Goal: Task Accomplishment & Management: Manage account settings

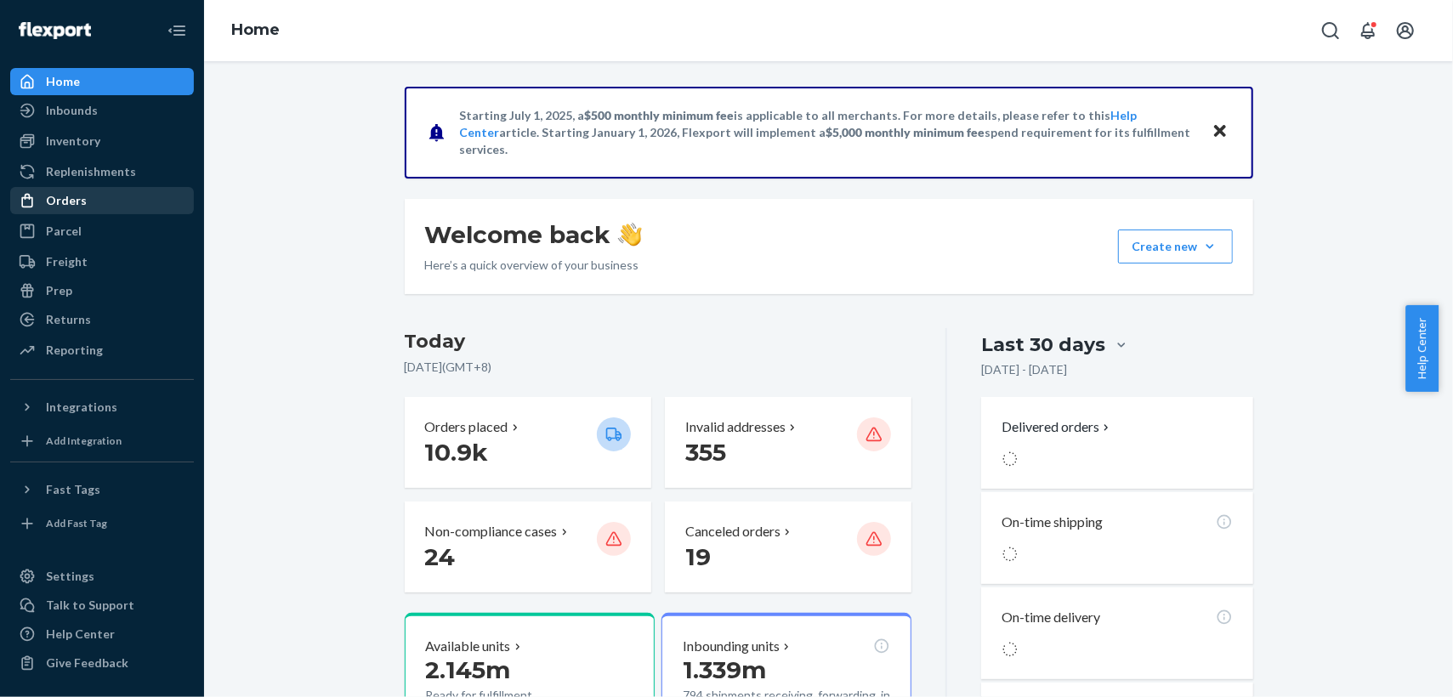
click at [71, 204] on div "Orders" at bounding box center [66, 200] width 41 height 17
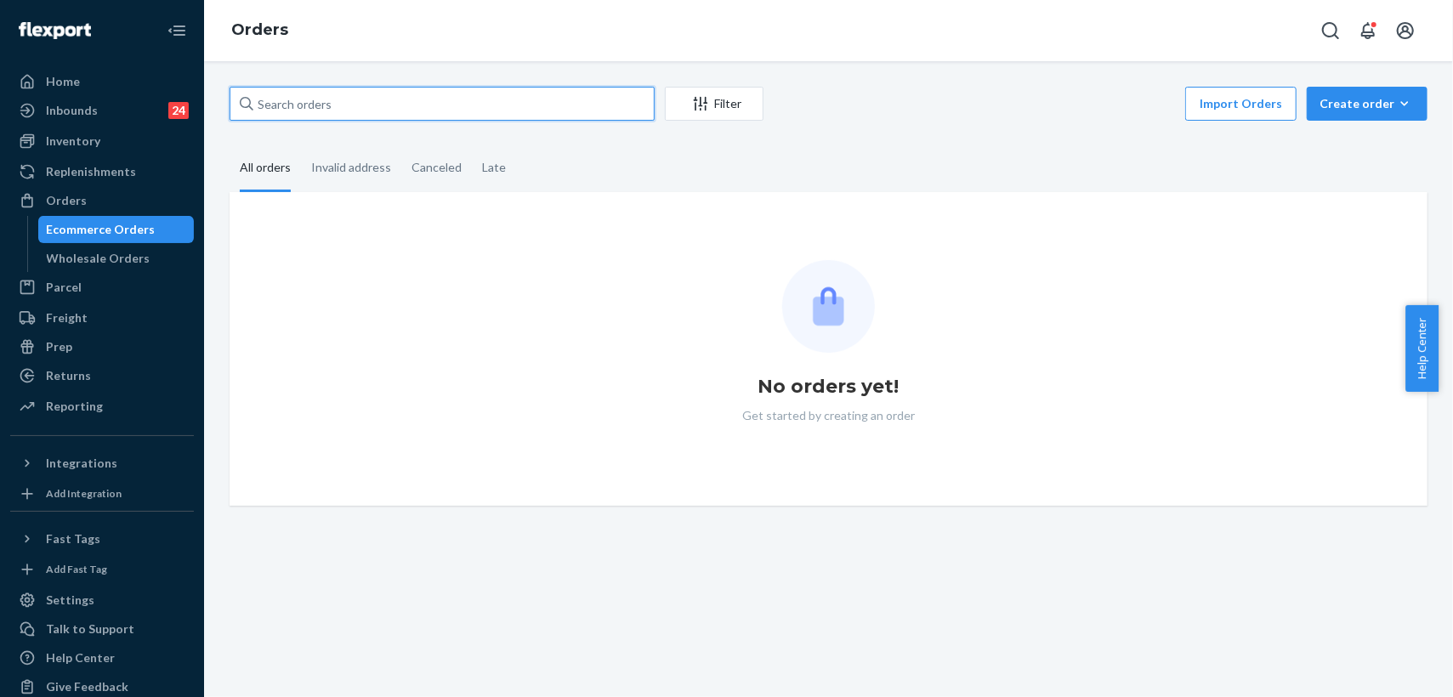
click at [389, 105] on input "text" at bounding box center [442, 104] width 425 height 34
paste input "255335806"
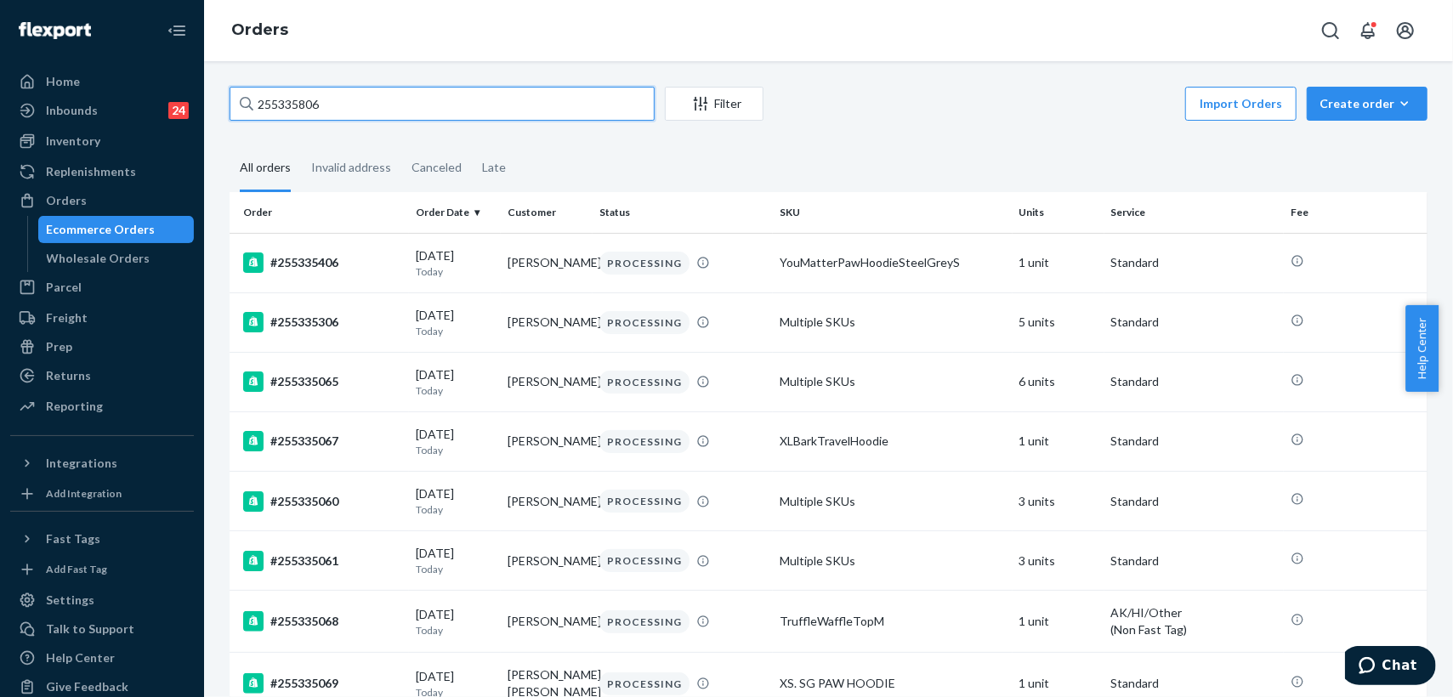
drag, startPoint x: 343, startPoint y: 108, endPoint x: 208, endPoint y: 92, distance: 135.3
click at [208, 92] on div "255335806 Filter Import Orders Create order Ecommerce order Removal order All o…" at bounding box center [828, 379] width 1249 height 636
paste input "4748"
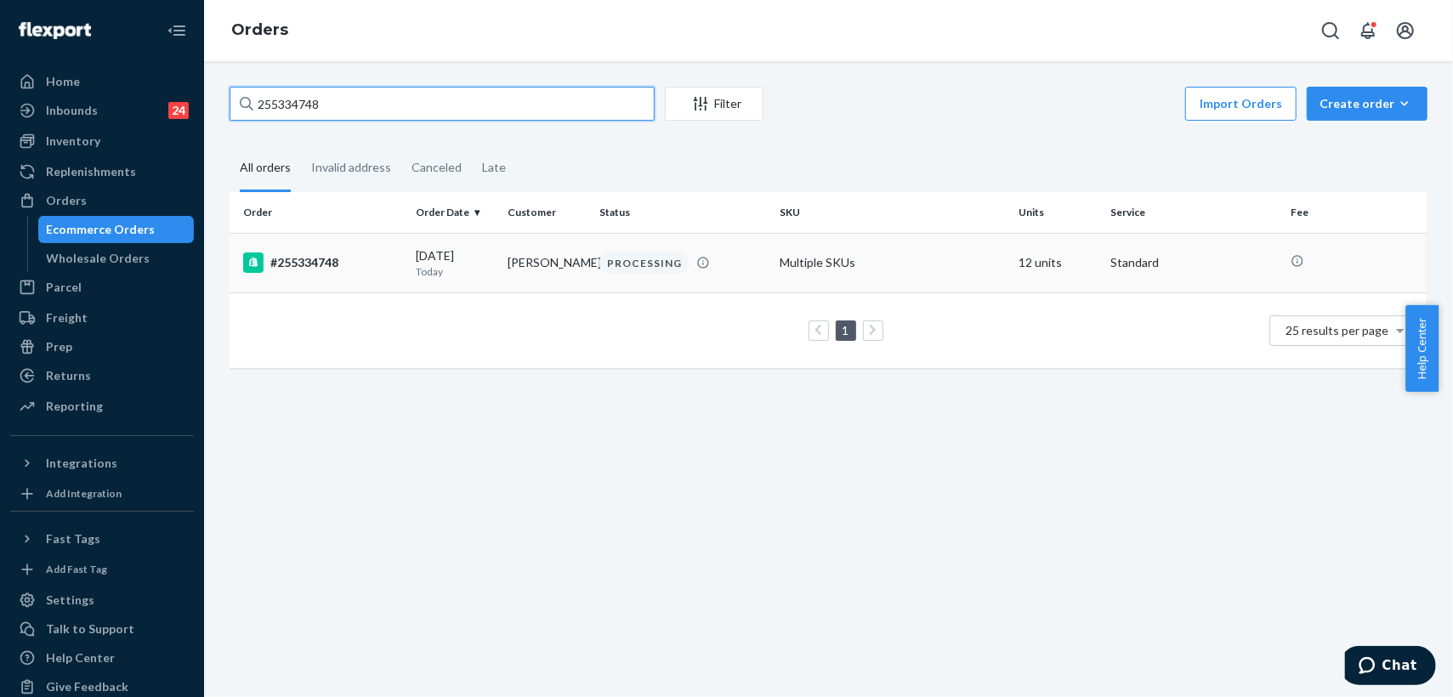
type input "255334748"
click at [753, 267] on div "PROCESSING" at bounding box center [682, 263] width 173 height 23
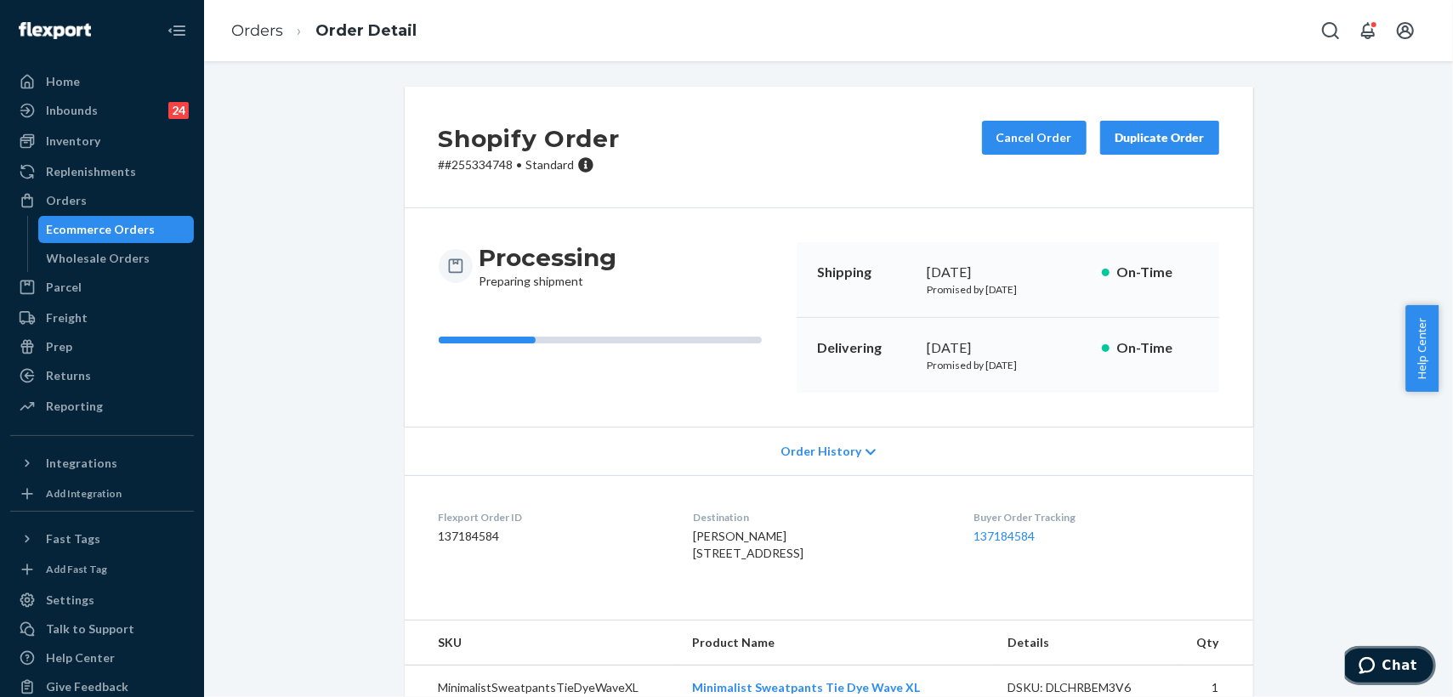
click at [1398, 669] on span "Chat" at bounding box center [1399, 664] width 35 height 15
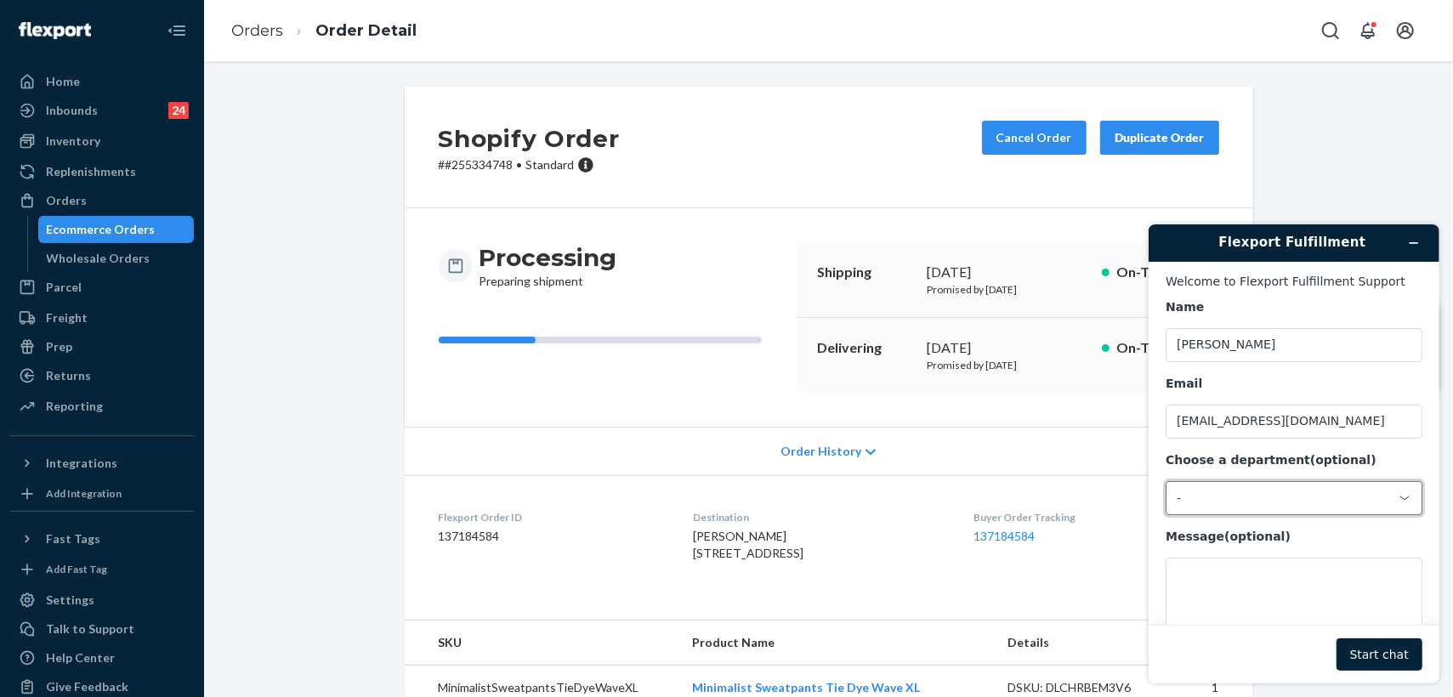
click at [1228, 498] on div "-" at bounding box center [1283, 497] width 214 height 15
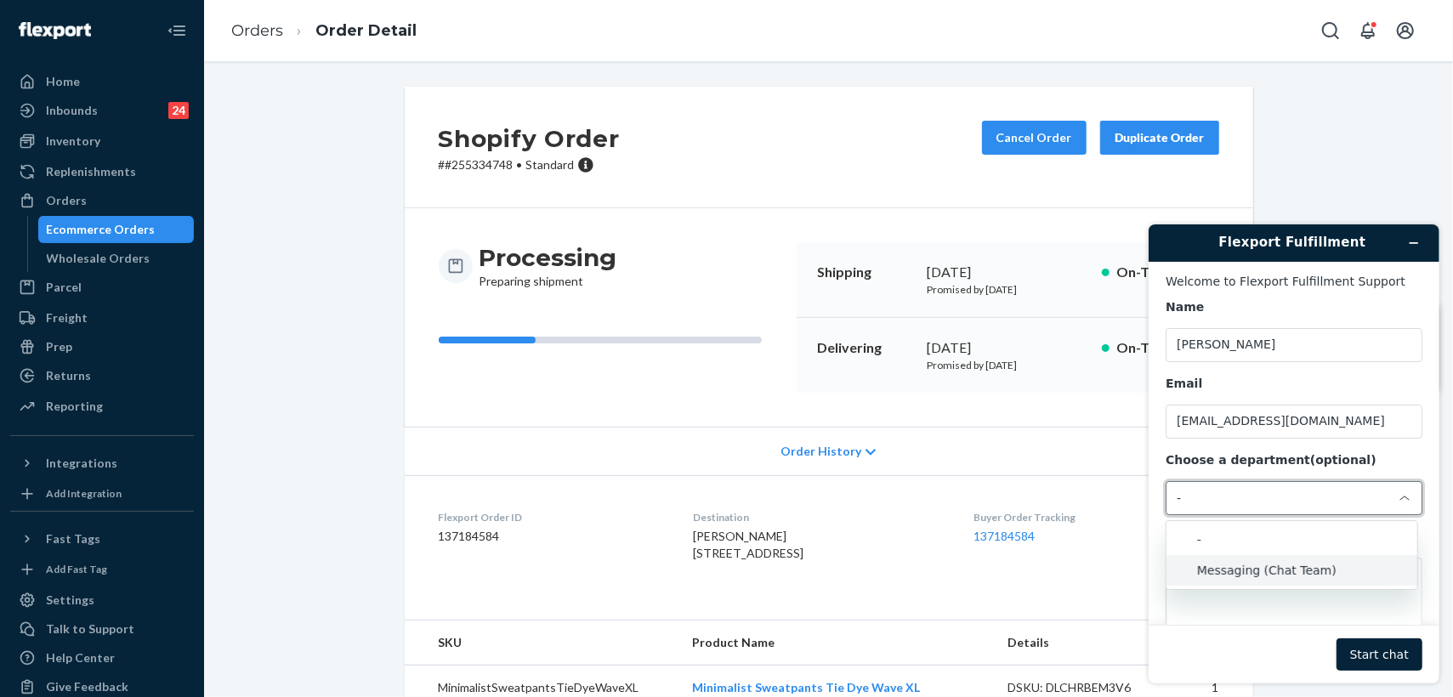
click at [1269, 569] on li "Messaging (Chat Team)" at bounding box center [1291, 569] width 251 height 31
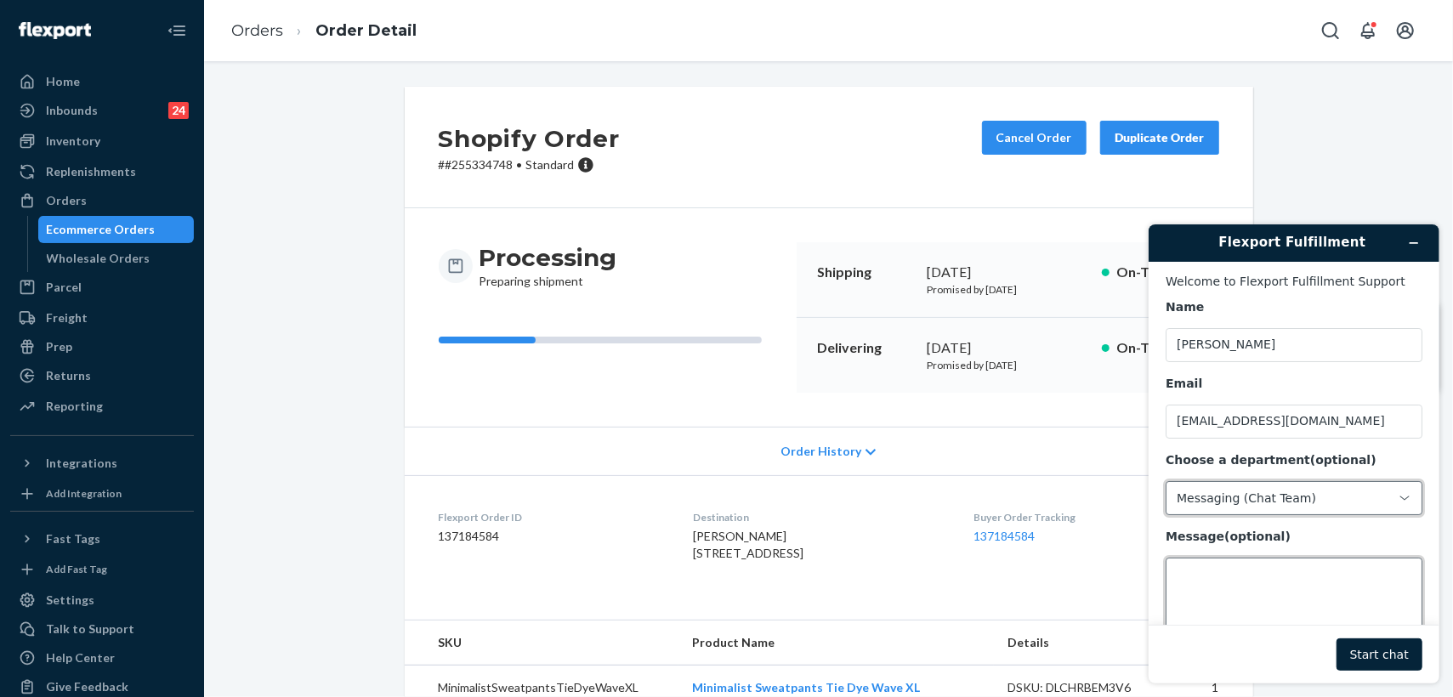
click at [1243, 592] on textarea "Message (optional)" at bounding box center [1293, 604] width 257 height 95
paste textarea "255334748"
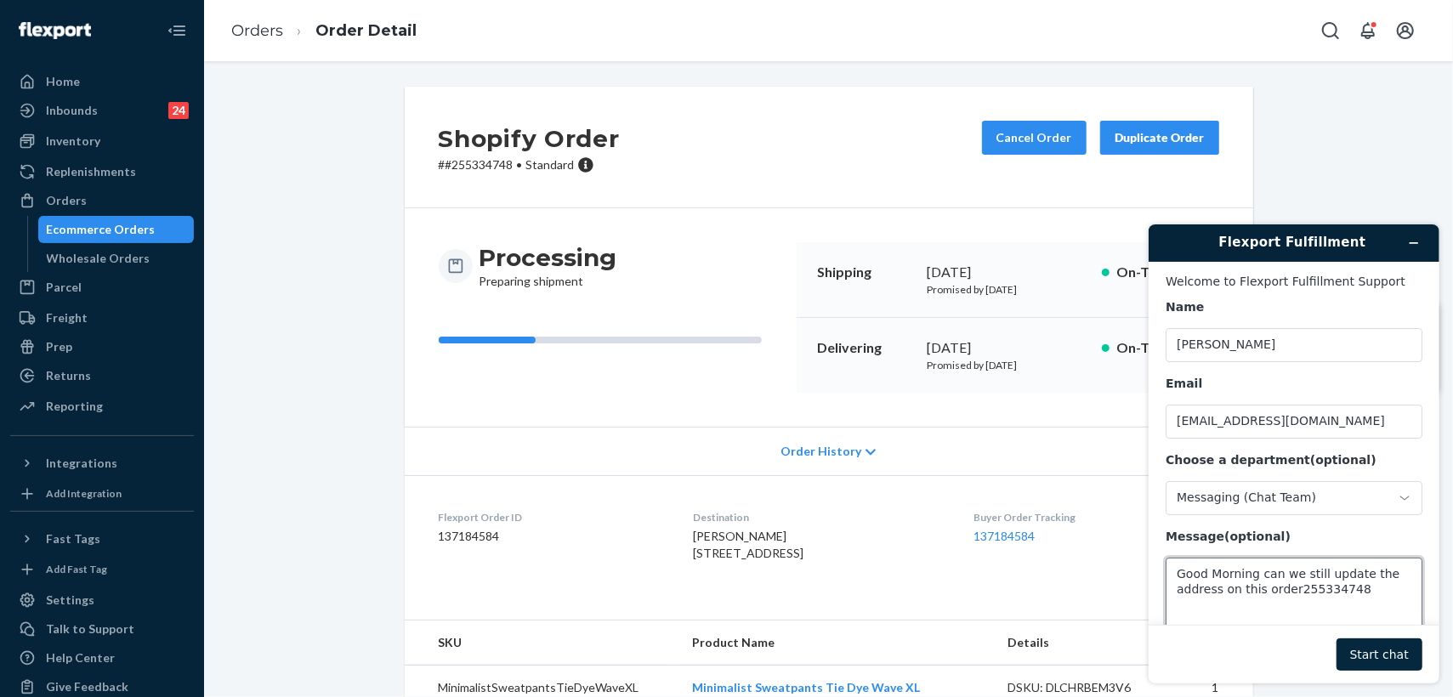
type textarea "Good Morning can we still update the address on this order255334748"
click at [1378, 650] on button "Start chat" at bounding box center [1379, 654] width 86 height 32
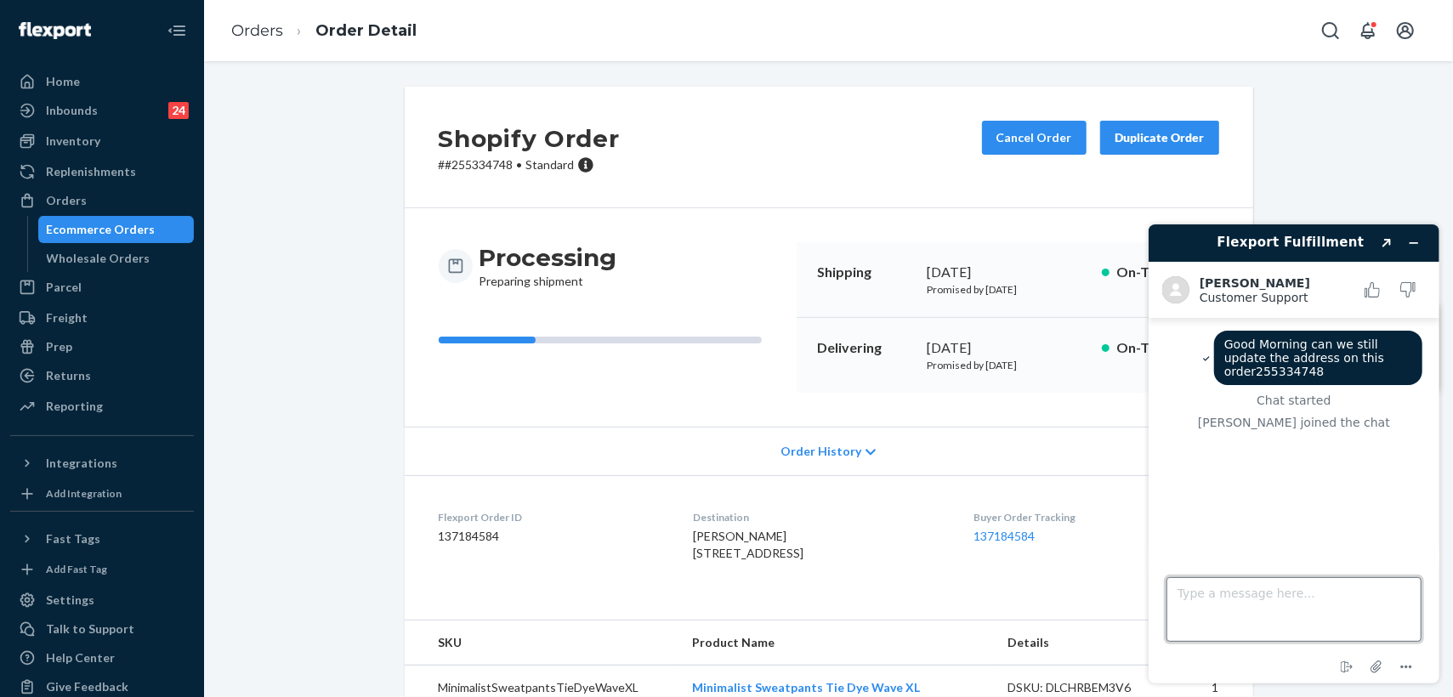
click at [1272, 616] on textarea "Type a message here..." at bounding box center [1293, 609] width 255 height 65
paste textarea "[STREET_ADDRESS]"
type textarea "Cx wants it to be shipped to [STREET_ADDRESS]"
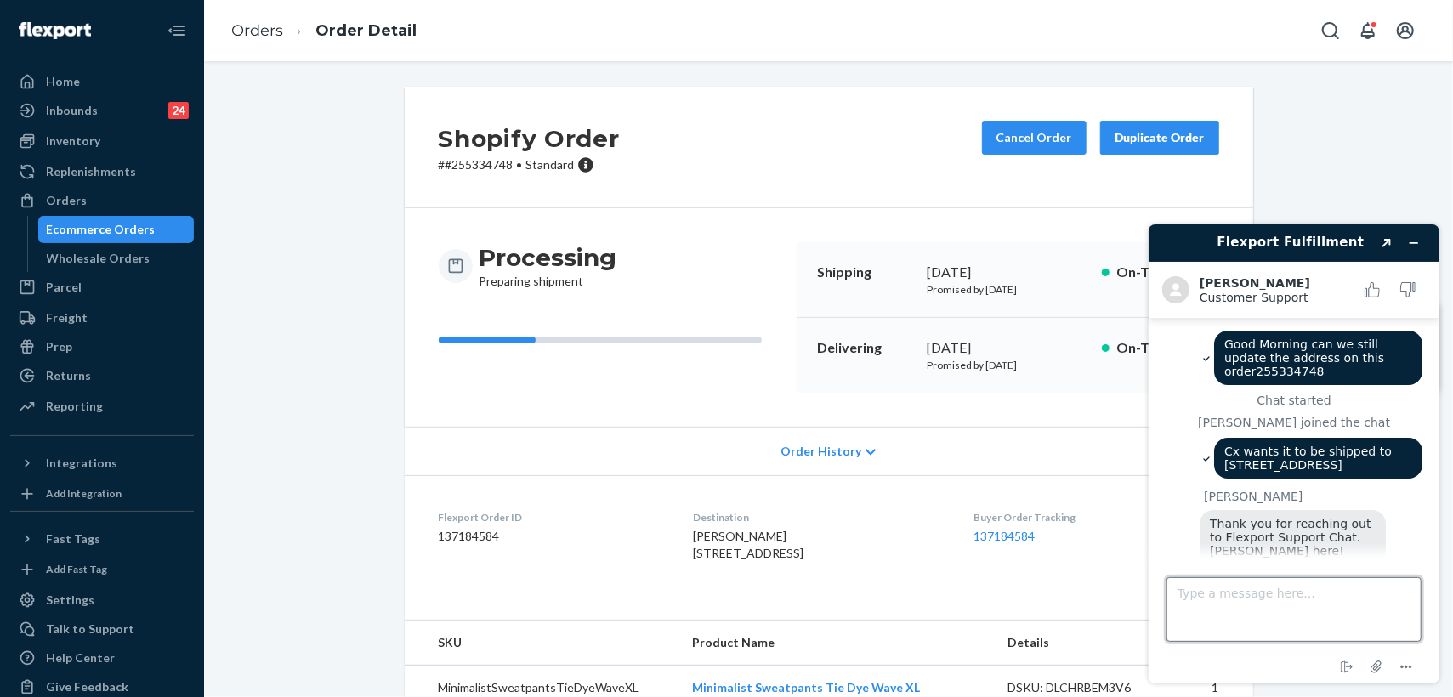
scroll to position [80, 0]
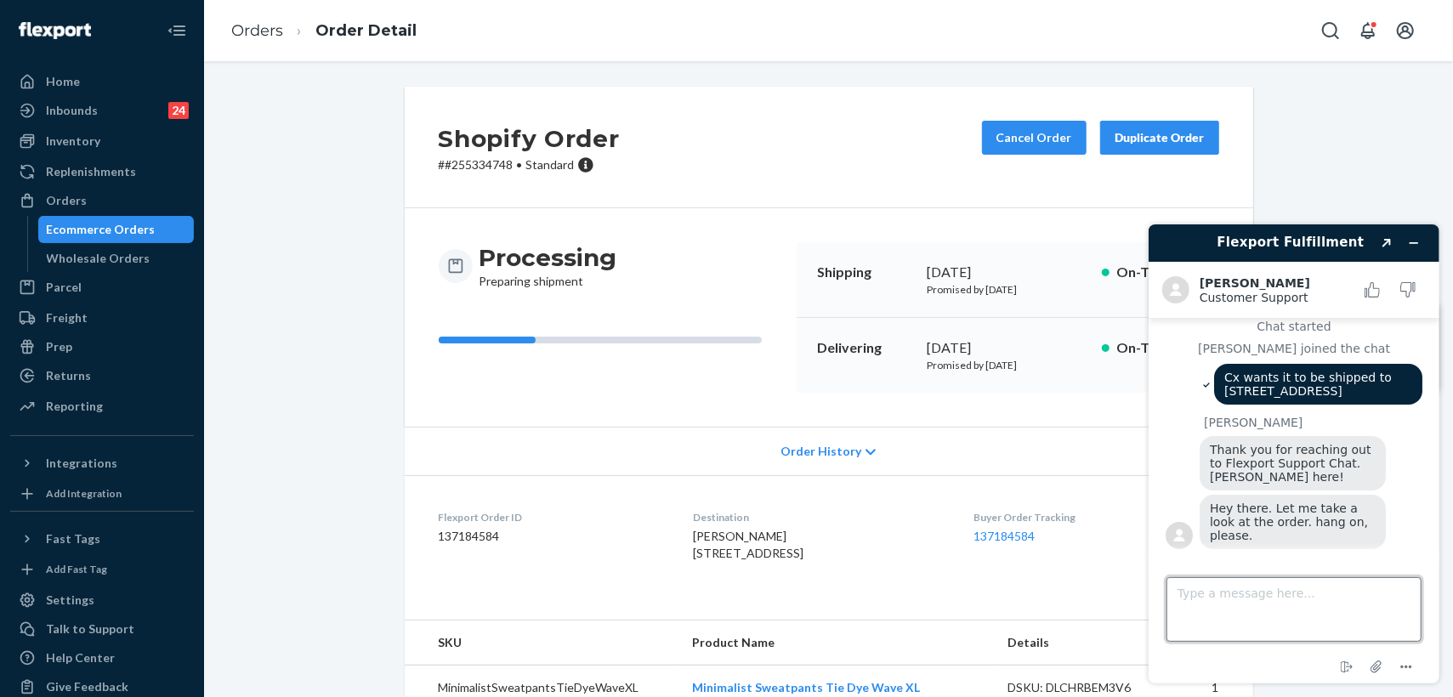
click at [1282, 605] on textarea "Type a message here..." at bounding box center [1293, 609] width 255 height 65
type textarea "thank you"
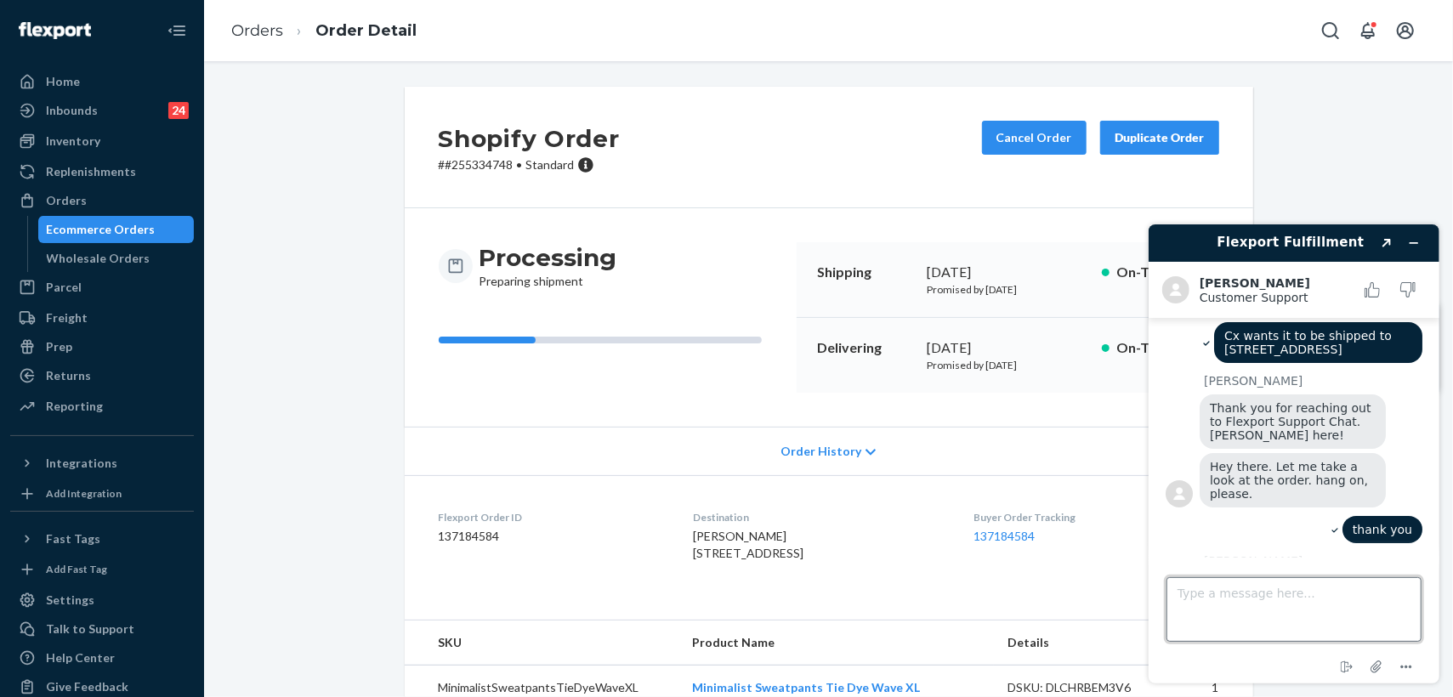
scroll to position [263, 0]
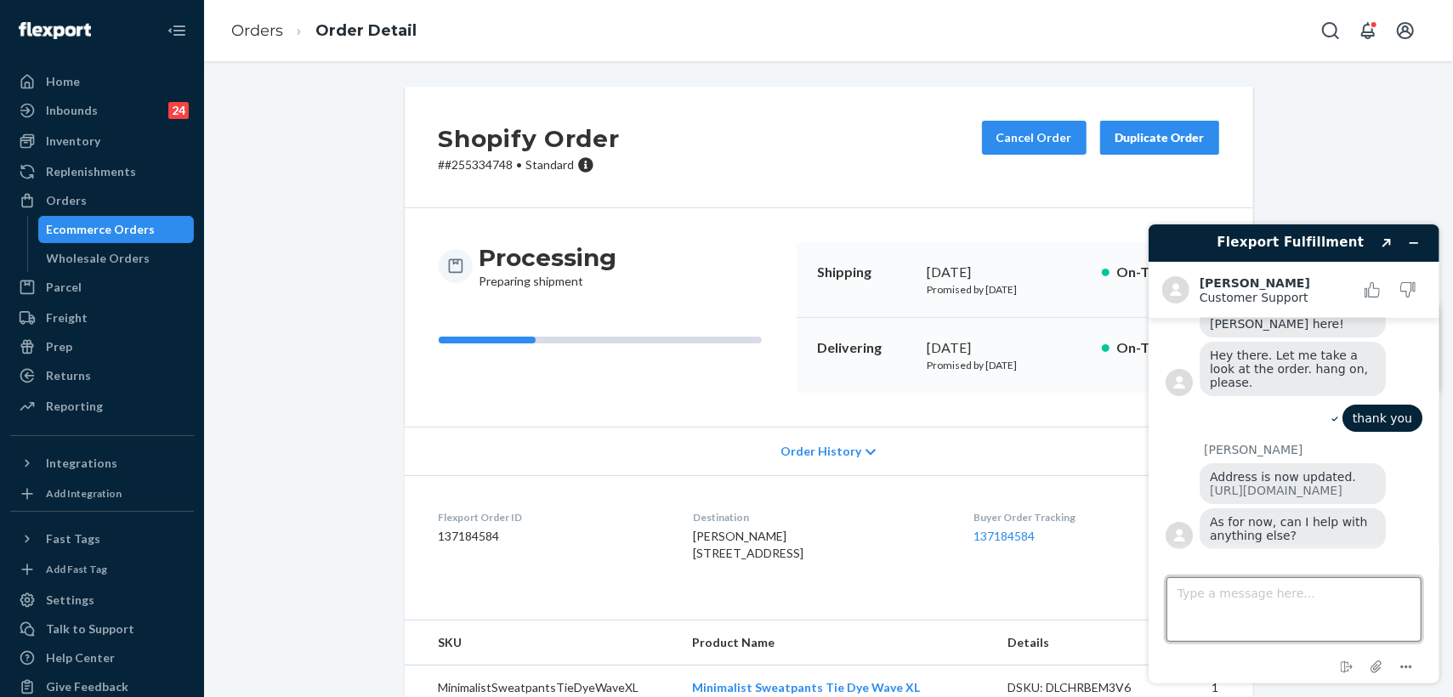
click at [1293, 614] on textarea "Type a message here..." at bounding box center [1293, 609] width 255 height 65
type textarea "Thank you so much"
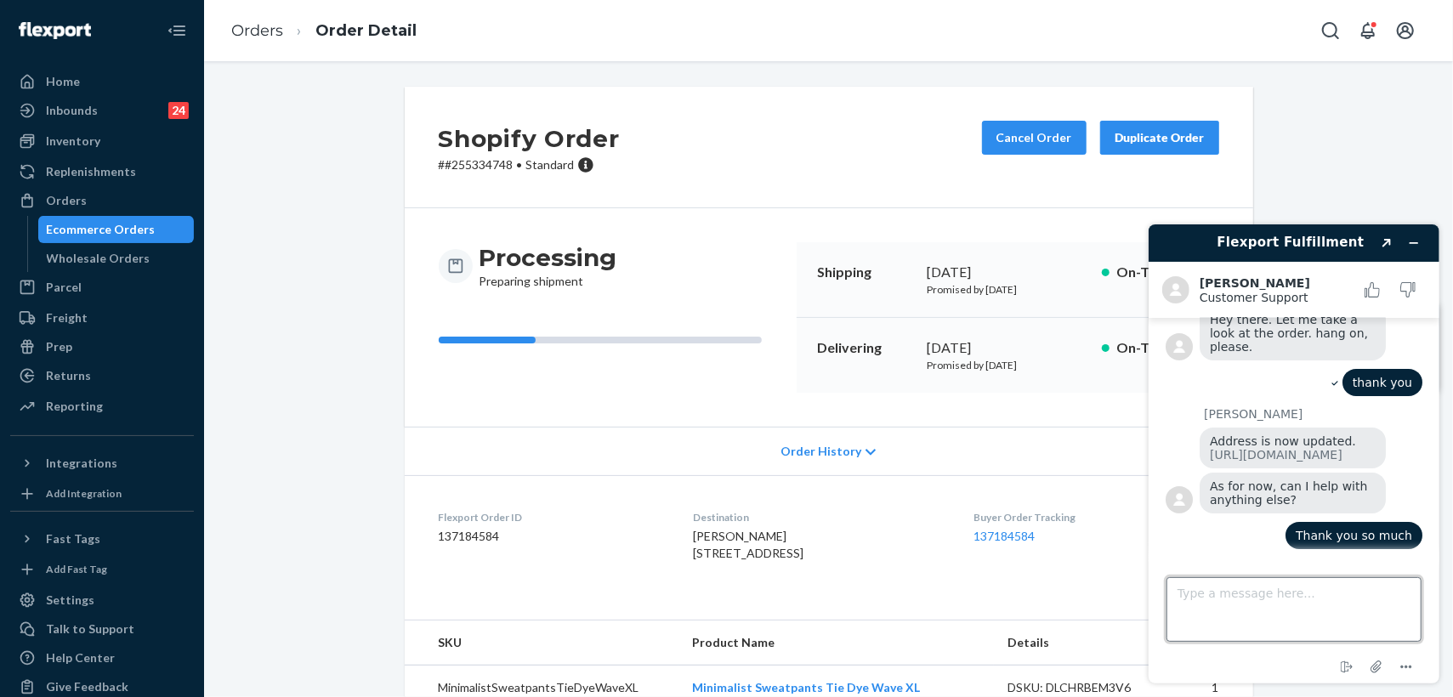
scroll to position [298, 0]
type textarea "Have a good day [PERSON_NAME]"
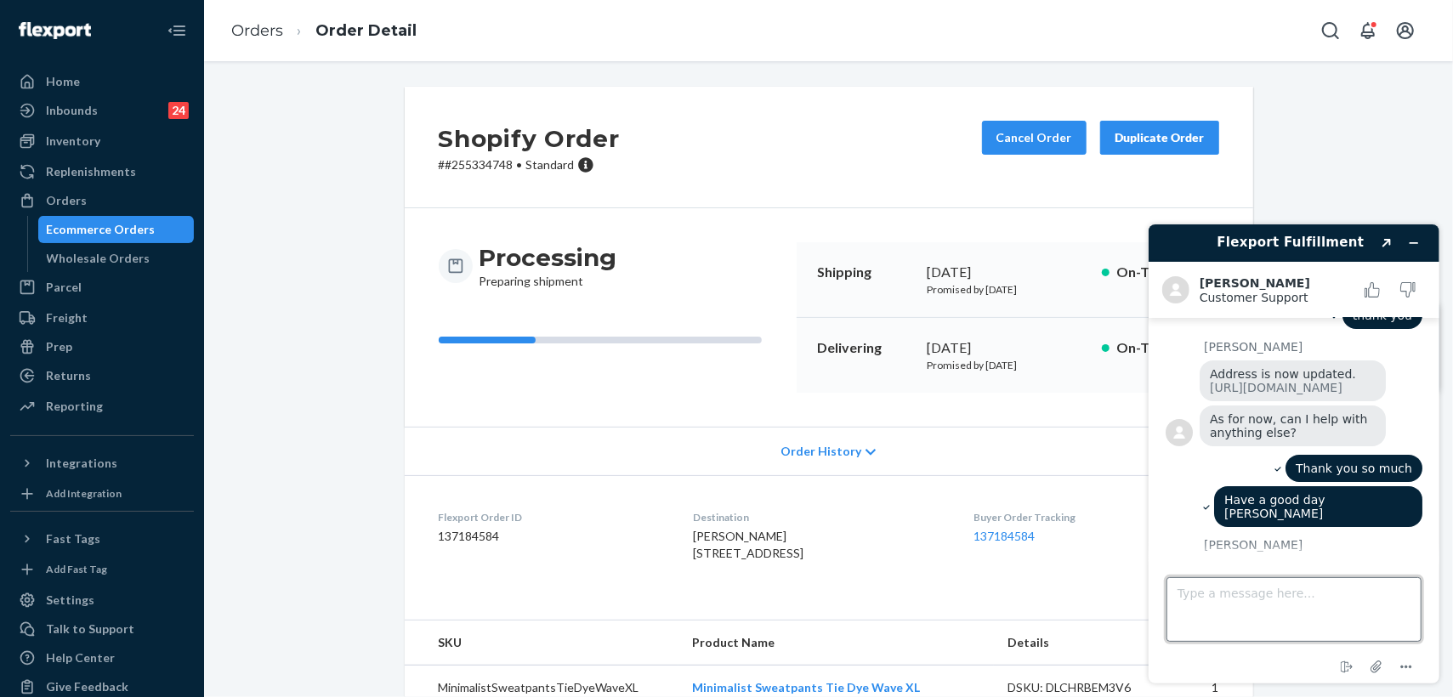
scroll to position [404, 0]
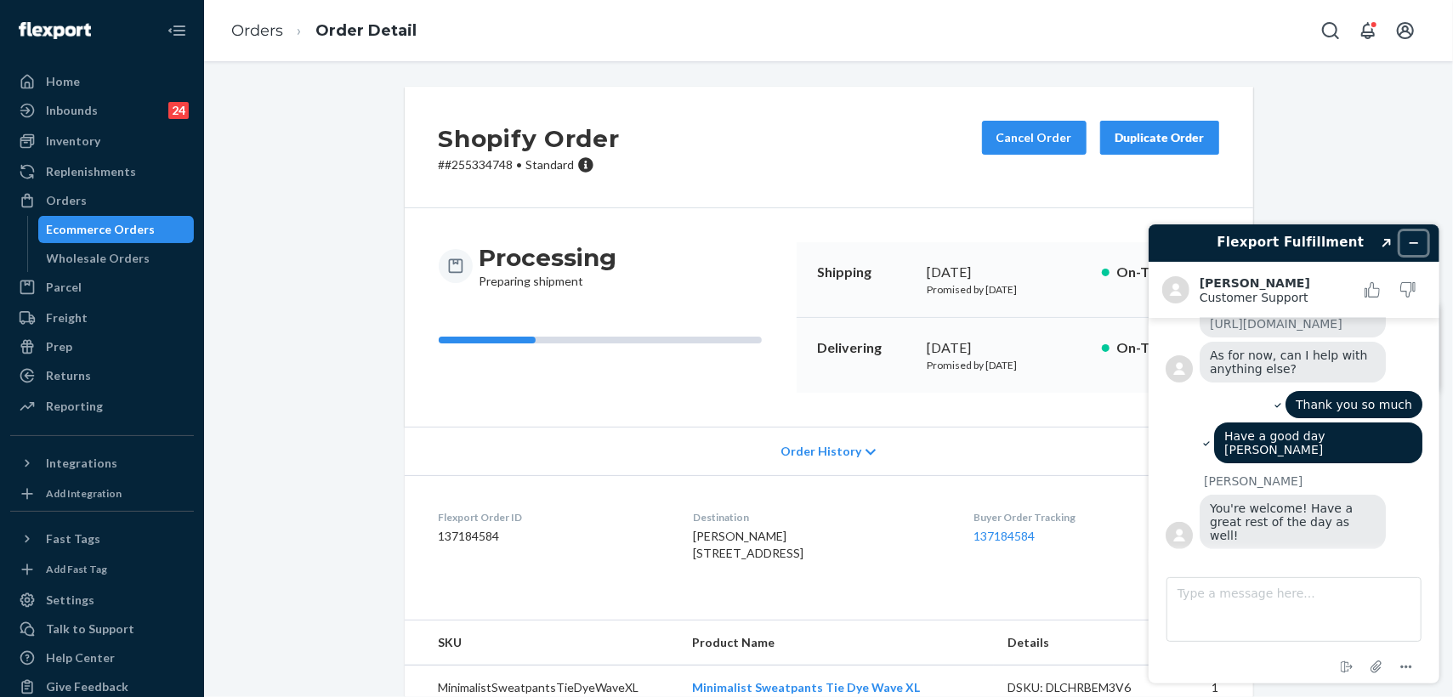
click at [1415, 248] on button "Minimize widget" at bounding box center [1413, 242] width 27 height 24
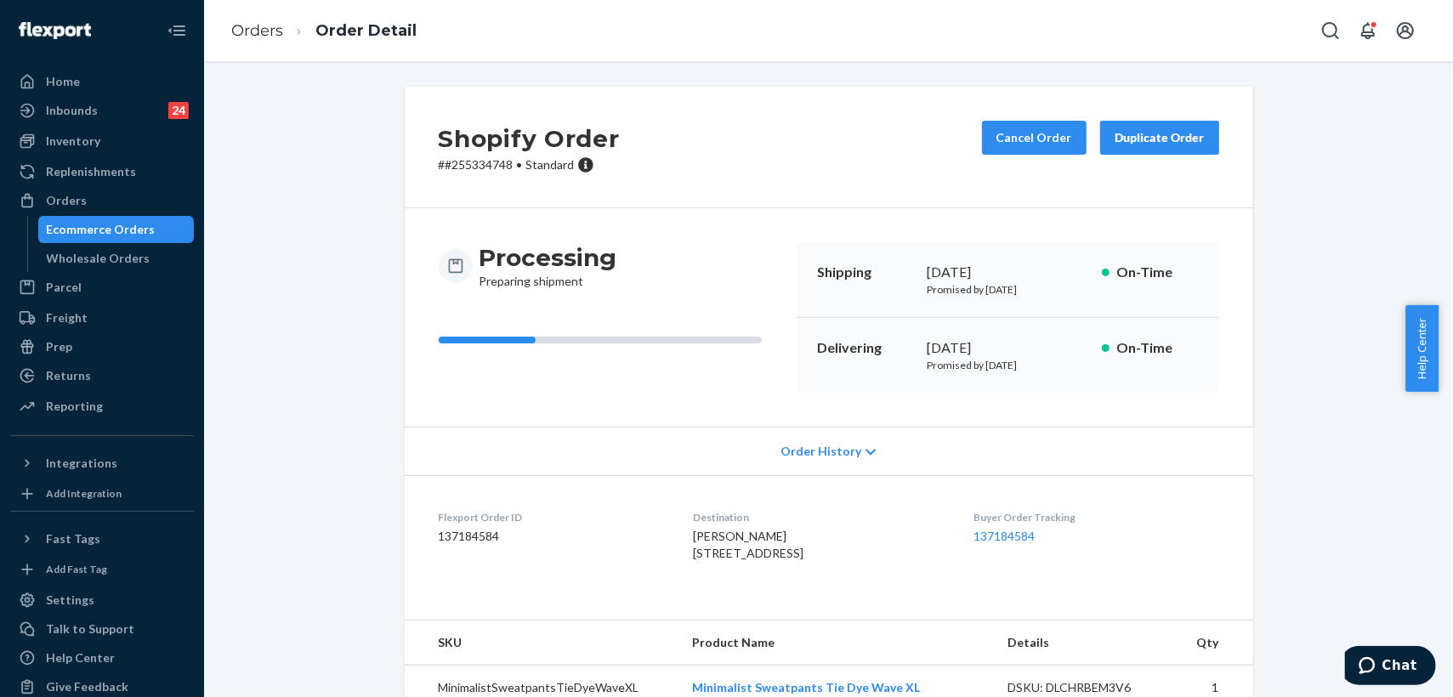
click at [486, 167] on p "# #255334748 • Standard" at bounding box center [529, 164] width 181 height 17
copy p "255334748"
click at [262, 32] on link "Orders" at bounding box center [257, 30] width 52 height 19
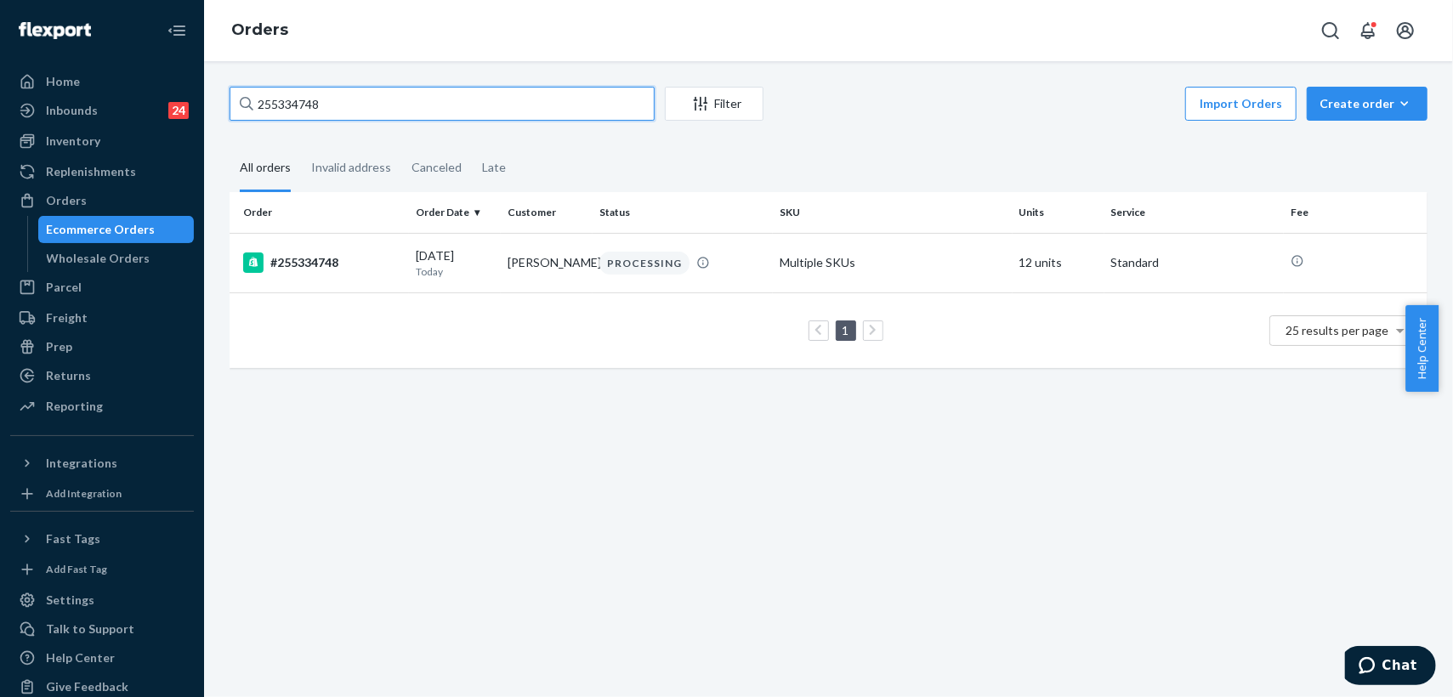
drag, startPoint x: 463, startPoint y: 100, endPoint x: 252, endPoint y: 100, distance: 210.9
click at [252, 100] on div "255334748" at bounding box center [442, 104] width 425 height 34
paste input "text"
type input "255334748"
click at [575, 271] on td "[PERSON_NAME]" at bounding box center [547, 263] width 92 height 60
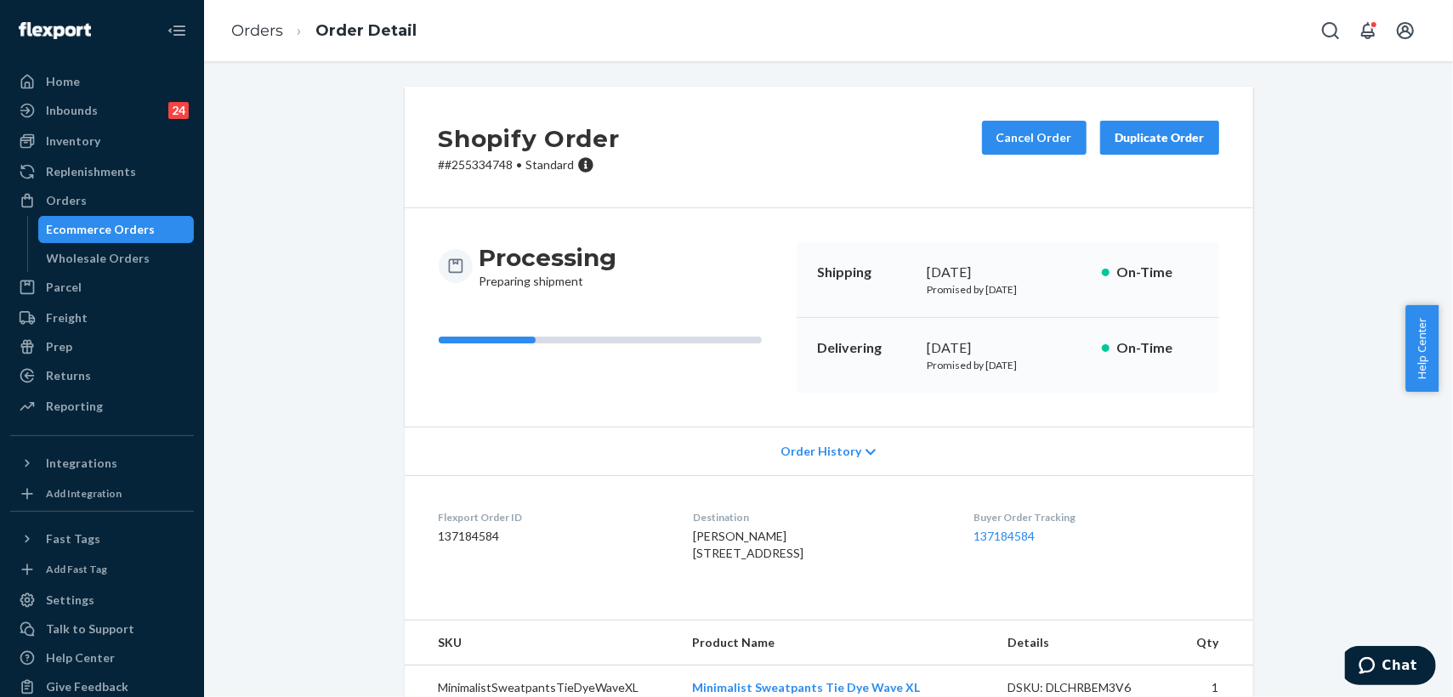
scroll to position [94, 0]
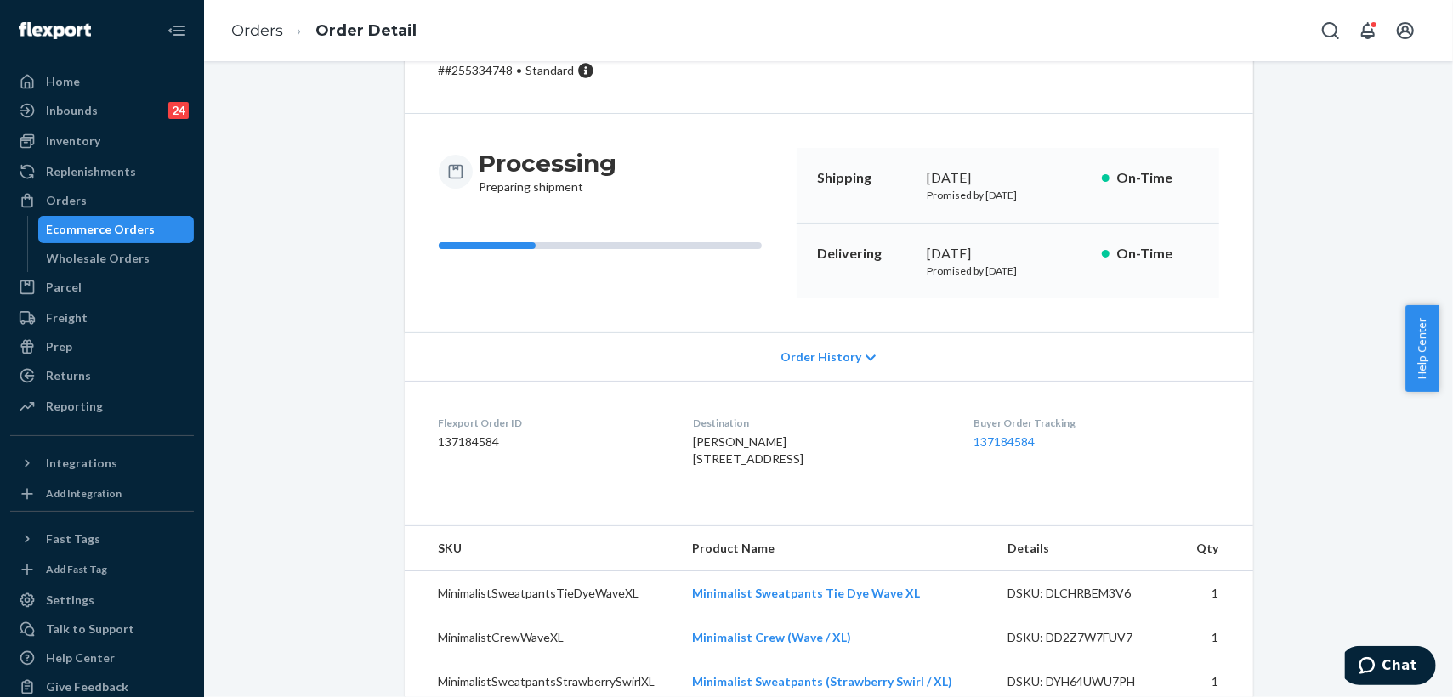
click at [238, 31] on link "Orders" at bounding box center [257, 30] width 52 height 19
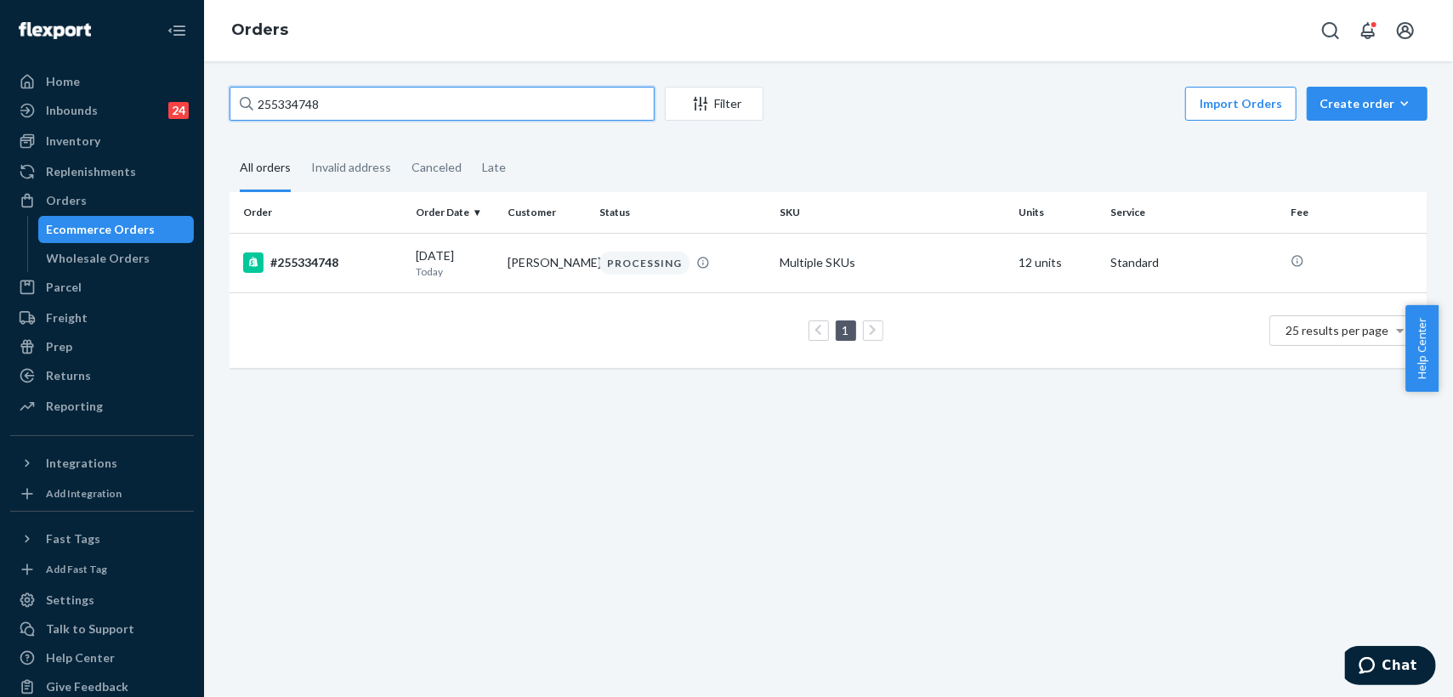
click at [344, 100] on input "255334748" at bounding box center [442, 104] width 425 height 34
drag, startPoint x: 333, startPoint y: 101, endPoint x: 204, endPoint y: 101, distance: 129.3
click at [204, 101] on div "255334748 Filter Import Orders Create order Ecommerce order Removal order All o…" at bounding box center [828, 379] width 1249 height 636
paste input "250649"
type input "255250649"
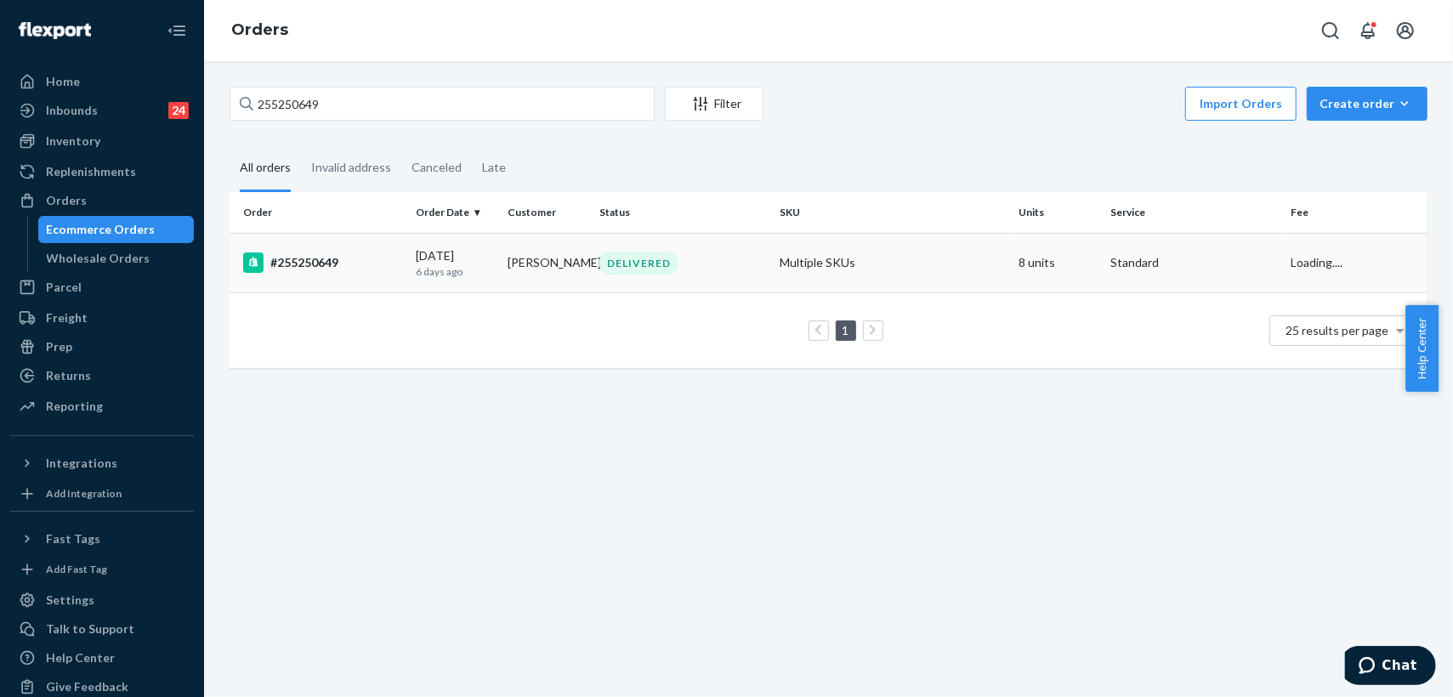
click at [703, 264] on div "DELIVERED" at bounding box center [682, 263] width 173 height 23
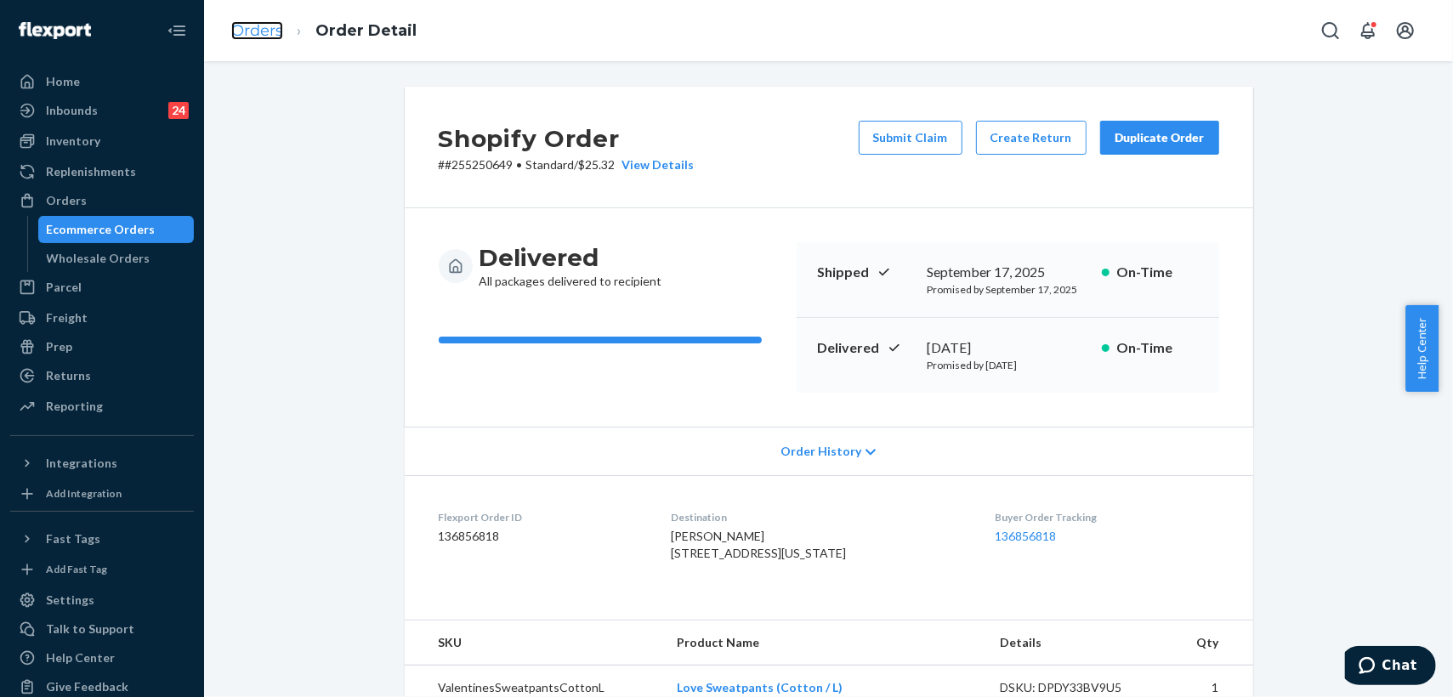
click at [255, 33] on link "Orders" at bounding box center [257, 30] width 52 height 19
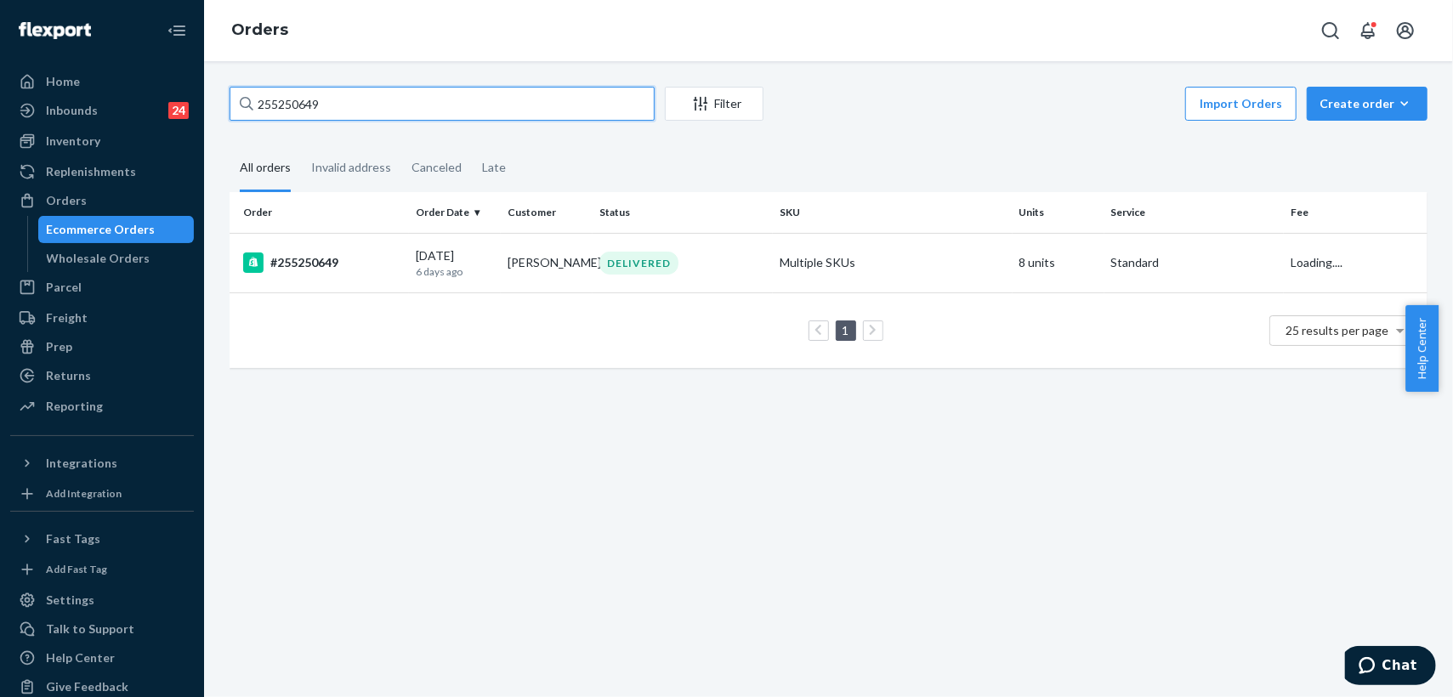
drag, startPoint x: 475, startPoint y: 103, endPoint x: 238, endPoint y: 87, distance: 237.8
click at [238, 87] on input "255250649" at bounding box center [442, 104] width 425 height 34
paste input "164443"
type input "255164443"
click at [608, 271] on div "DELIVERED" at bounding box center [639, 263] width 79 height 23
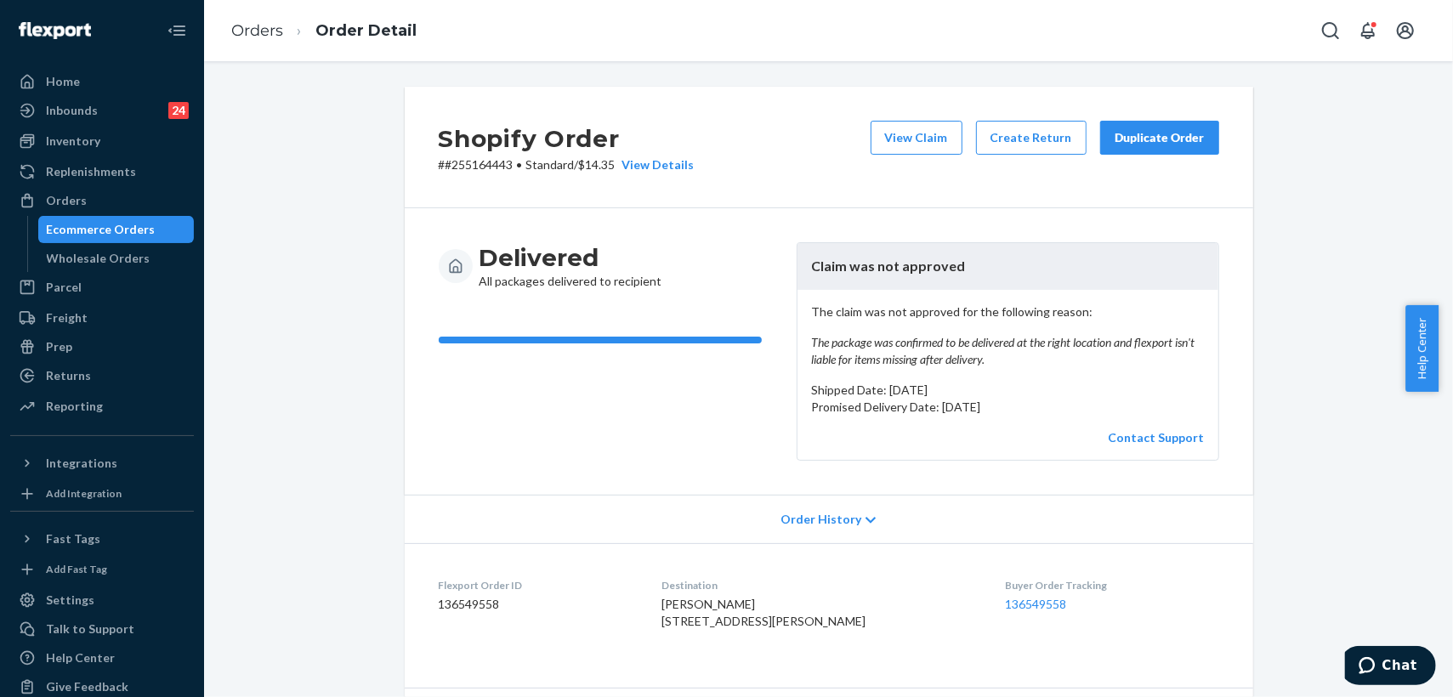
click at [1145, 140] on div "Duplicate Order" at bounding box center [1160, 137] width 90 height 17
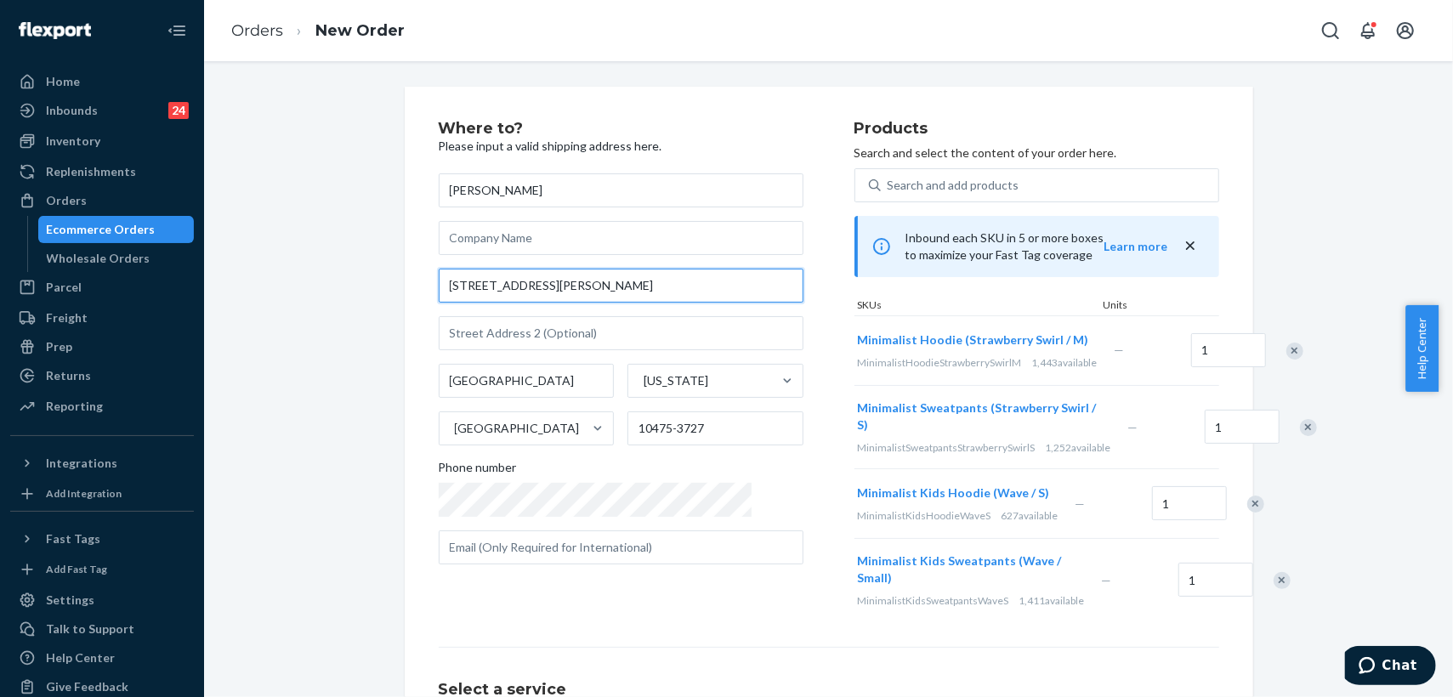
drag, startPoint x: 598, startPoint y: 287, endPoint x: 537, endPoint y: 288, distance: 60.4
click at [537, 288] on input "[STREET_ADDRESS][PERSON_NAME]" at bounding box center [621, 286] width 365 height 34
type input "[GEOGRAPHIC_DATA][PERSON_NAME]"
type input "The Bronx - [US_STATE]"
type input "10475"
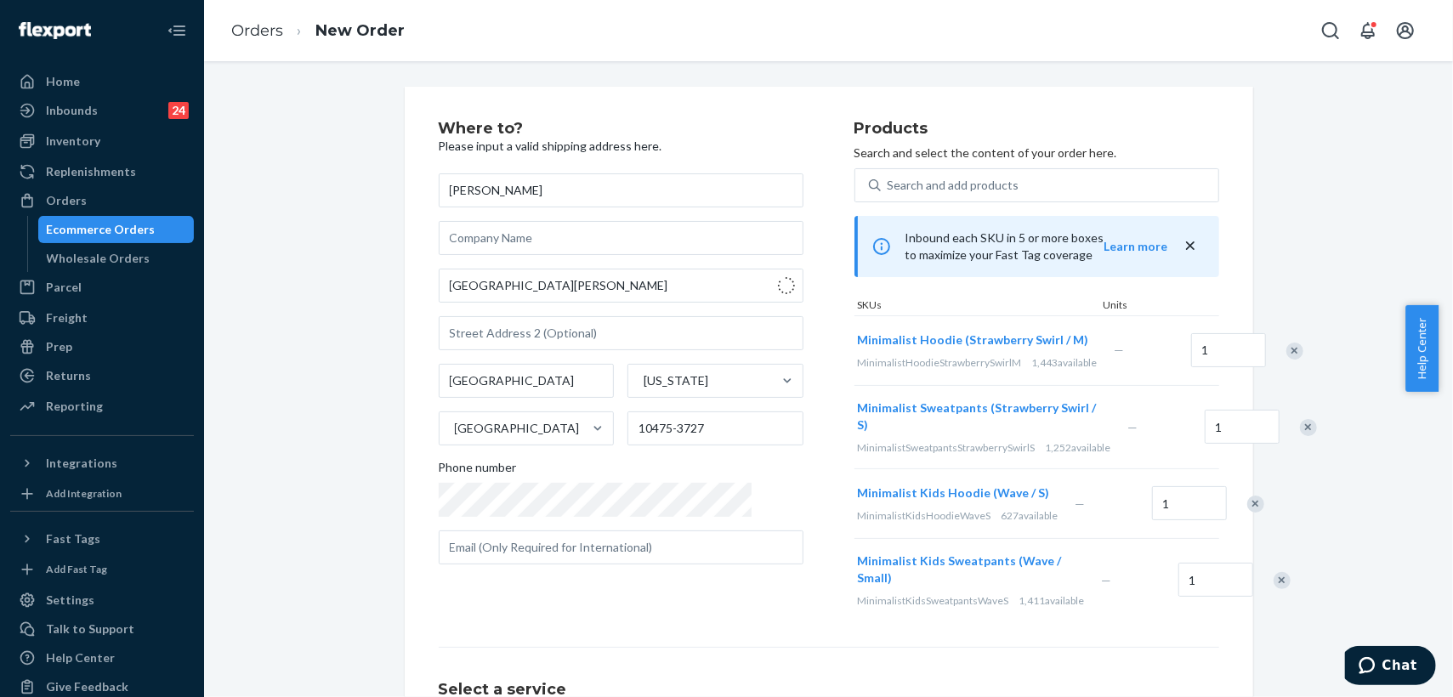
type input "[GEOGRAPHIC_DATA][PERSON_NAME]"
click at [265, 37] on link "Orders" at bounding box center [257, 30] width 52 height 19
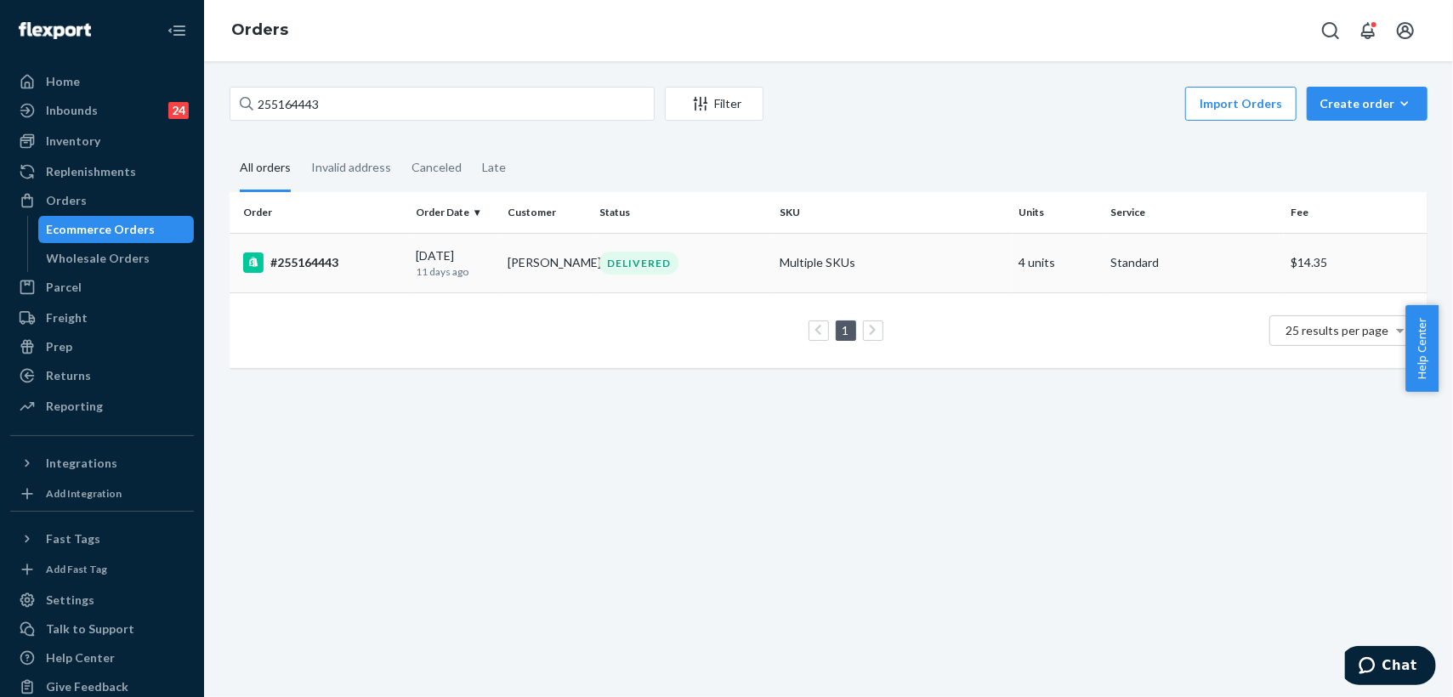
click at [571, 270] on td "[PERSON_NAME]" at bounding box center [547, 263] width 92 height 60
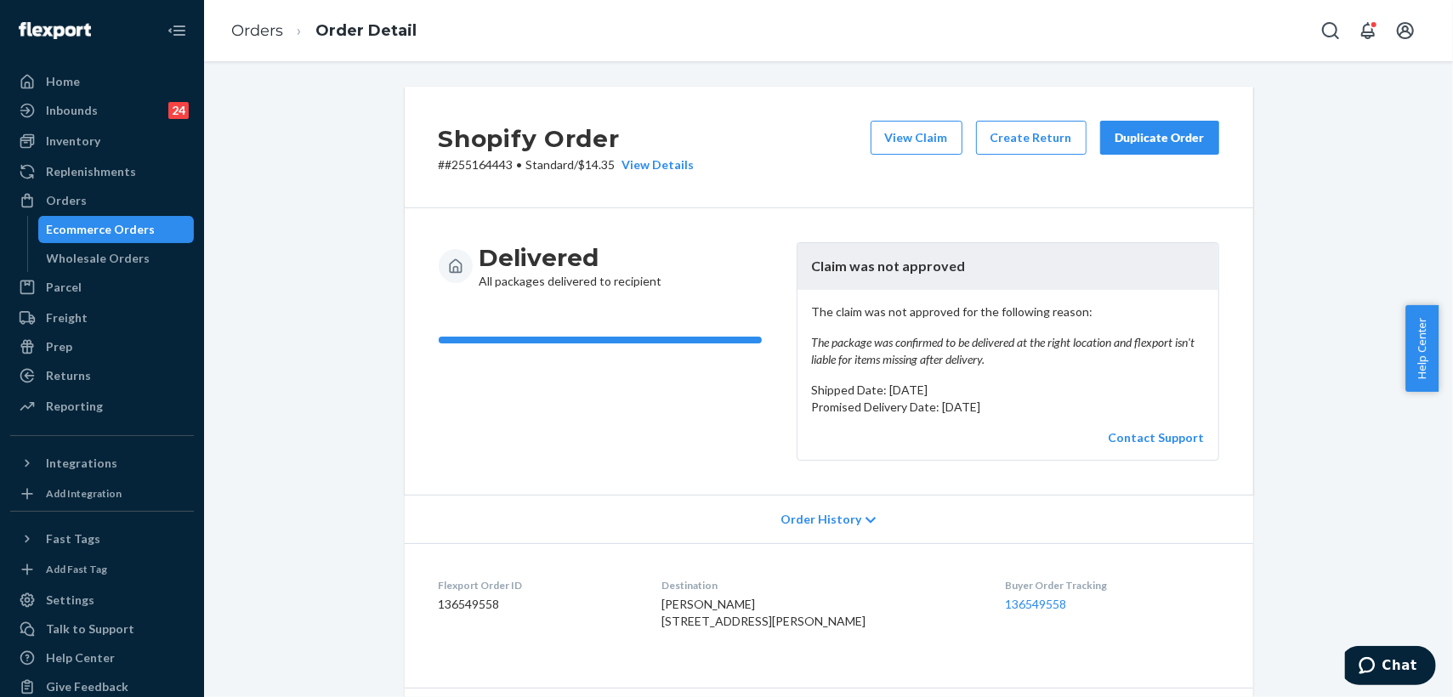
click at [1144, 142] on div "Duplicate Order" at bounding box center [1160, 137] width 90 height 17
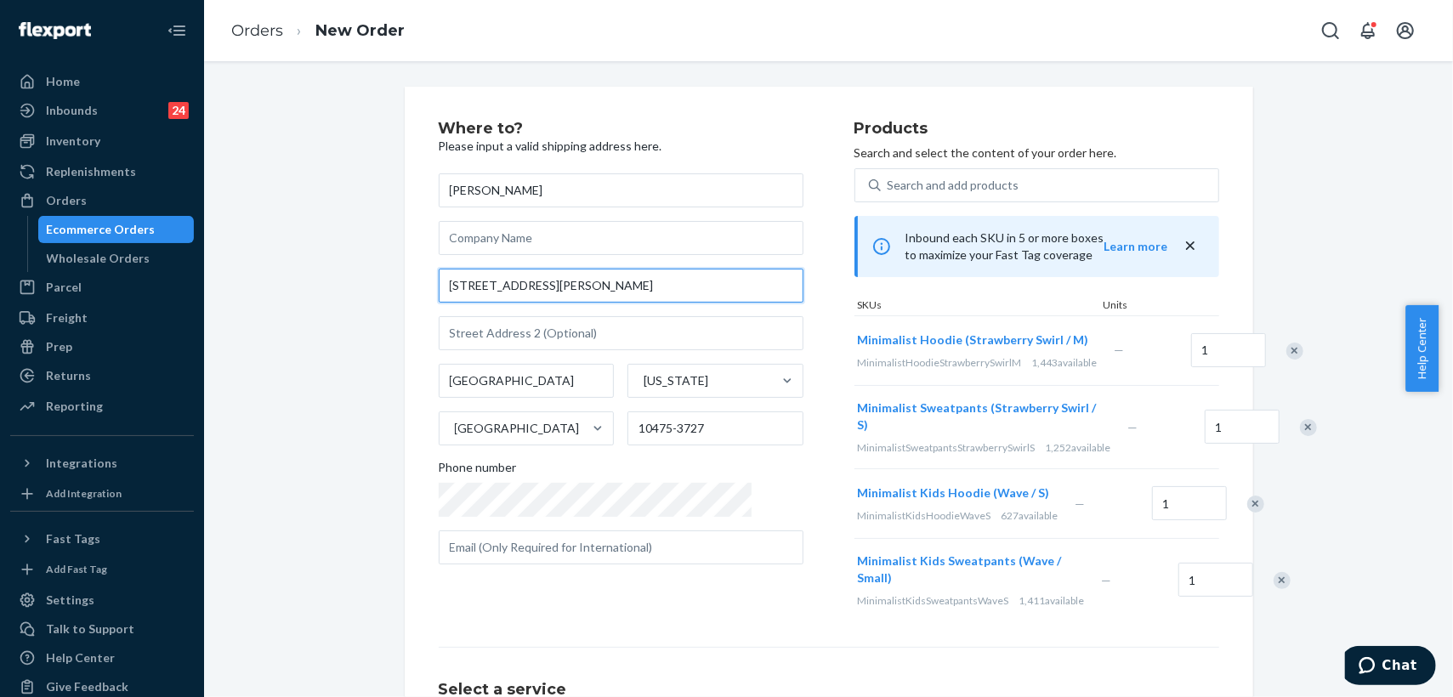
drag, startPoint x: 608, startPoint y: 284, endPoint x: 535, endPoint y: 281, distance: 73.2
click at [535, 281] on input "[STREET_ADDRESS][PERSON_NAME]" at bounding box center [621, 286] width 365 height 34
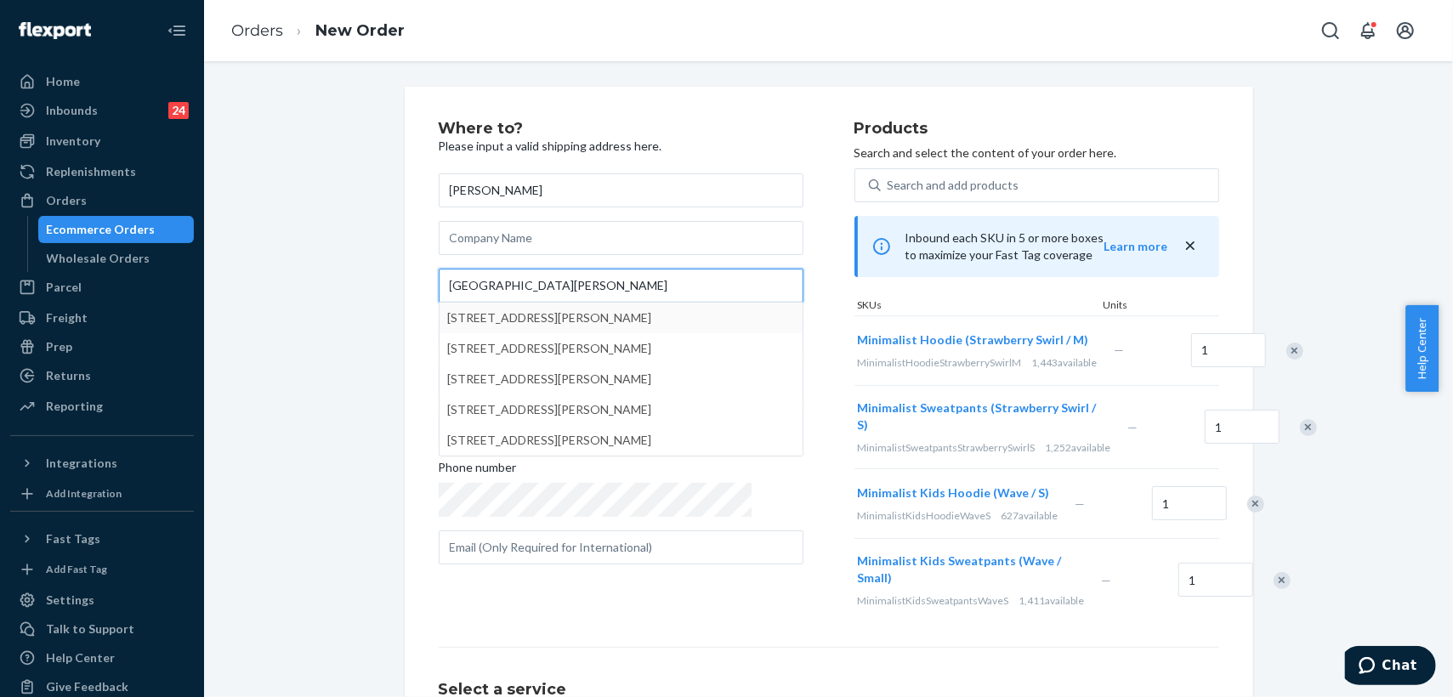
type input "[GEOGRAPHIC_DATA][PERSON_NAME]"
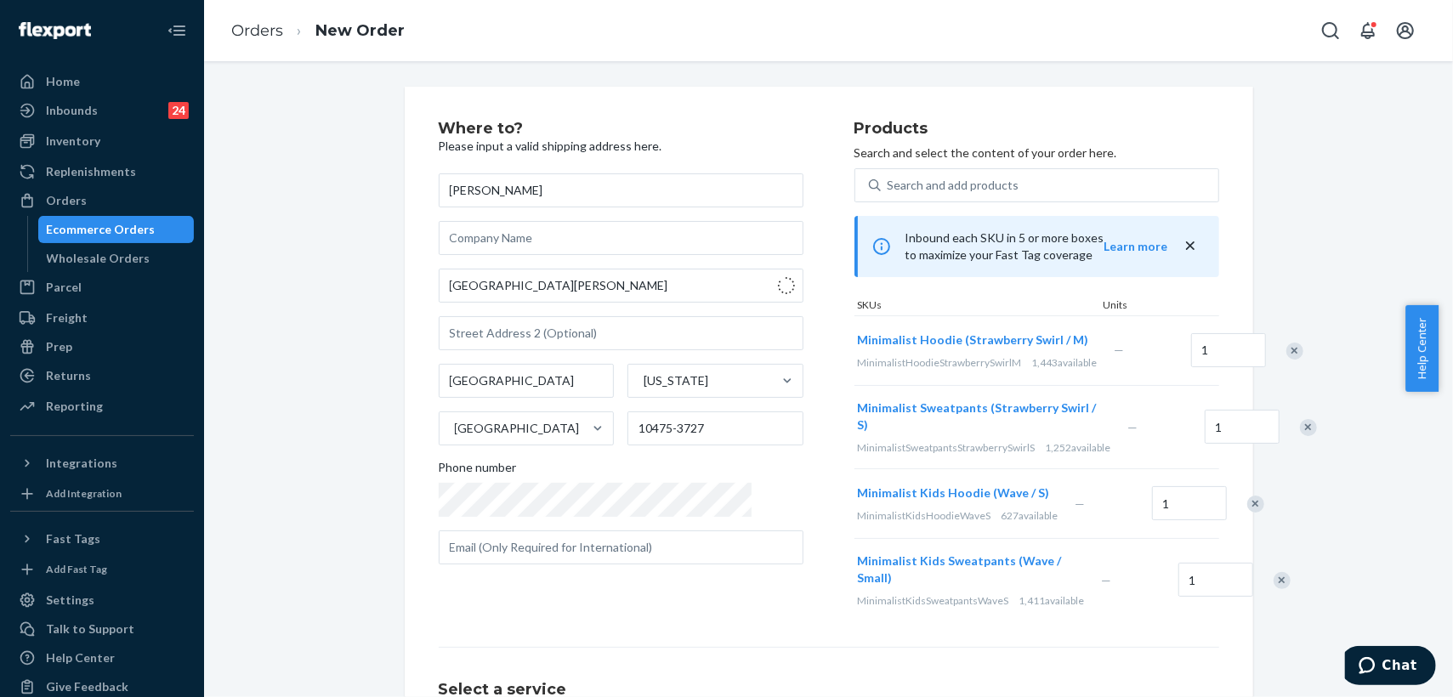
type input "The Bronx - [US_STATE]"
type input "10475"
click at [494, 334] on input "text" at bounding box center [621, 333] width 365 height 34
paste input "Apt 26A"
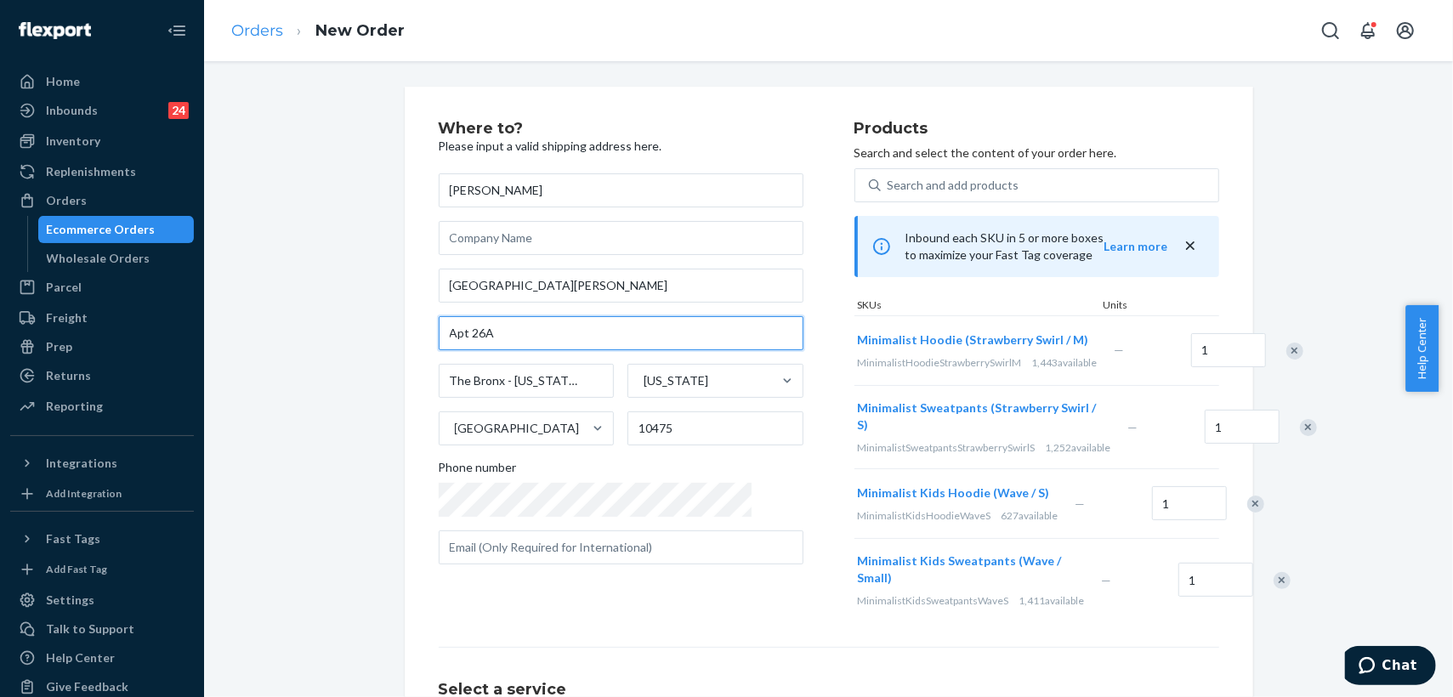
type input "Apt 26A"
drag, startPoint x: 553, startPoint y: 282, endPoint x: 347, endPoint y: 260, distance: 207.0
click at [347, 260] on div "Where to? Please input a valid shipping address here. [PERSON_NAME] [STREET_ADD…" at bounding box center [829, 495] width 1224 height 816
paste input "[STREET_ADDRESS]"
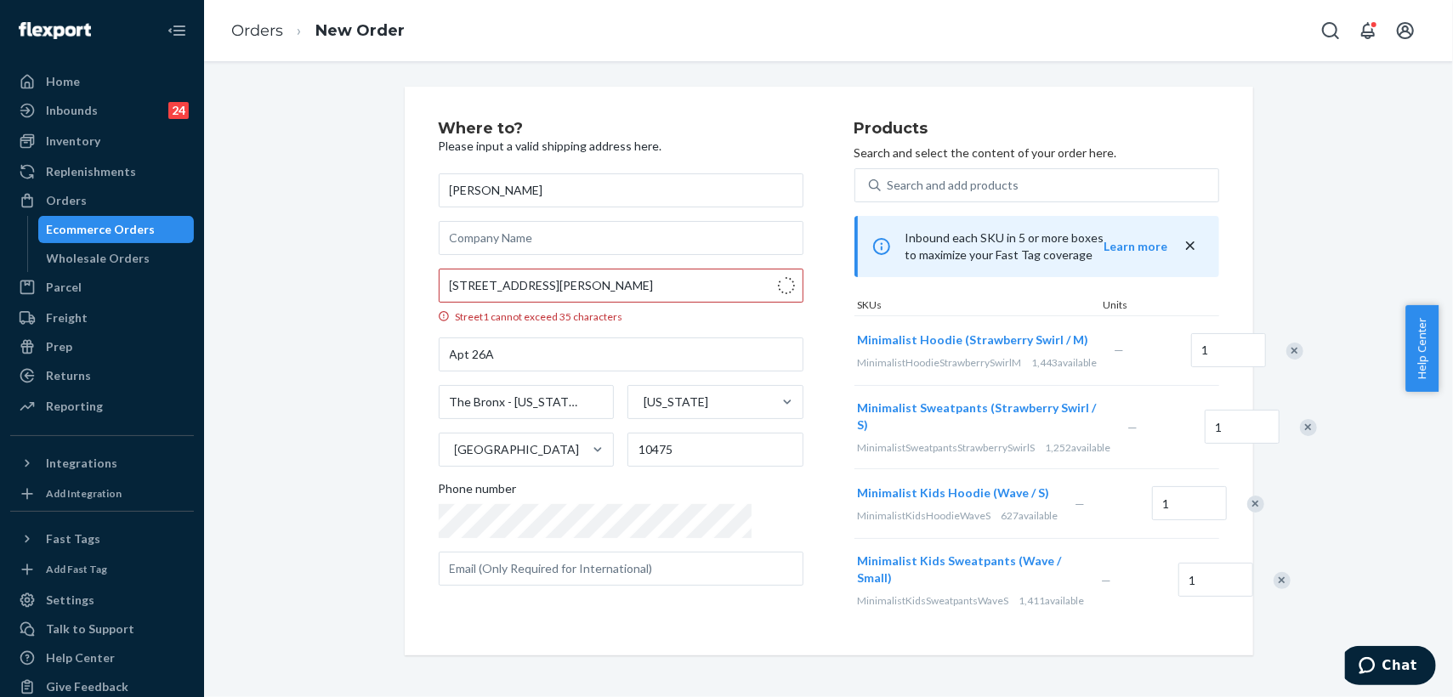
type input "[GEOGRAPHIC_DATA][PERSON_NAME]"
type input "Apt 26a"
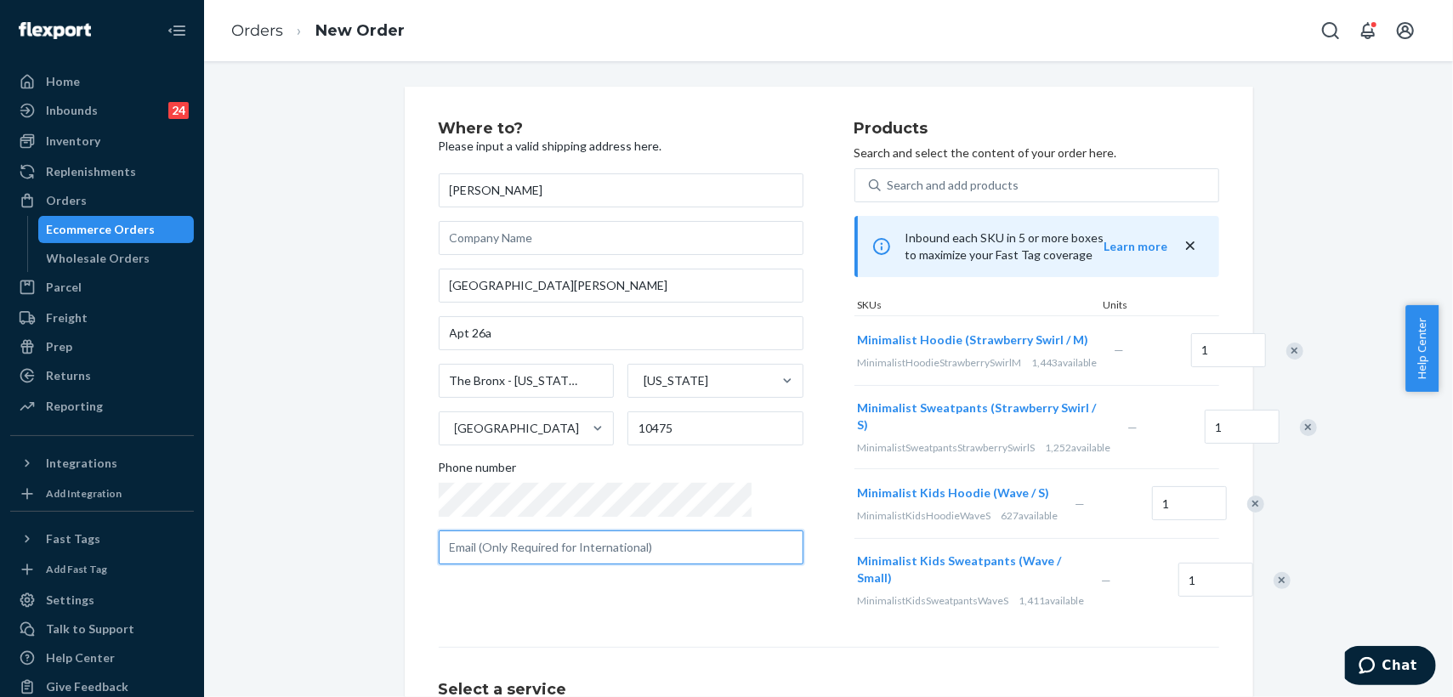
click at [563, 557] on input "text" at bounding box center [621, 548] width 365 height 34
paste input "[EMAIL_ADDRESS][DOMAIN_NAME]"
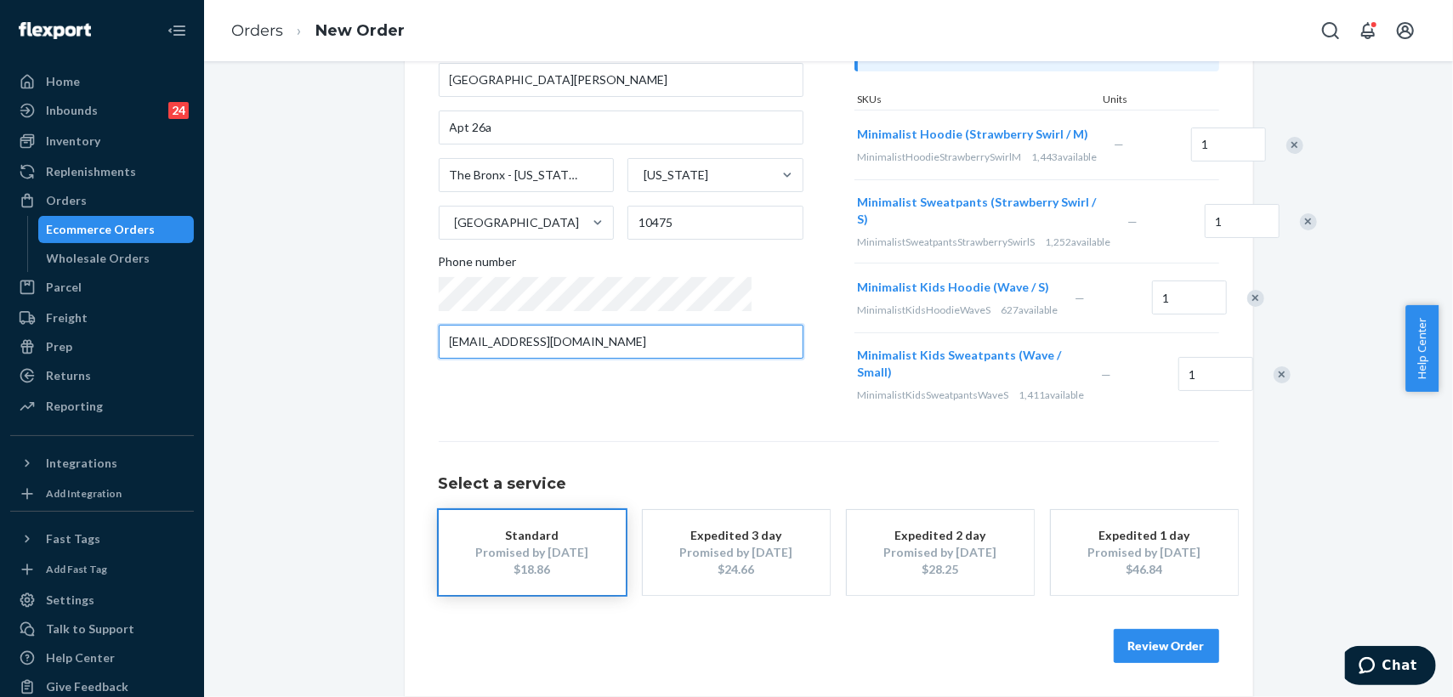
scroll to position [263, 0]
type input "[EMAIL_ADDRESS][DOMAIN_NAME]"
click at [1154, 645] on button "Review Order" at bounding box center [1166, 646] width 105 height 34
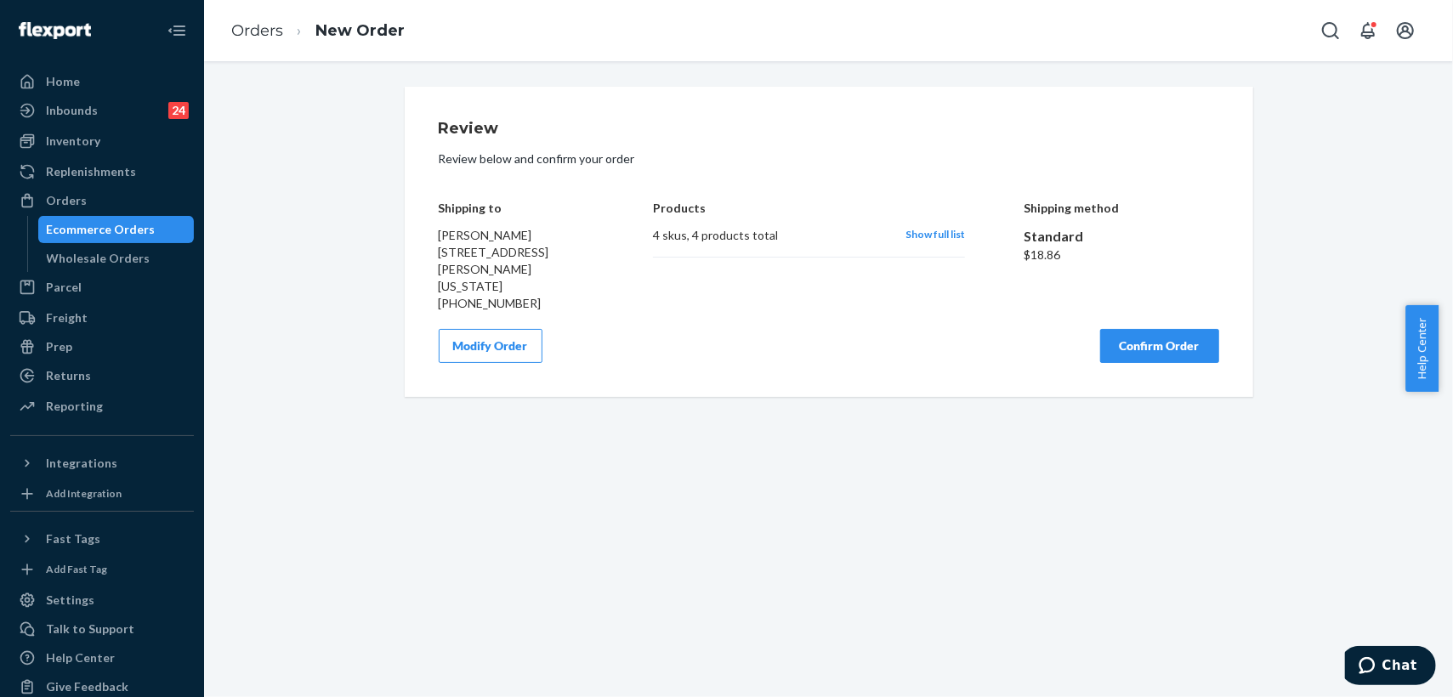
click at [1161, 362] on button "Confirm Order" at bounding box center [1159, 346] width 119 height 34
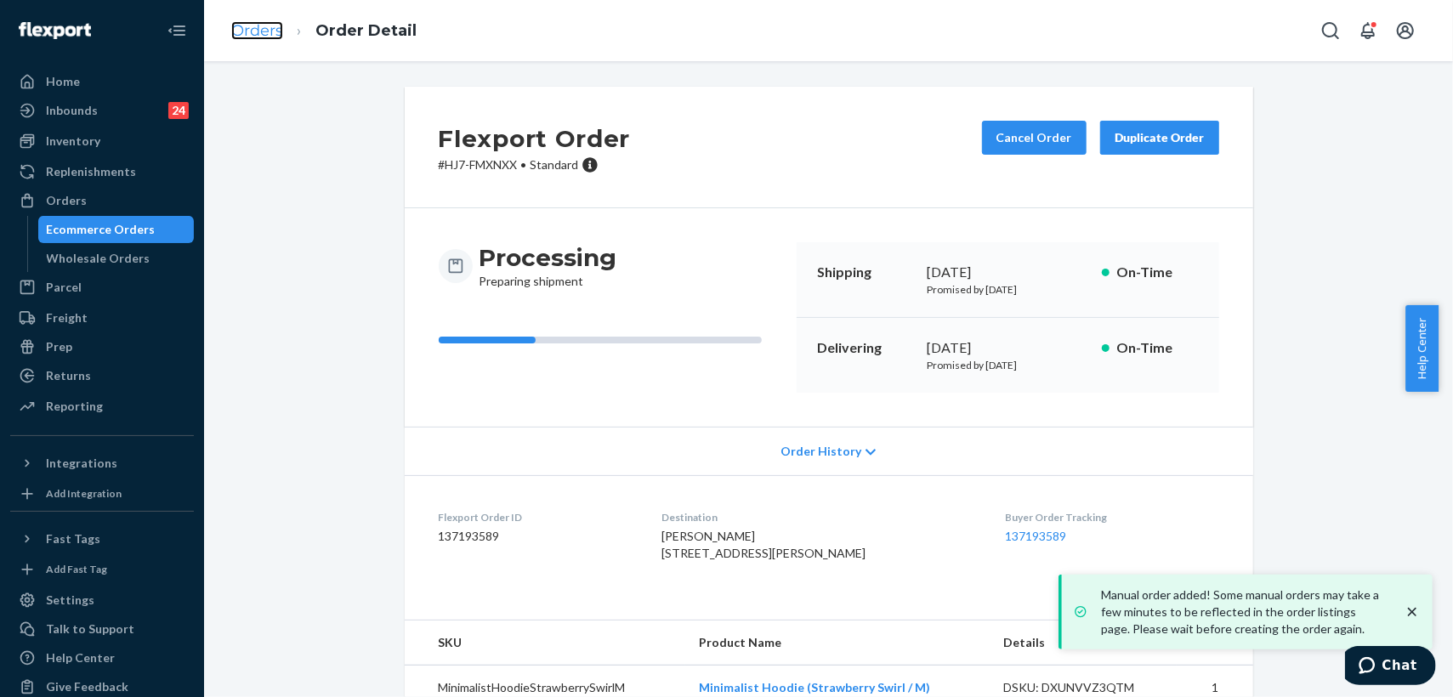
click at [266, 29] on link "Orders" at bounding box center [257, 30] width 52 height 19
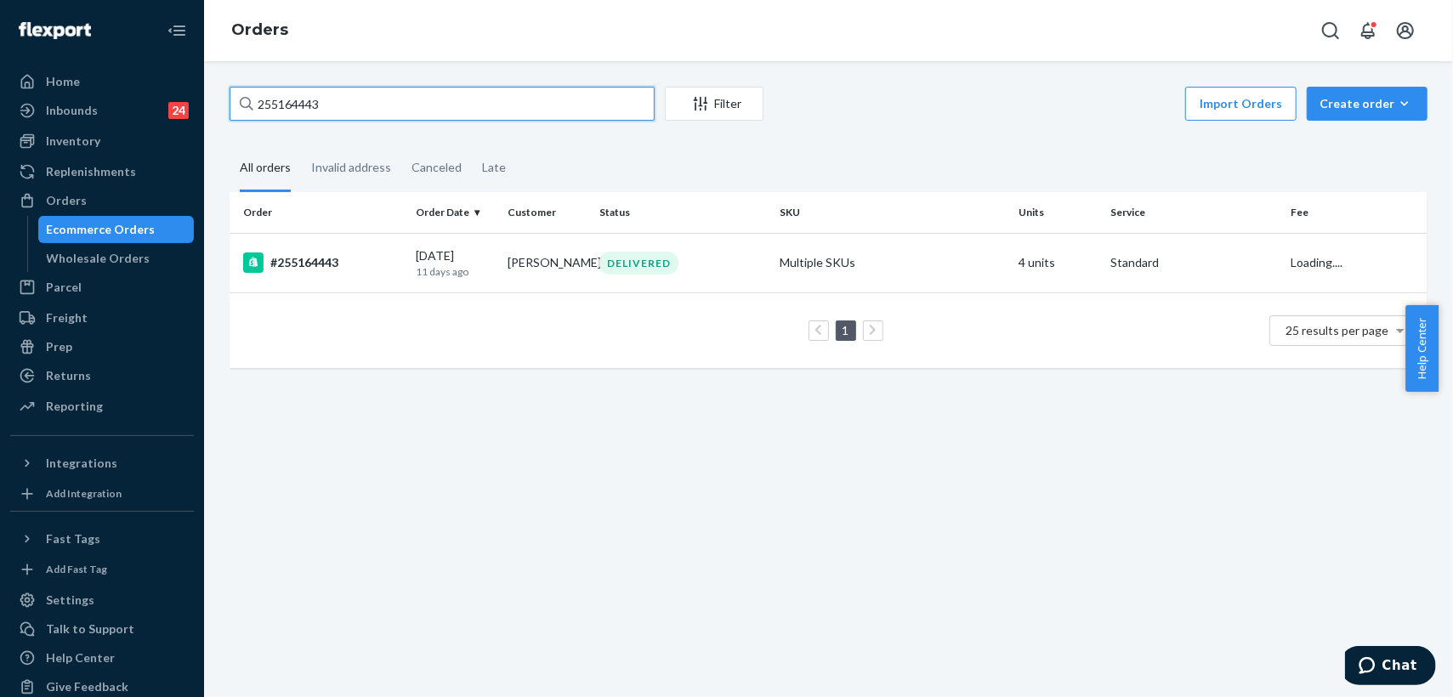
drag, startPoint x: 413, startPoint y: 101, endPoint x: 242, endPoint y: 88, distance: 171.5
click at [242, 88] on div "255164443" at bounding box center [442, 104] width 425 height 34
paste input "250649"
drag, startPoint x: 347, startPoint y: 99, endPoint x: 207, endPoint y: 98, distance: 139.5
click at [207, 98] on div "255250649 Filter Import Orders Create order Ecommerce order Removal order All o…" at bounding box center [828, 379] width 1249 height 636
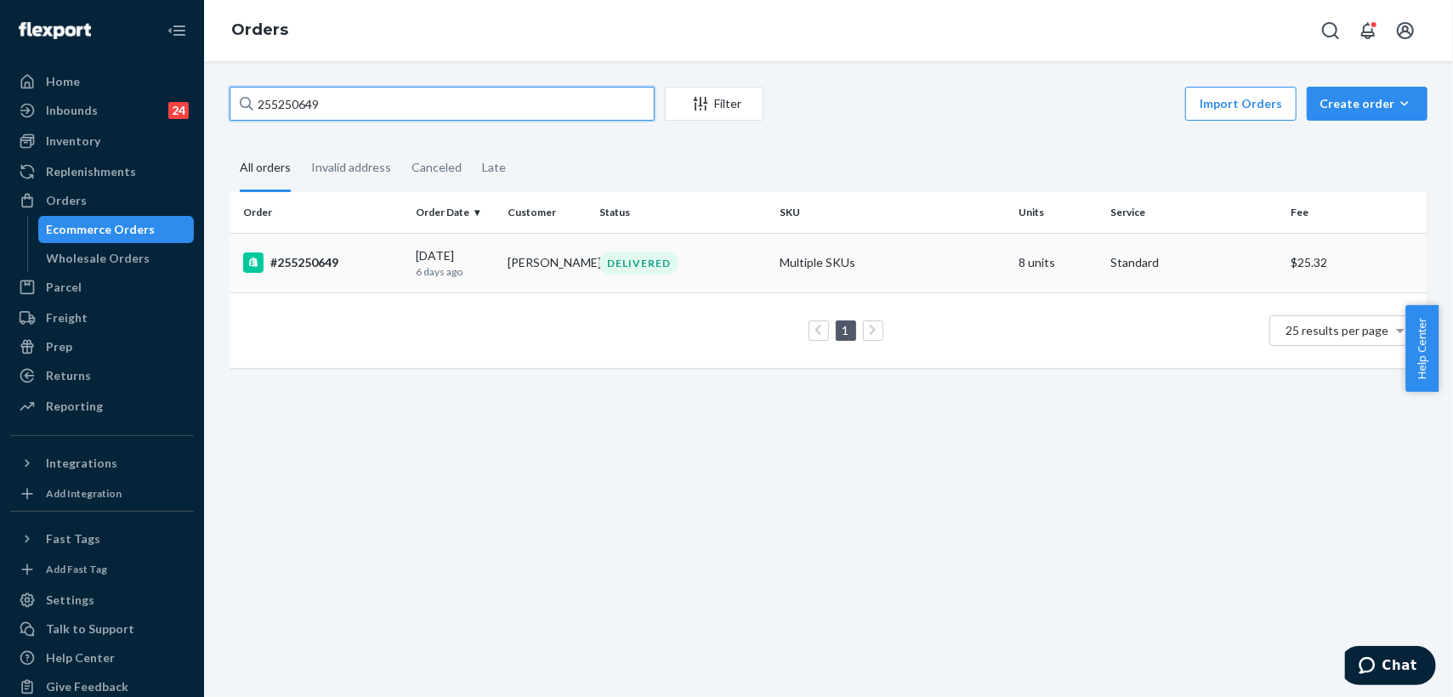
type input "255250649"
click at [359, 261] on div "#255250649" at bounding box center [322, 263] width 159 height 20
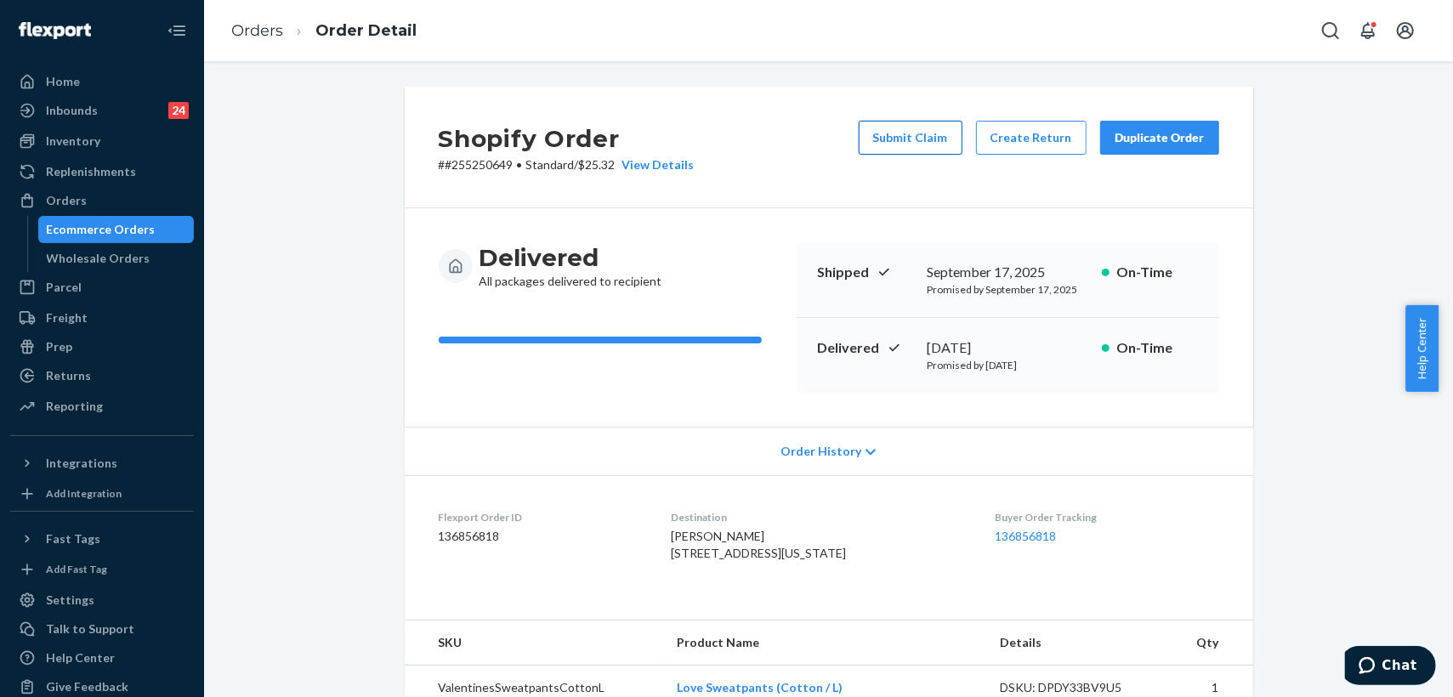
click at [918, 144] on button "Submit Claim" at bounding box center [911, 138] width 104 height 34
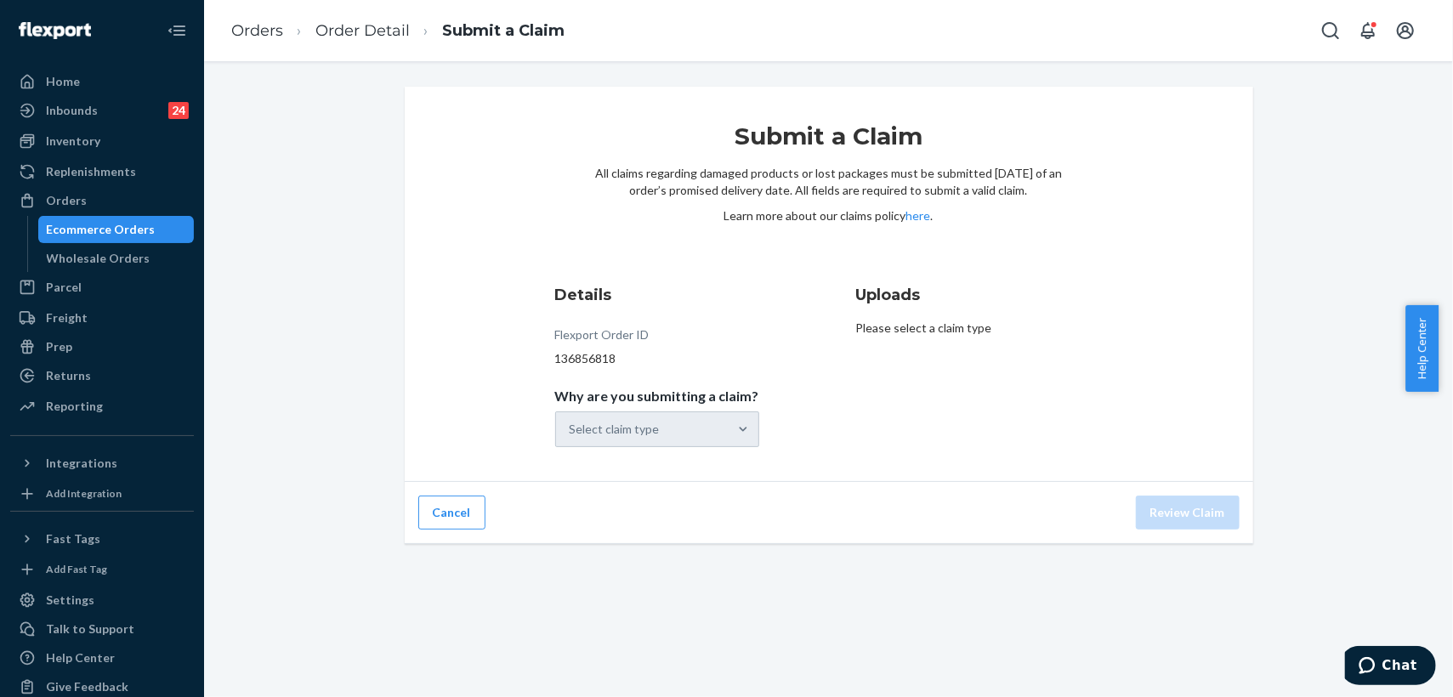
click at [676, 430] on div "Select claim type" at bounding box center [657, 430] width 204 height 36
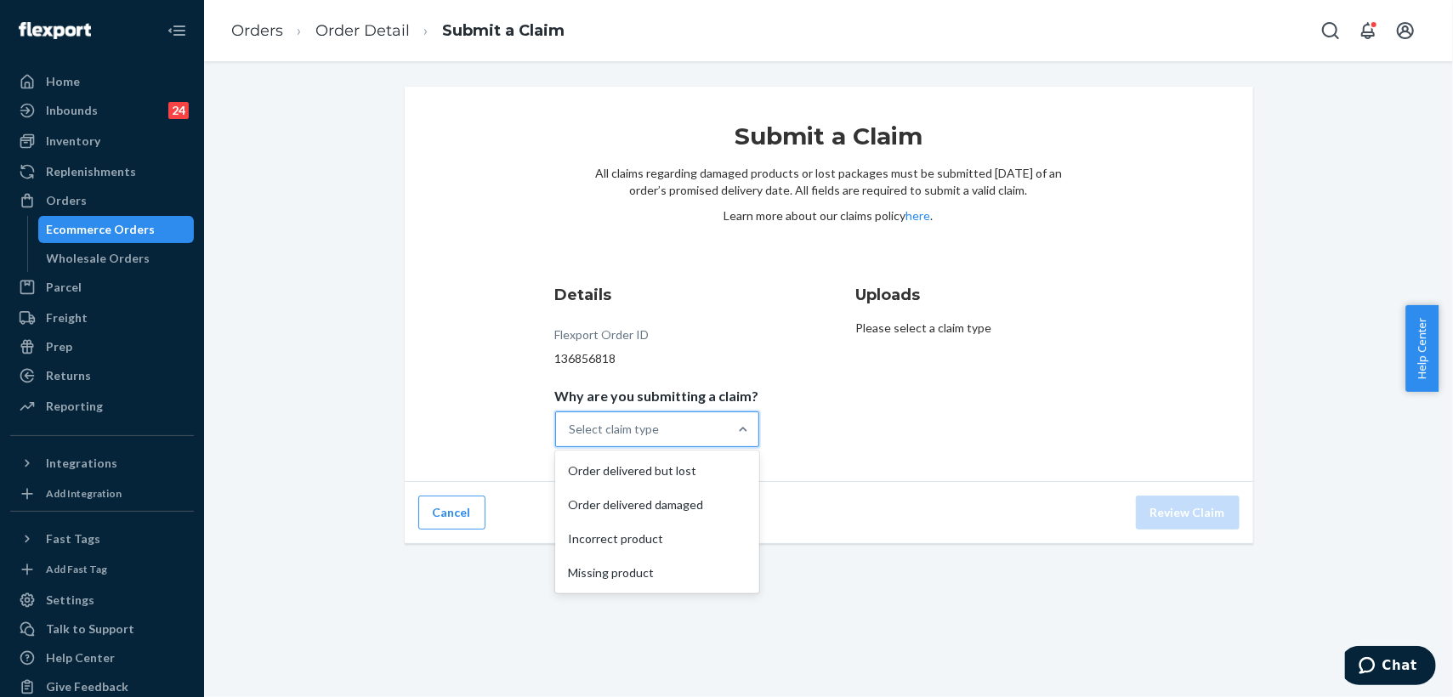
click at [716, 430] on div "Select claim type" at bounding box center [642, 429] width 172 height 34
click at [571, 430] on input "Why are you submitting a claim? option Order delivered but lost focused, 1 of 4…" at bounding box center [571, 429] width 2 height 17
click at [640, 470] on div "Order delivered but lost" at bounding box center [657, 471] width 197 height 34
click at [571, 438] on input "Why are you submitting a claim? option Order delivered but lost focused, 0 of 4…" at bounding box center [571, 429] width 2 height 17
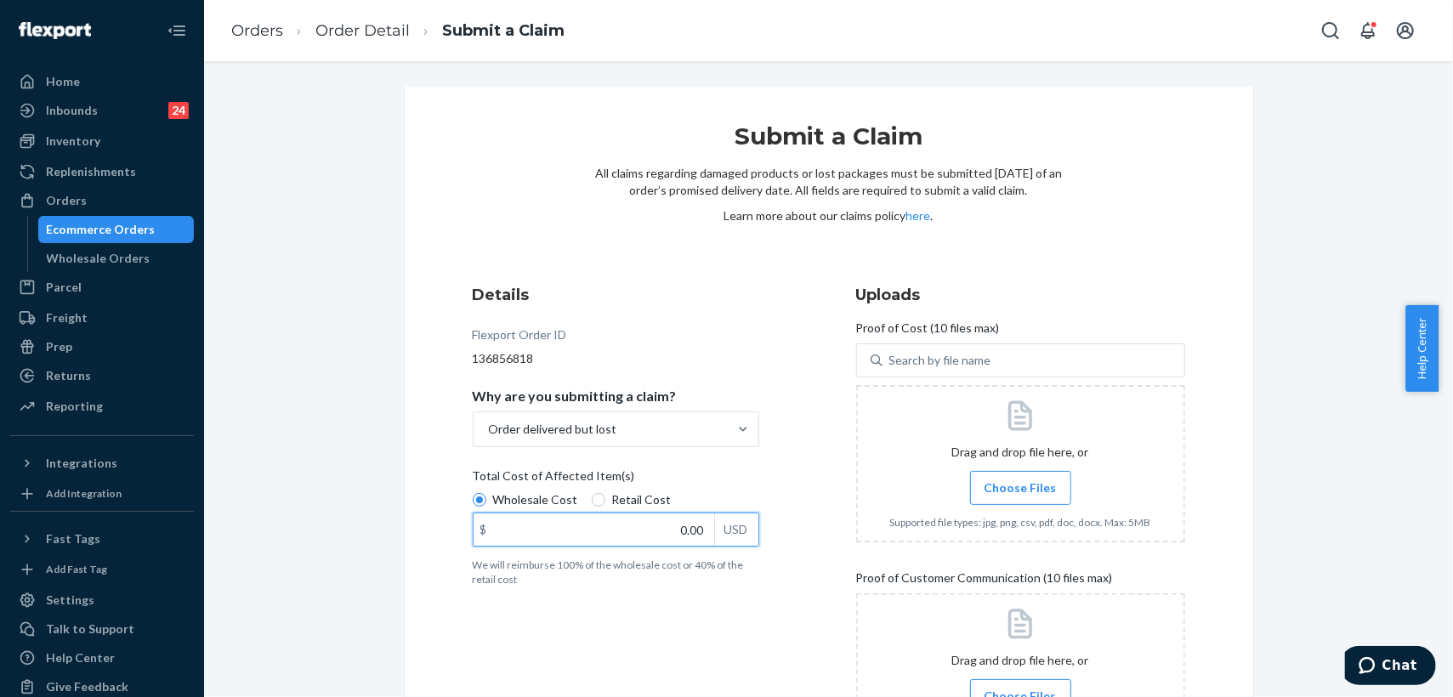
click at [634, 534] on input "0.00" at bounding box center [594, 530] width 241 height 32
type input "237.00"
click at [796, 473] on div "Details Flexport Order ID 136856818 Why are you submitting a claim? Order deliv…" at bounding box center [829, 524] width 713 height 480
click at [1012, 483] on span "Choose Files" at bounding box center [1021, 488] width 72 height 17
click at [1020, 483] on input "Choose Files" at bounding box center [1020, 488] width 1 height 19
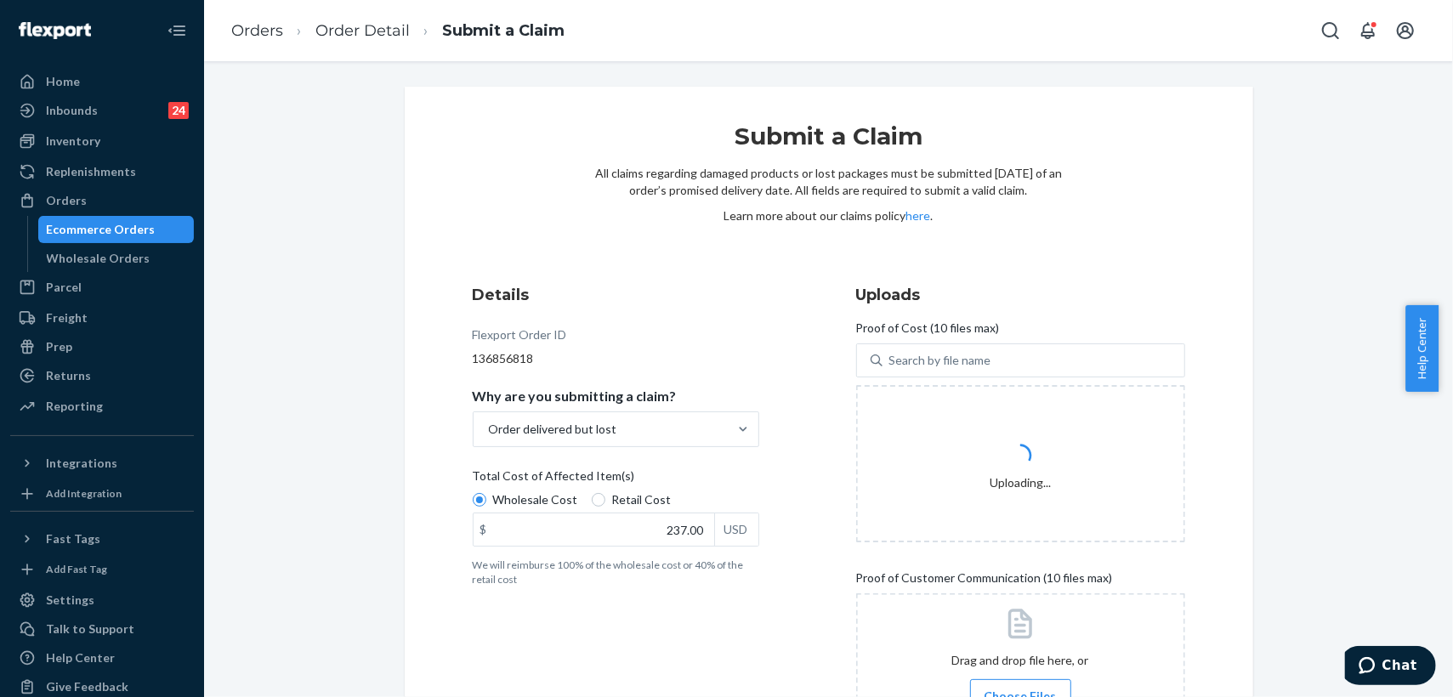
scroll to position [163, 0]
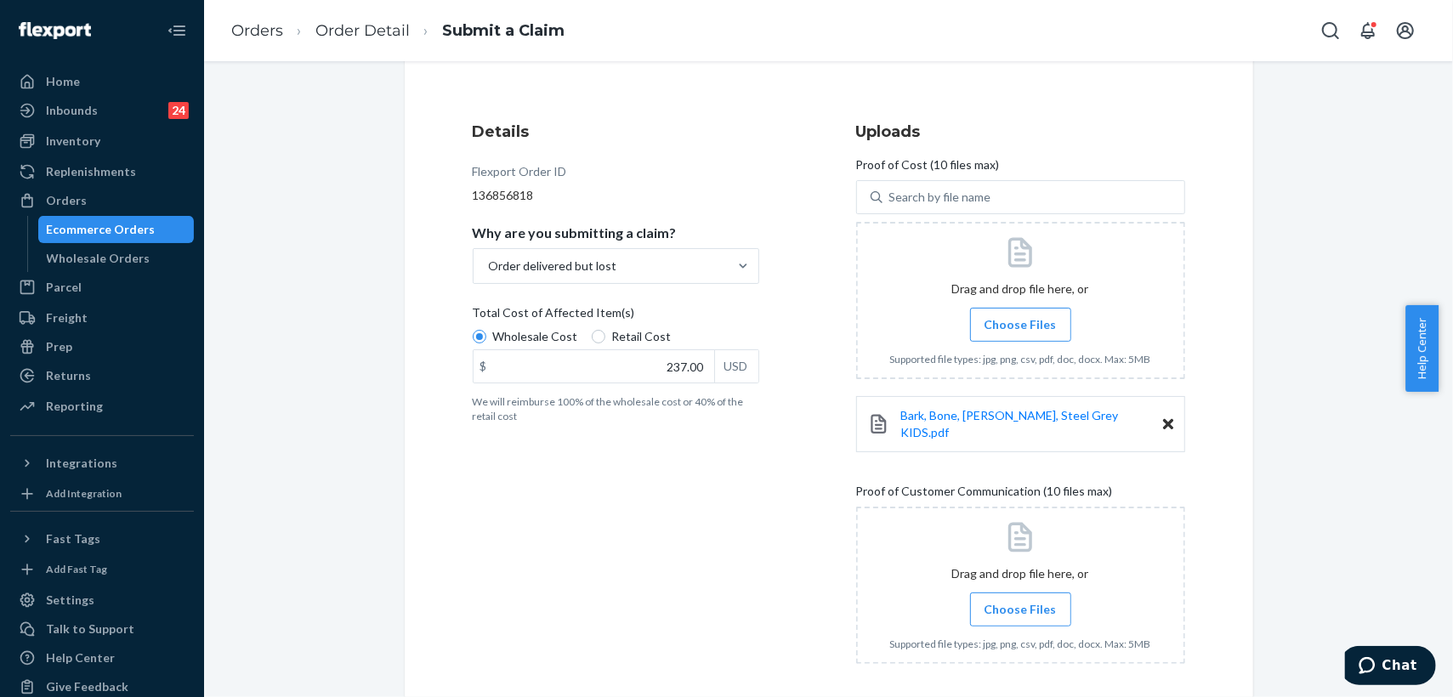
click at [1016, 601] on span "Choose Files" at bounding box center [1021, 609] width 72 height 17
click at [1020, 600] on input "Choose Files" at bounding box center [1020, 609] width 1 height 19
click at [1003, 323] on span "Choose Files" at bounding box center [1021, 324] width 72 height 17
click at [1020, 323] on input "Choose Files" at bounding box center [1020, 324] width 1 height 19
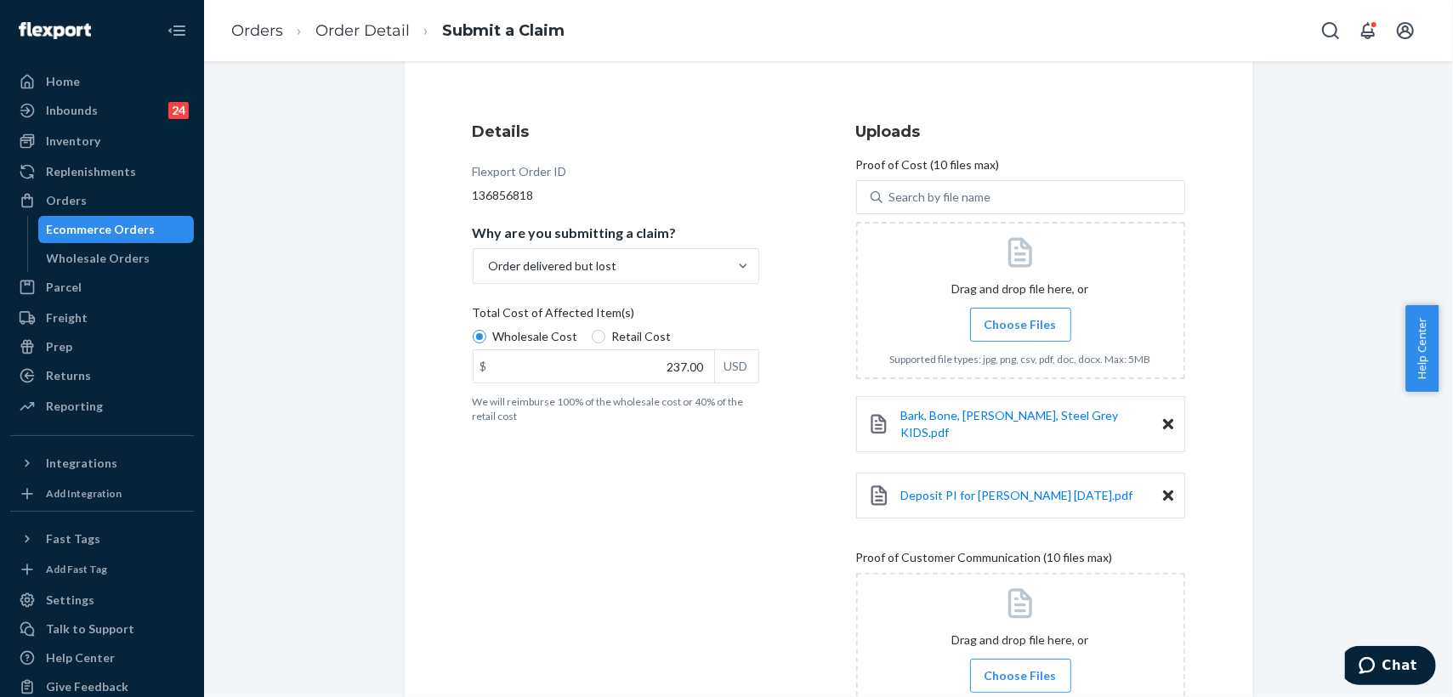
click at [1028, 316] on span "Choose Files" at bounding box center [1021, 324] width 72 height 17
click at [1021, 316] on input "Choose Files" at bounding box center [1020, 324] width 1 height 19
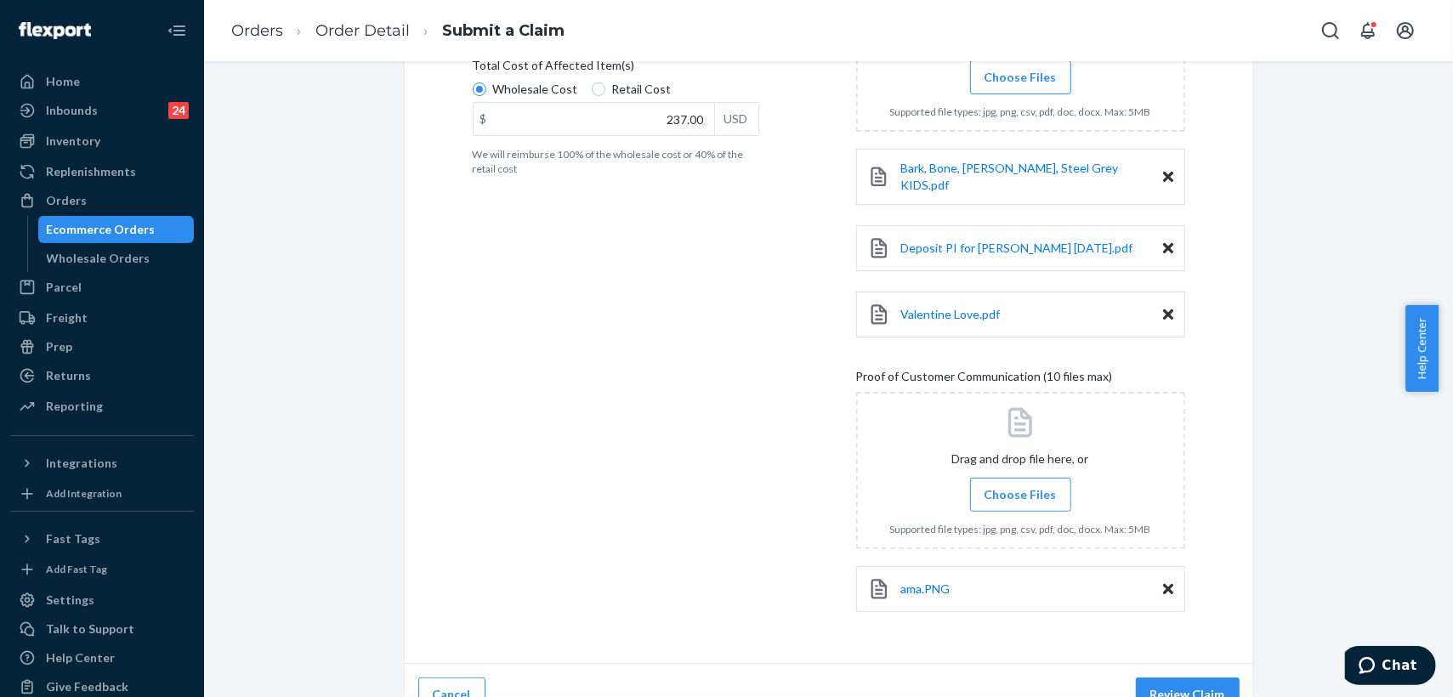
scroll to position [429, 0]
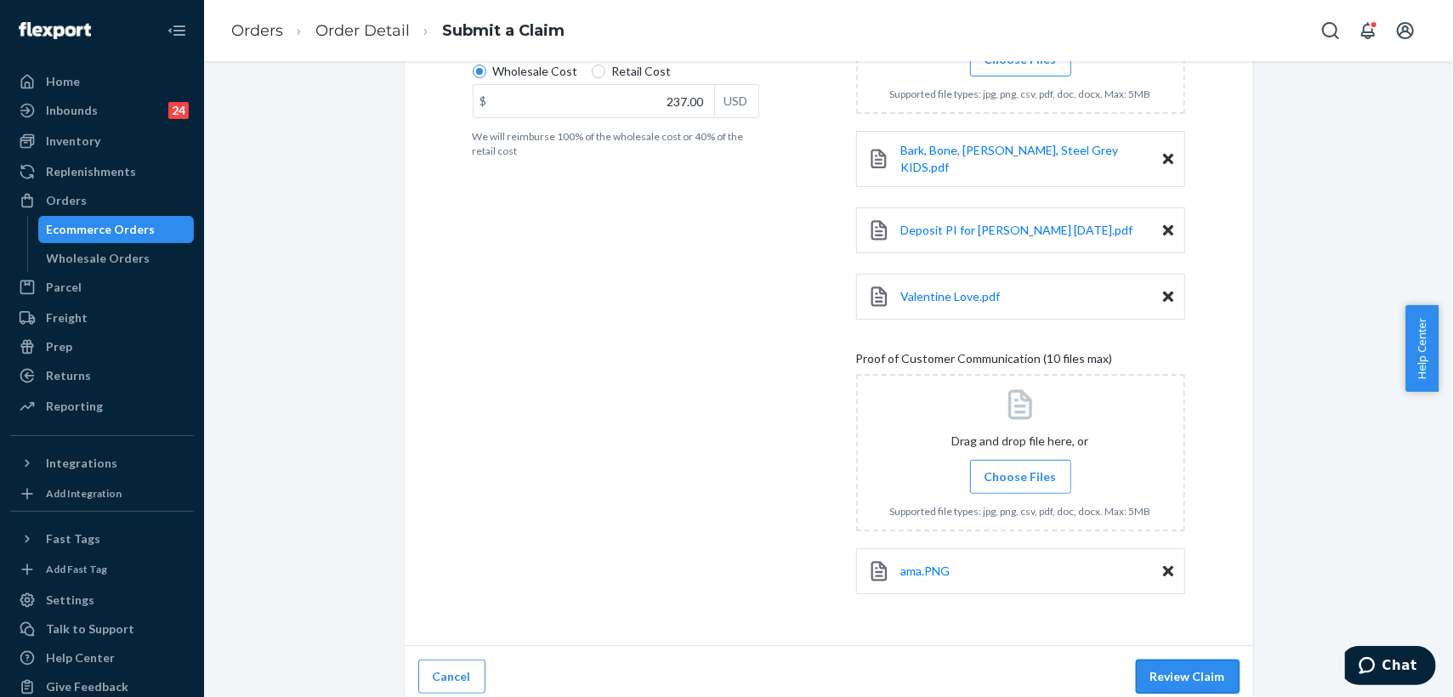
click at [1191, 662] on button "Review Claim" at bounding box center [1188, 677] width 104 height 34
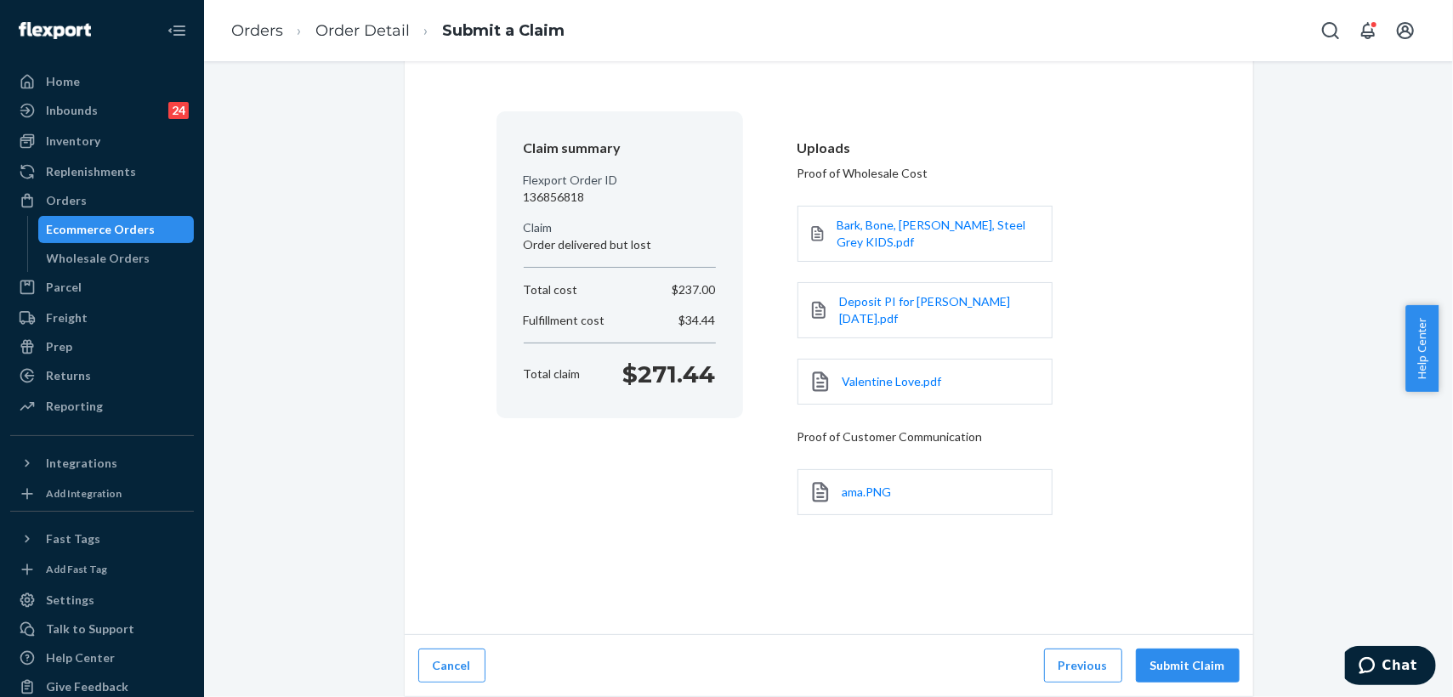
scroll to position [82, 0]
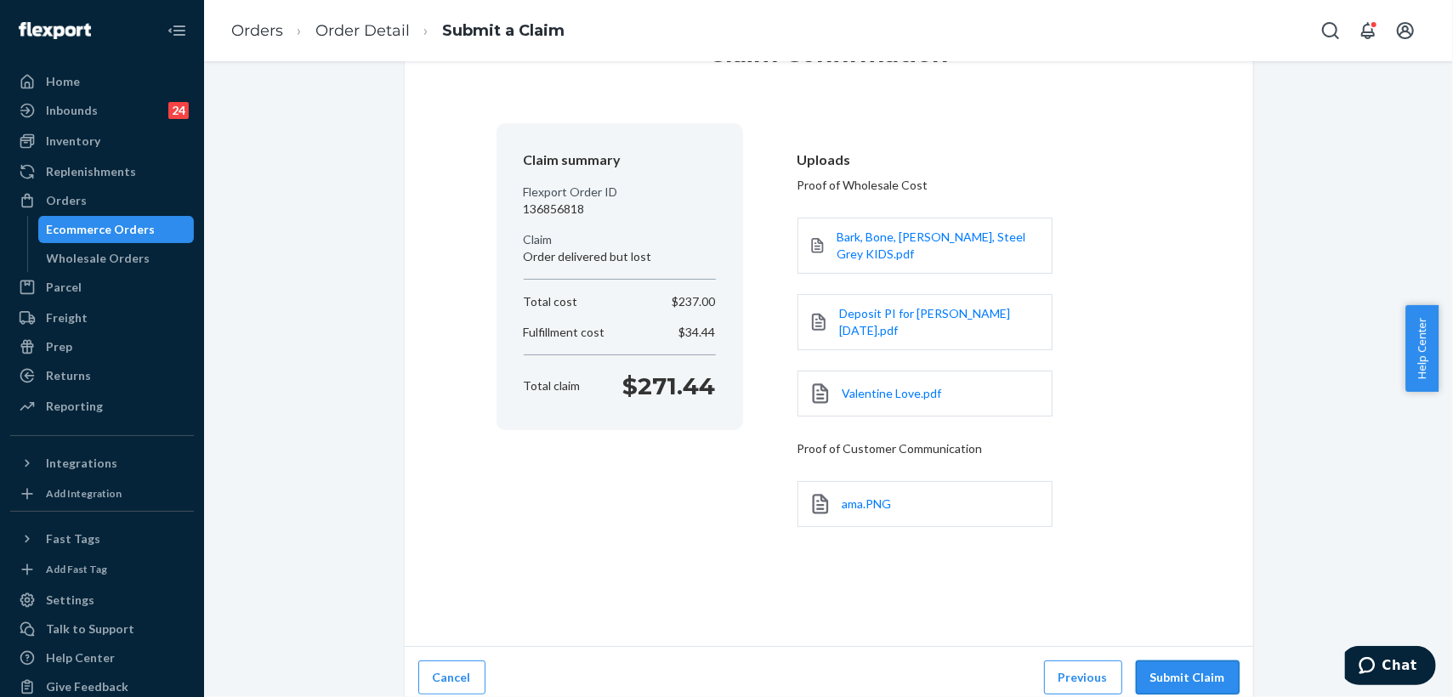
click at [1172, 668] on button "Submit Claim" at bounding box center [1188, 678] width 104 height 34
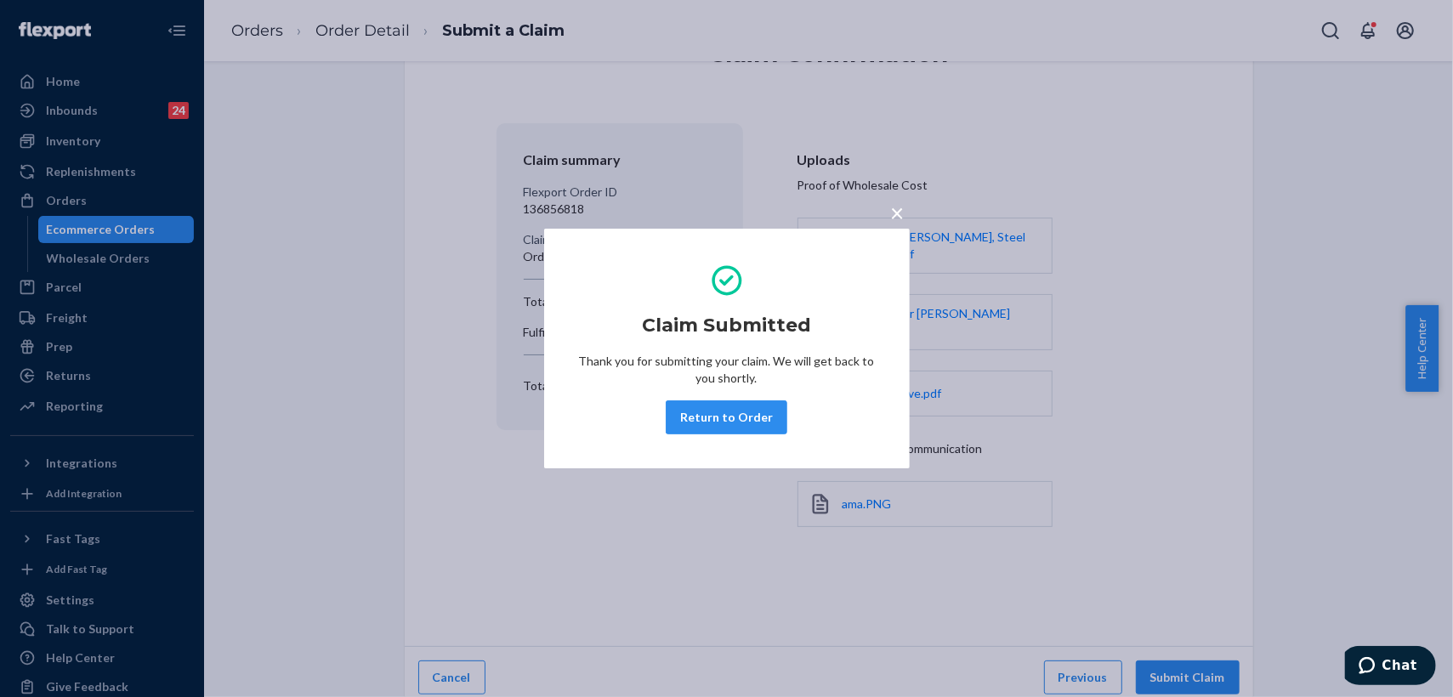
drag, startPoint x: 721, startPoint y: 422, endPoint x: 713, endPoint y: 429, distance: 10.8
click at [718, 423] on button "Return to Order" at bounding box center [727, 418] width 122 height 34
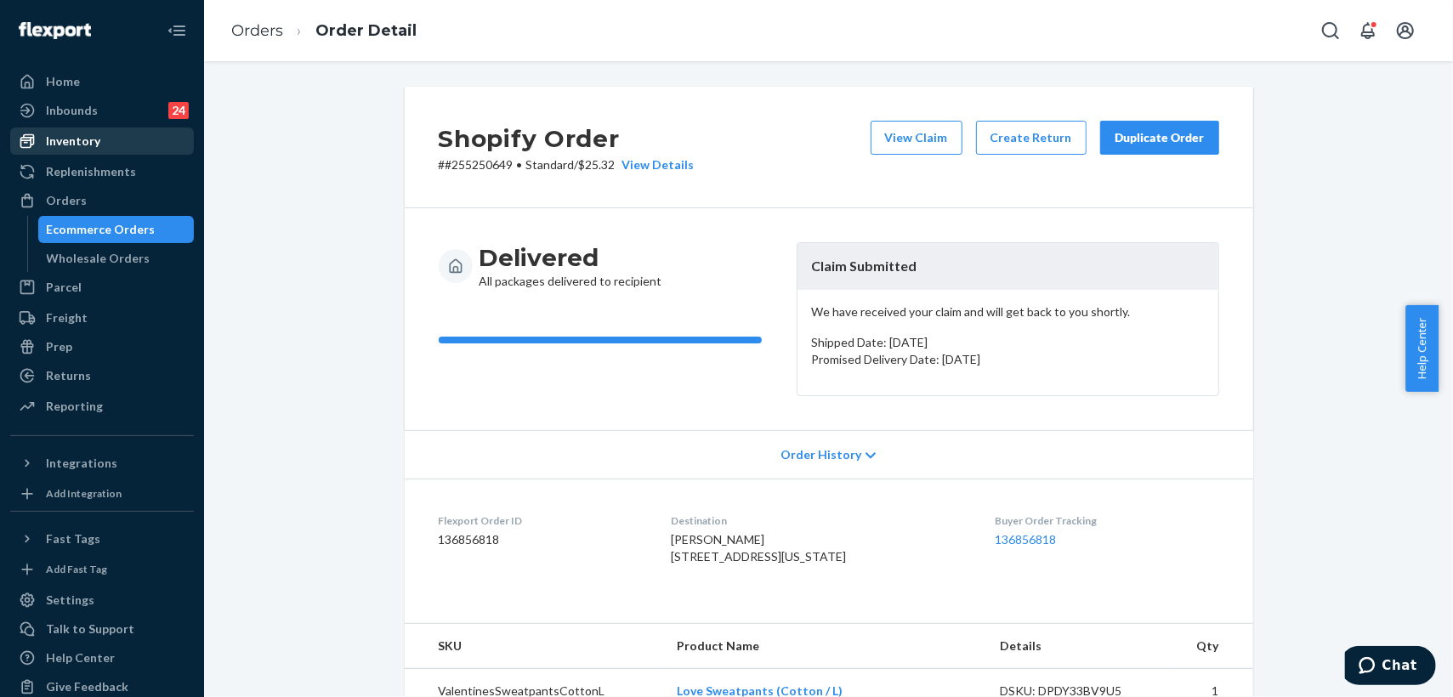
click at [90, 144] on div "Inventory" at bounding box center [73, 141] width 54 height 17
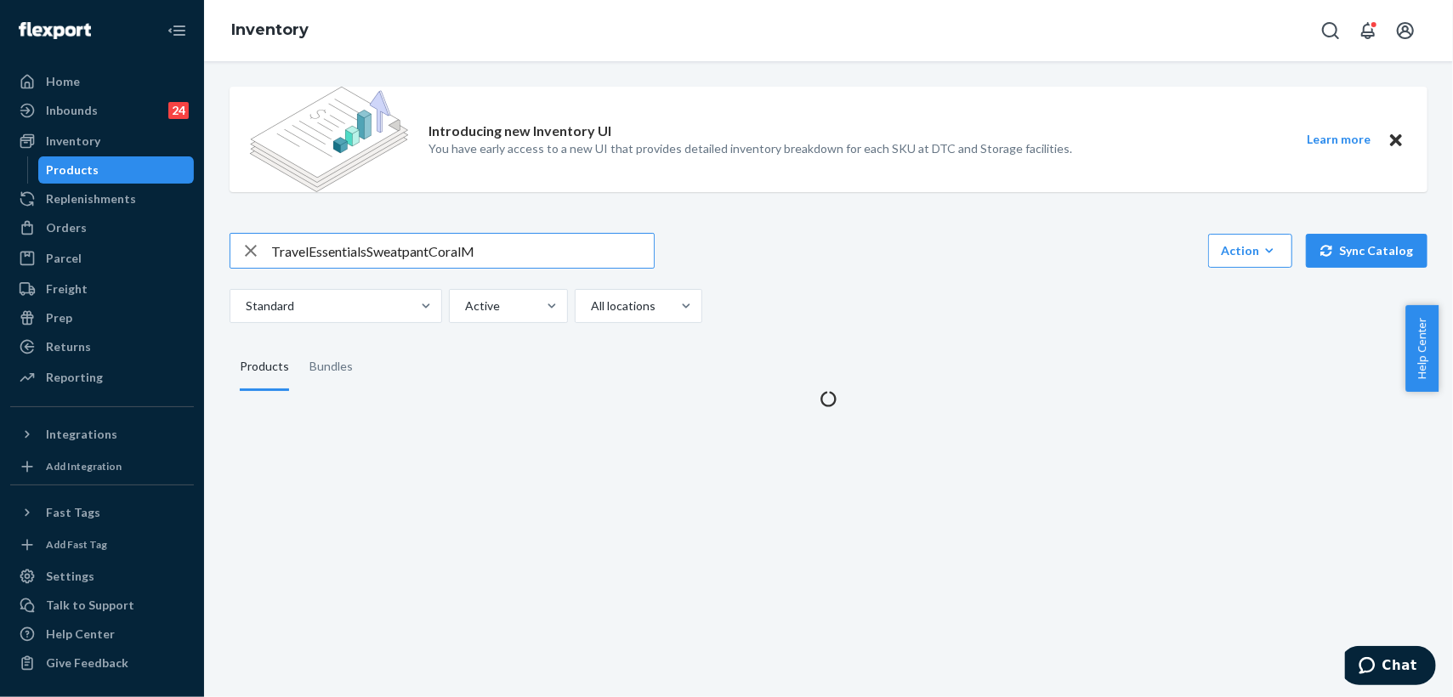
type input "TravelEssentialsSweatpantCoralM"
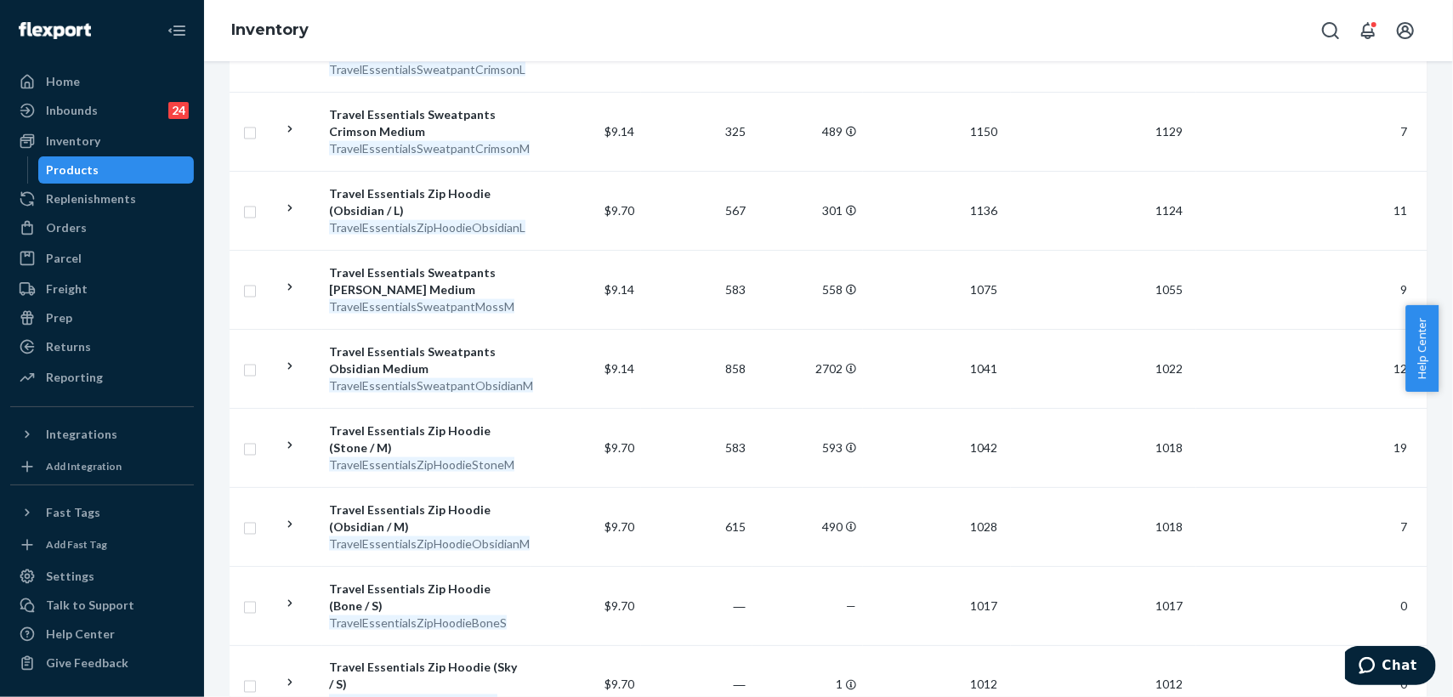
scroll to position [1795, 0]
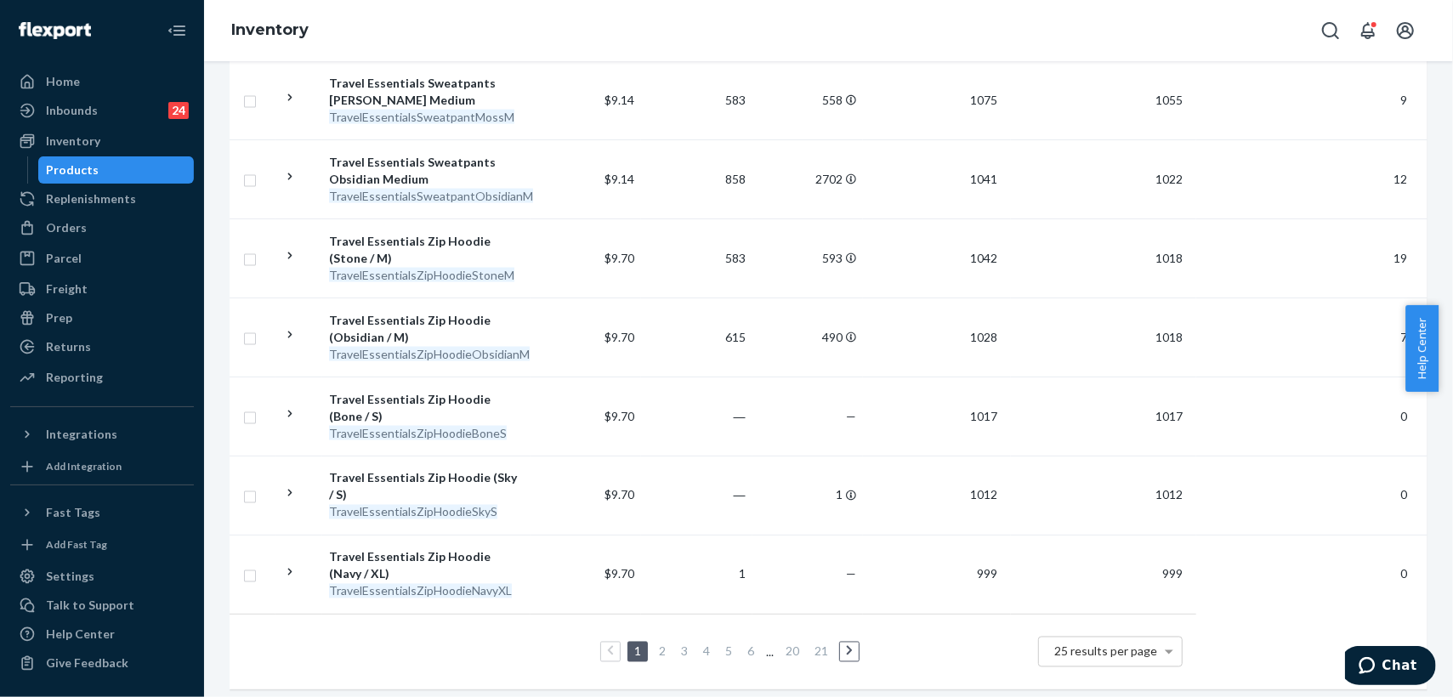
click at [844, 642] on link at bounding box center [849, 652] width 19 height 20
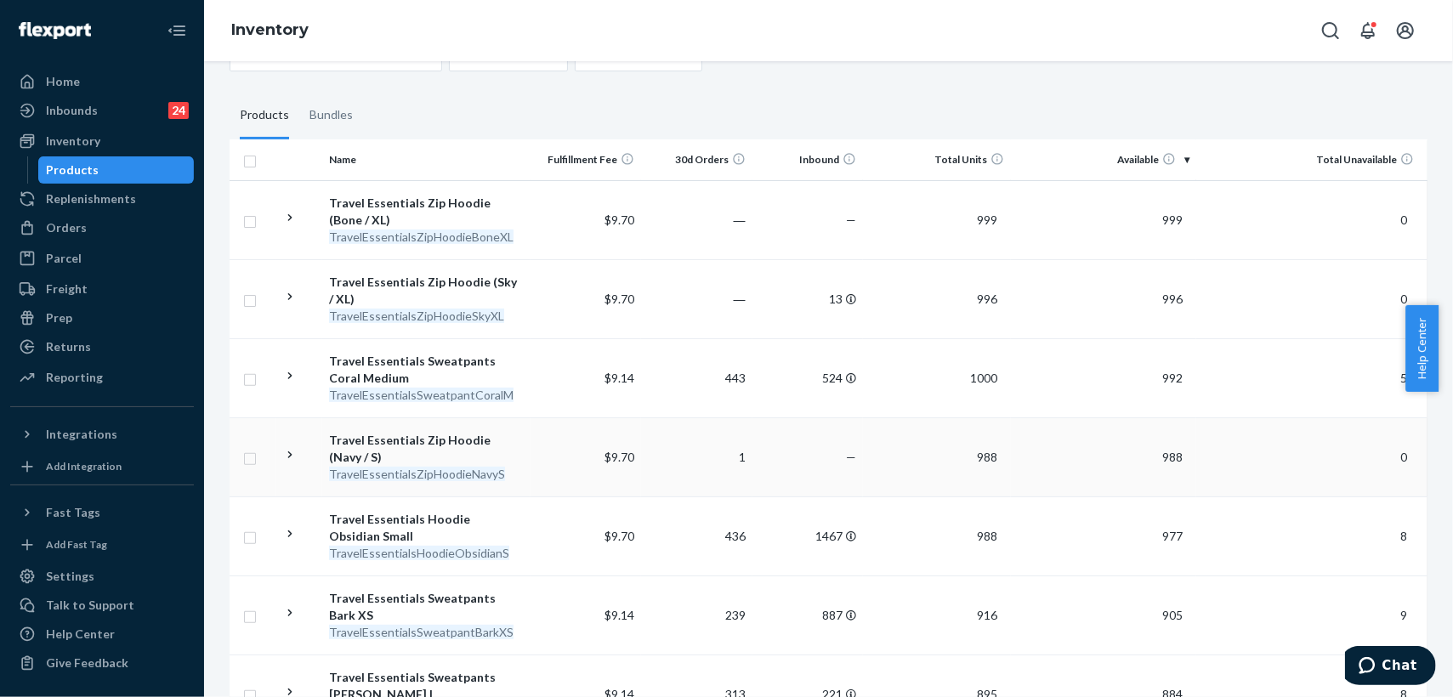
scroll to position [283, 0]
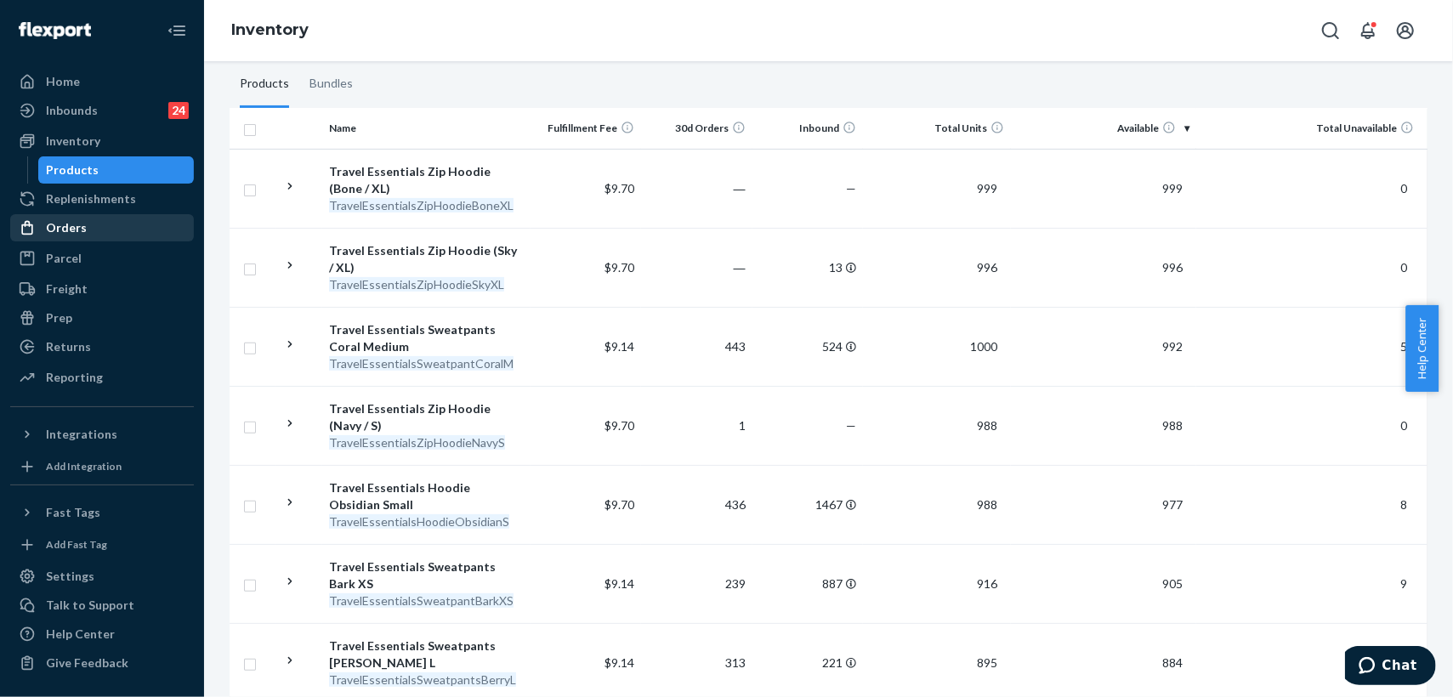
click at [82, 230] on div "Orders" at bounding box center [66, 227] width 41 height 17
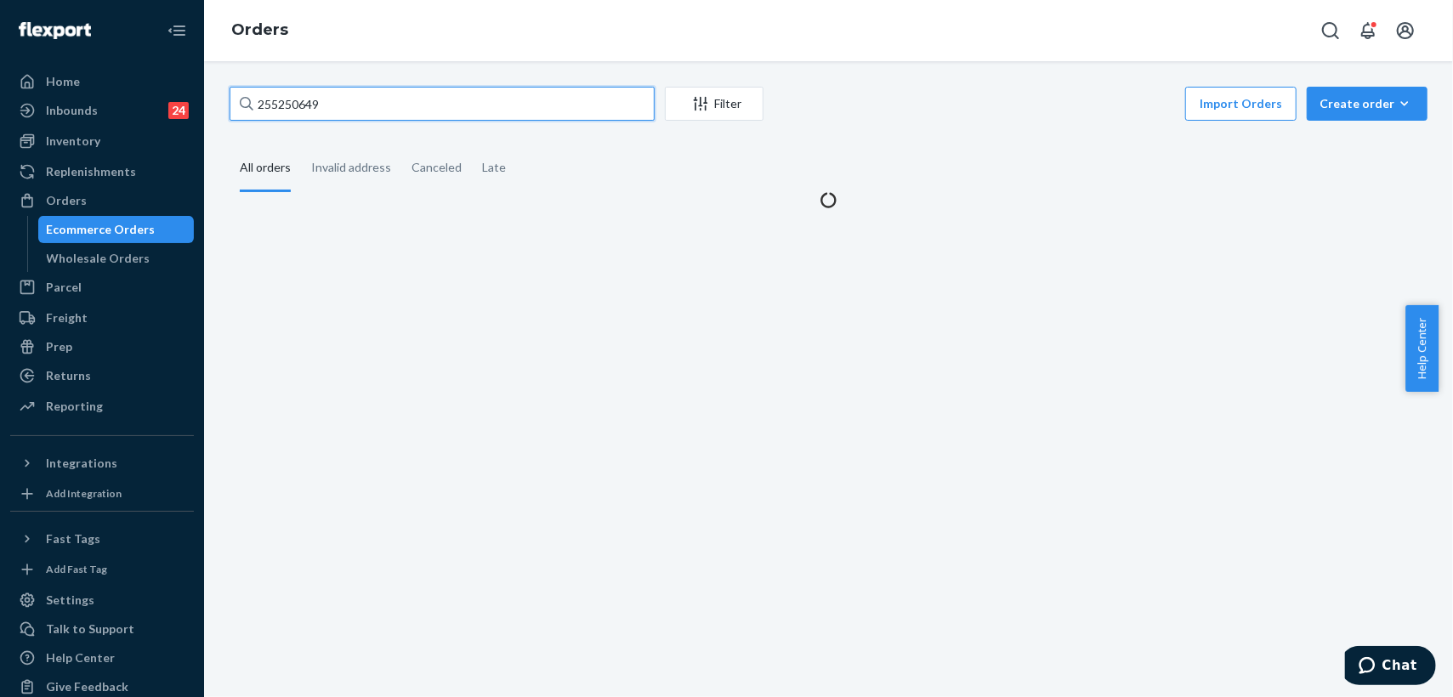
drag, startPoint x: 375, startPoint y: 93, endPoint x: 245, endPoint y: 108, distance: 131.0
click at [245, 108] on div "255250649" at bounding box center [442, 104] width 425 height 34
paste input "62016"
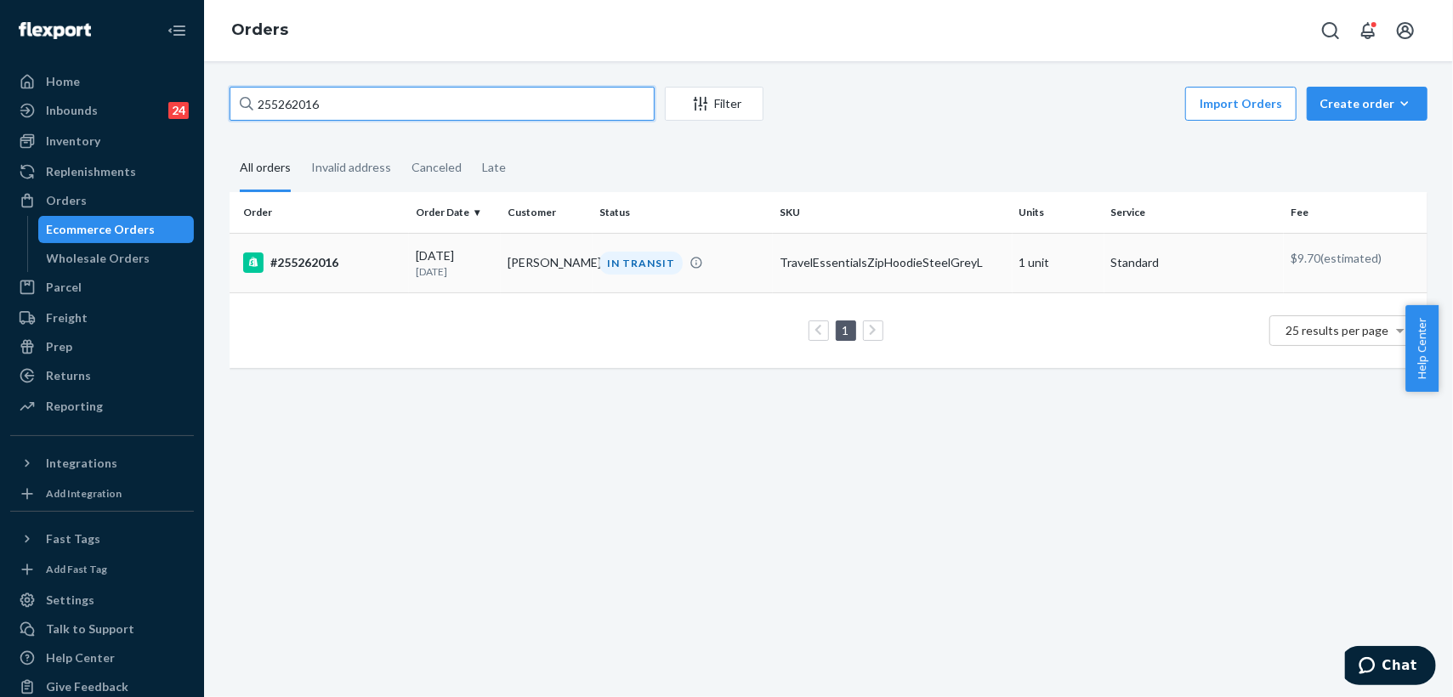
type input "255262016"
click at [571, 271] on td "[PERSON_NAME]" at bounding box center [547, 263] width 92 height 60
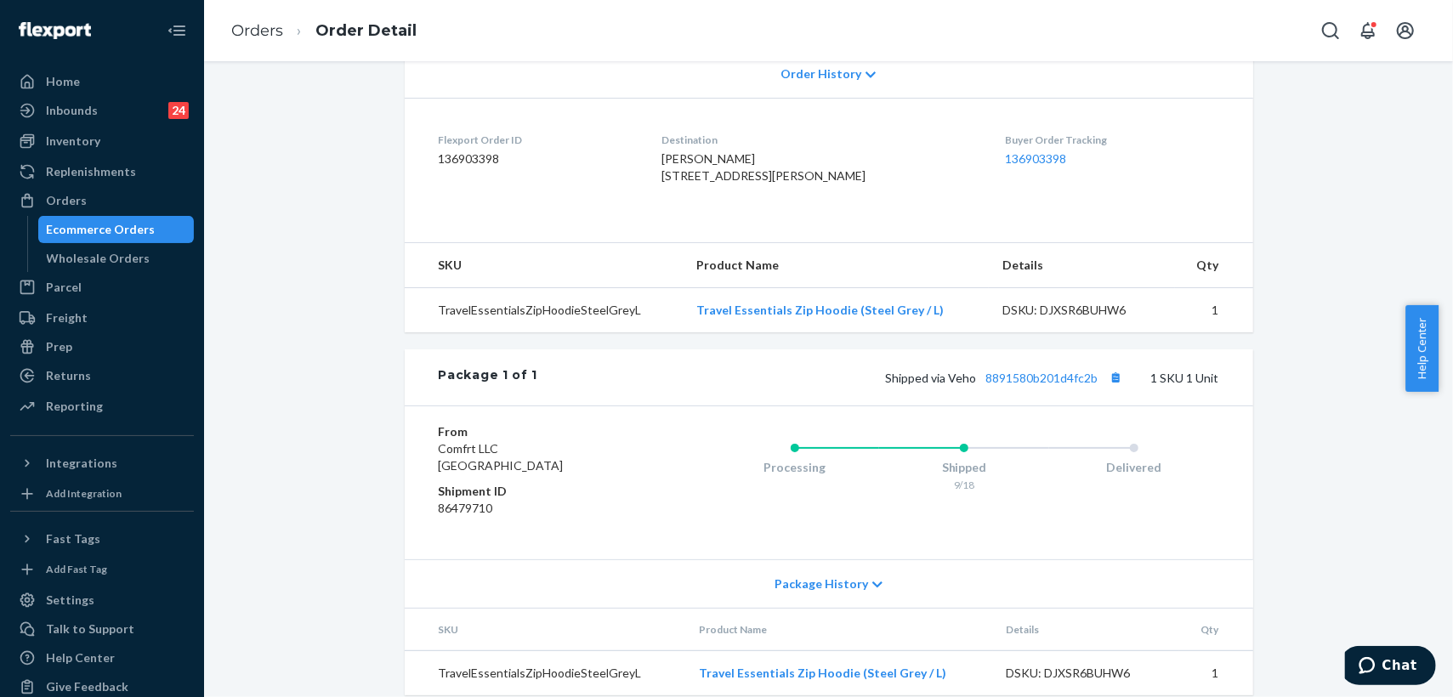
scroll to position [429, 0]
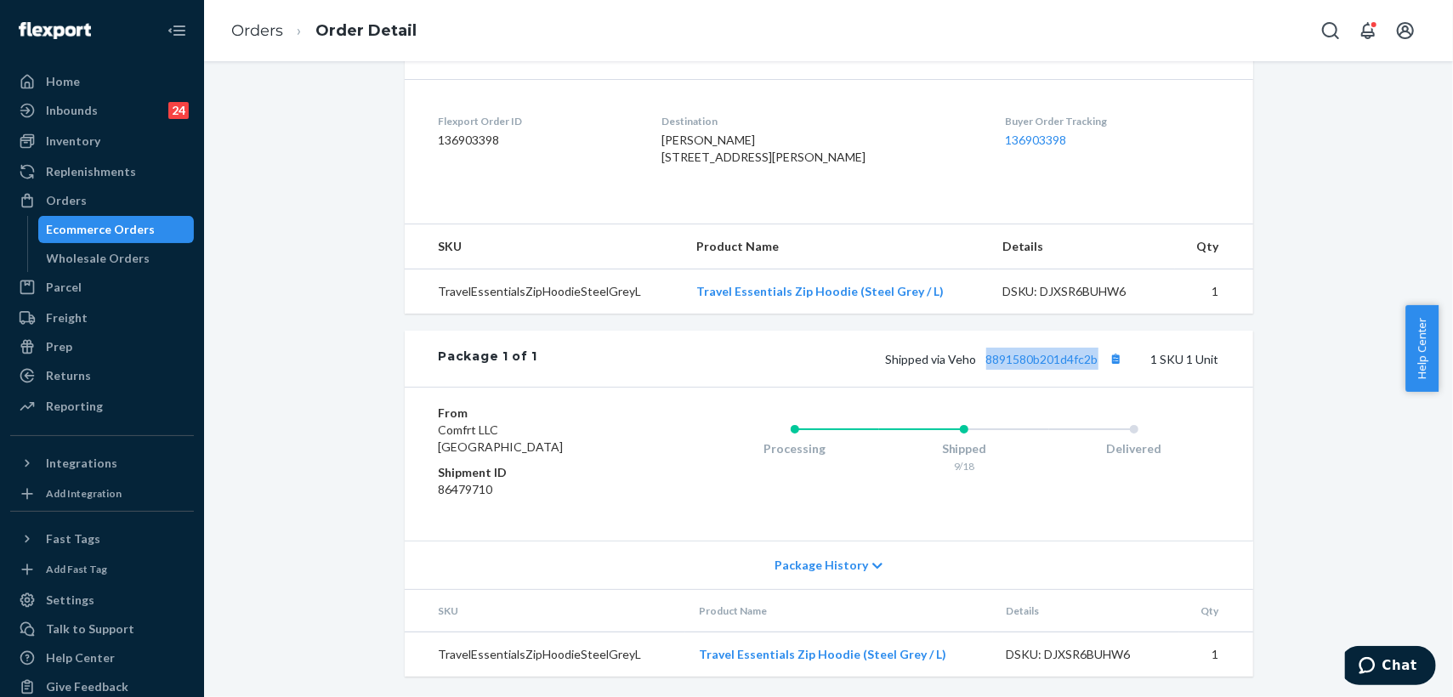
drag, startPoint x: 975, startPoint y: 364, endPoint x: 1094, endPoint y: 368, distance: 118.3
click at [1094, 368] on div "Shipped via Veho 8891580b201d4fc2b 1 SKU 1 Unit" at bounding box center [877, 359] width 681 height 22
copy link "8891580b201d4fc2b"
drag, startPoint x: 667, startPoint y: 117, endPoint x: 702, endPoint y: 161, distance: 56.2
click at [702, 161] on dl "Flexport Order ID 136903398 Destination [PERSON_NAME] [STREET_ADDRESS][PERSON_N…" at bounding box center [829, 143] width 849 height 128
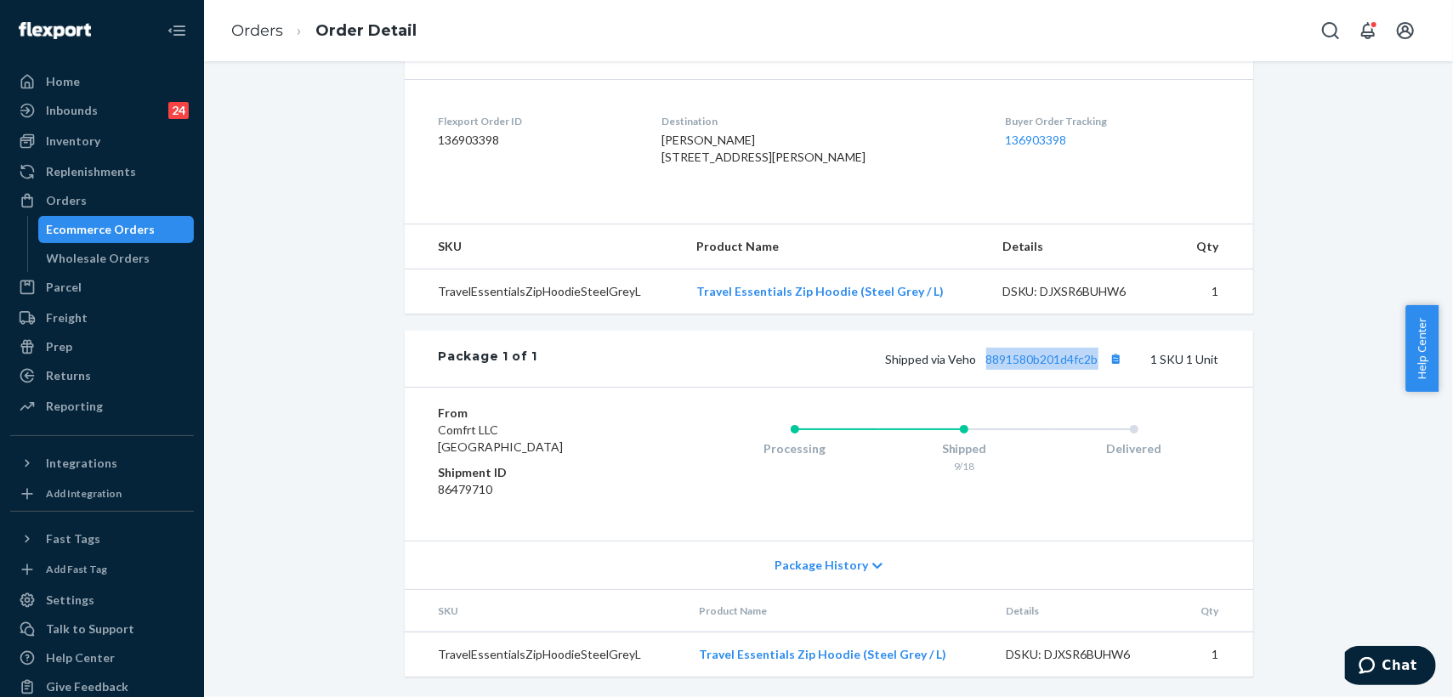
copy span "[STREET_ADDRESS][PERSON_NAME]"
click at [259, 37] on link "Orders" at bounding box center [257, 30] width 52 height 19
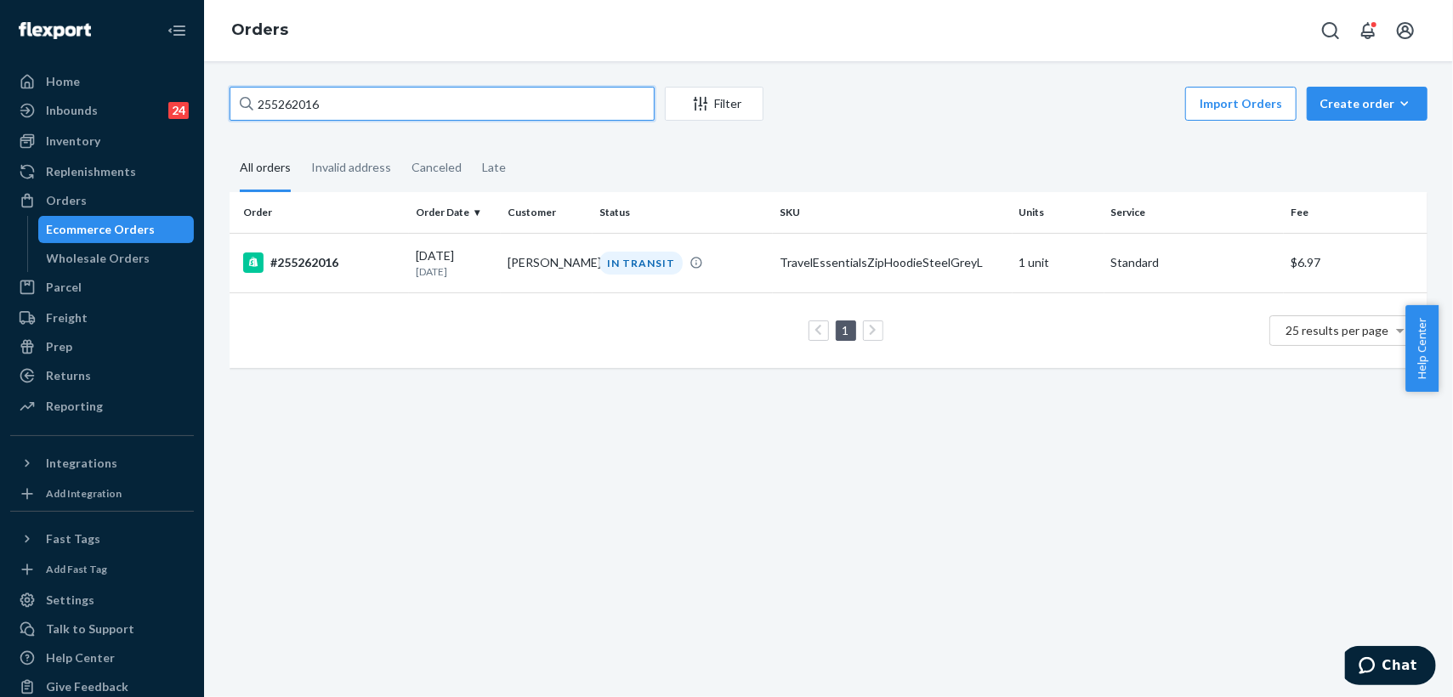
drag, startPoint x: 348, startPoint y: 106, endPoint x: 234, endPoint y: 96, distance: 114.4
click at [234, 96] on input "255262016" at bounding box center [442, 104] width 425 height 34
paste input "3768"
type input "255263768"
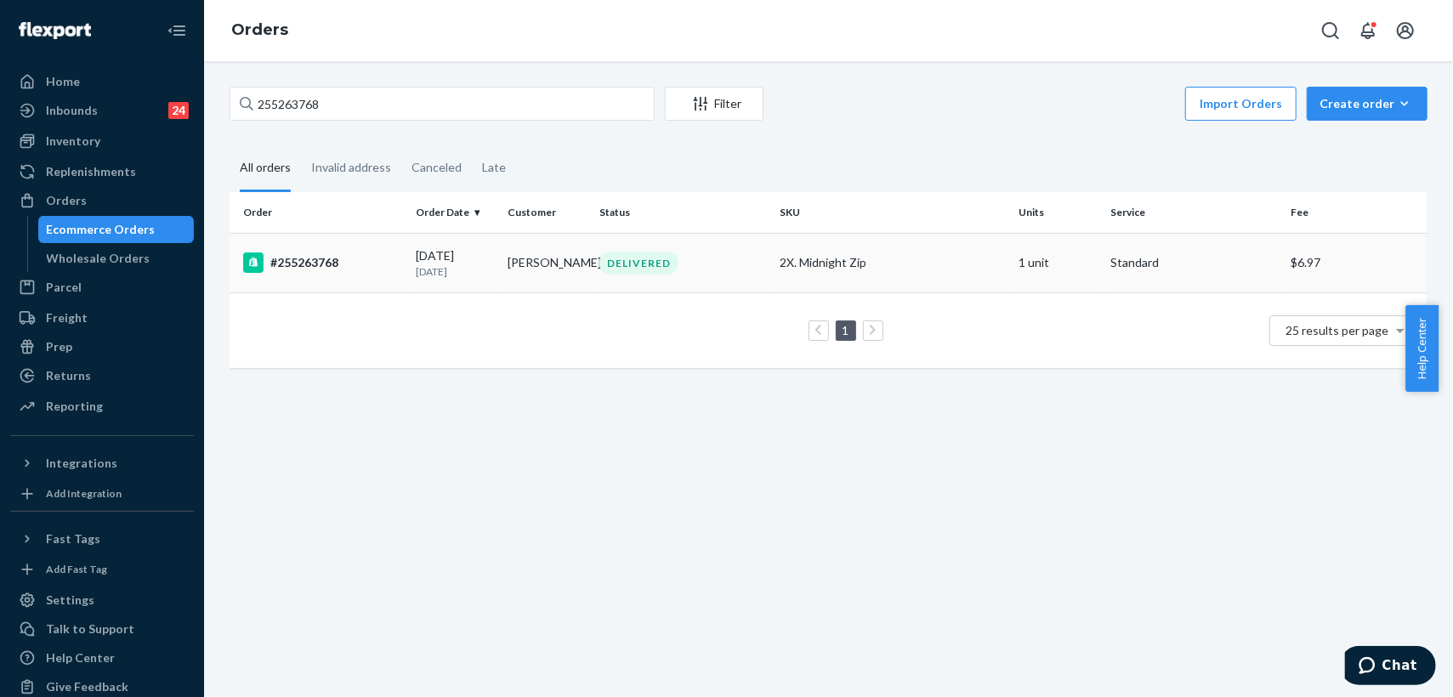
click at [486, 270] on p "[DATE]" at bounding box center [455, 271] width 78 height 14
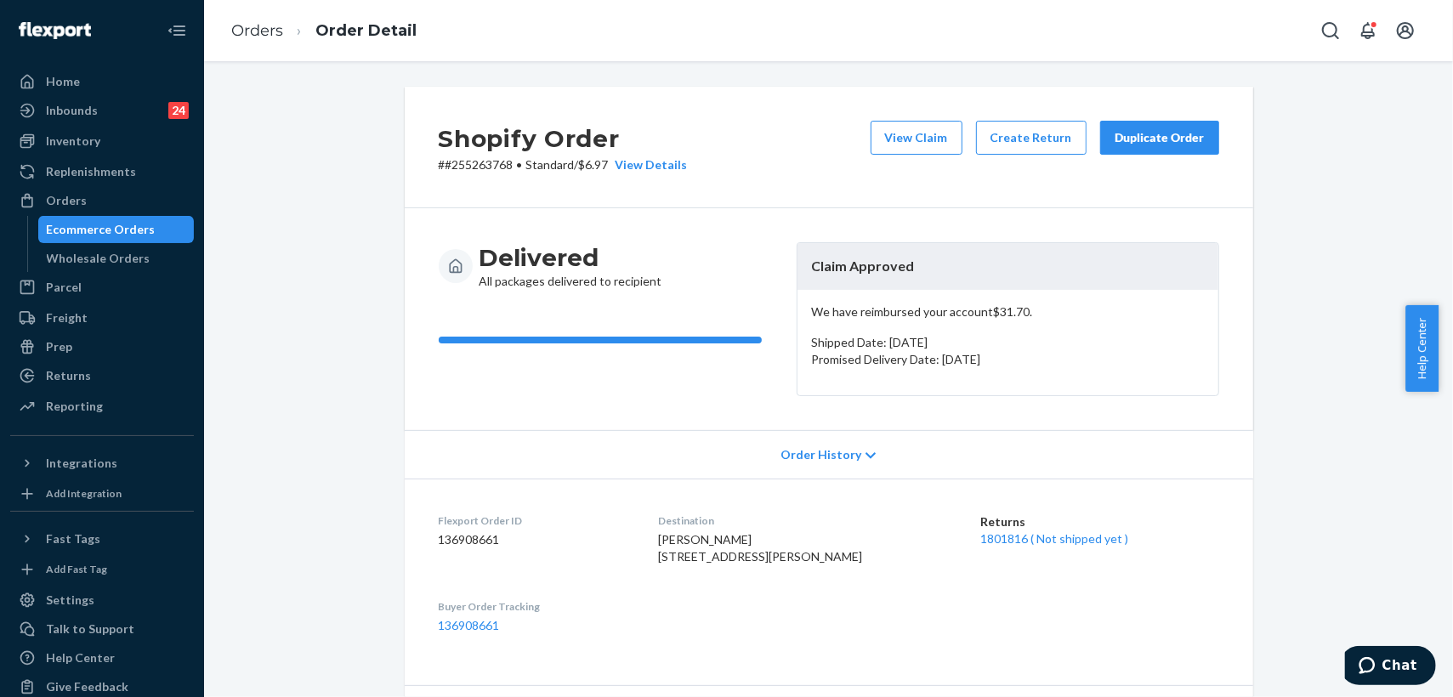
click at [1144, 141] on div "Duplicate Order" at bounding box center [1160, 137] width 90 height 17
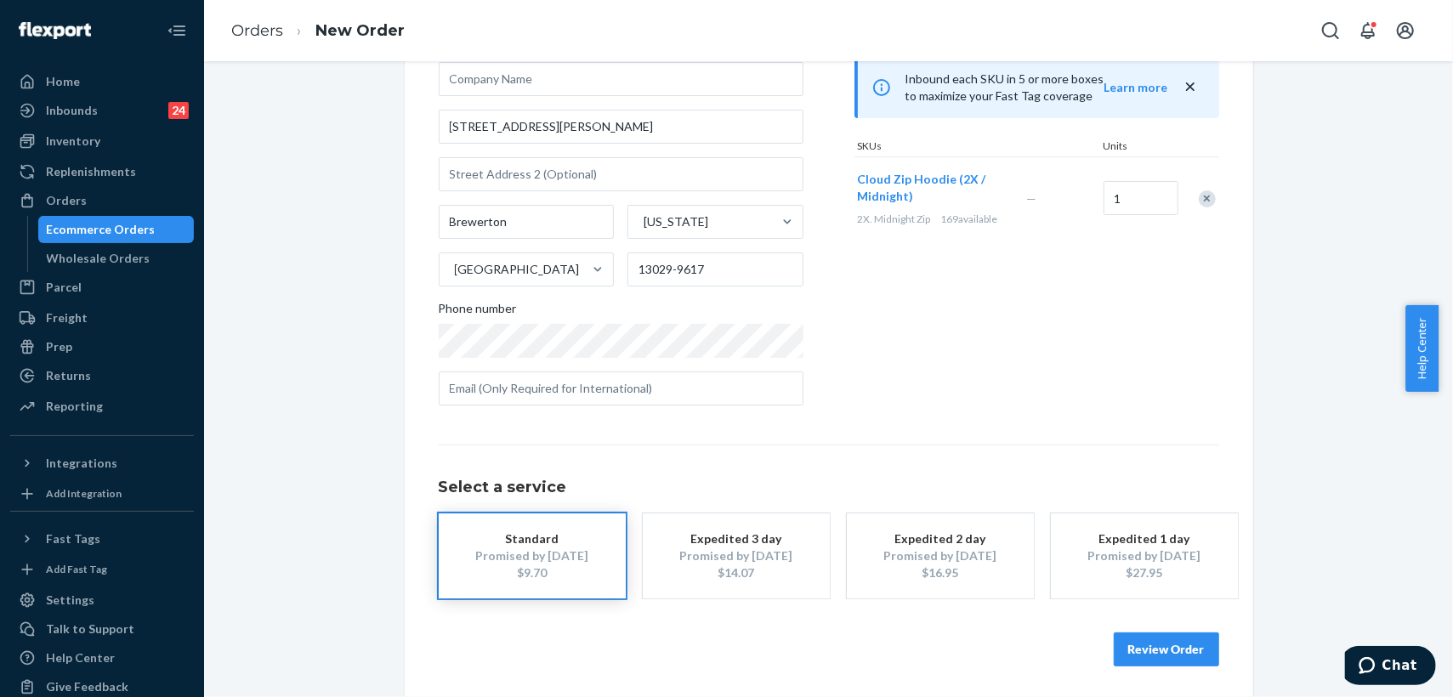
scroll to position [162, 0]
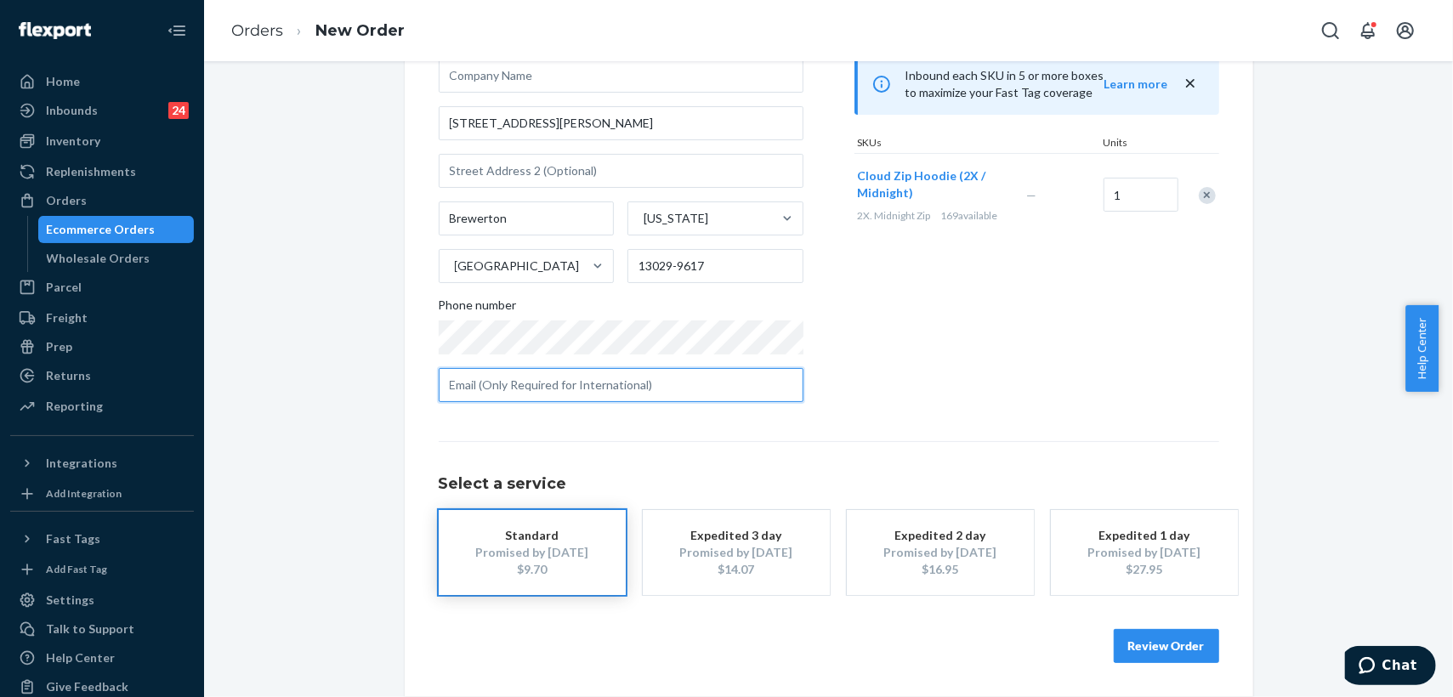
click at [539, 398] on input "text" at bounding box center [621, 385] width 365 height 34
paste input "[EMAIL_ADDRESS][DOMAIN_NAME]"
type input "[EMAIL_ADDRESS][DOMAIN_NAME]"
click at [1163, 652] on button "Review Order" at bounding box center [1166, 646] width 105 height 34
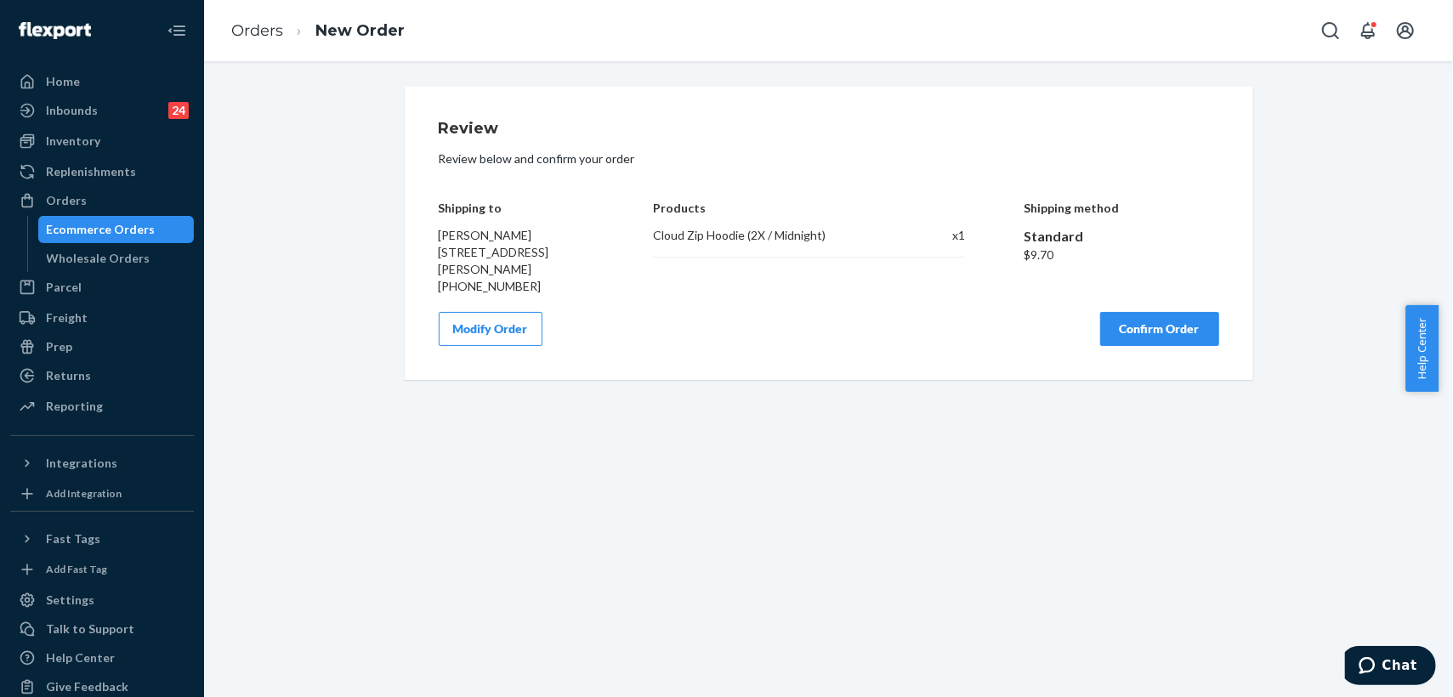
scroll to position [0, 0]
drag, startPoint x: 826, startPoint y: 230, endPoint x: 644, endPoint y: 233, distance: 182.0
click at [644, 233] on div "Shipping to [PERSON_NAME] [STREET_ADDRESS][PERSON_NAME] [PHONE_NUMBER] Products…" at bounding box center [829, 235] width 781 height 119
copy div "Cloud Zip Hoodie (2X / Midnight)"
click at [1177, 327] on button "Confirm Order" at bounding box center [1159, 329] width 119 height 34
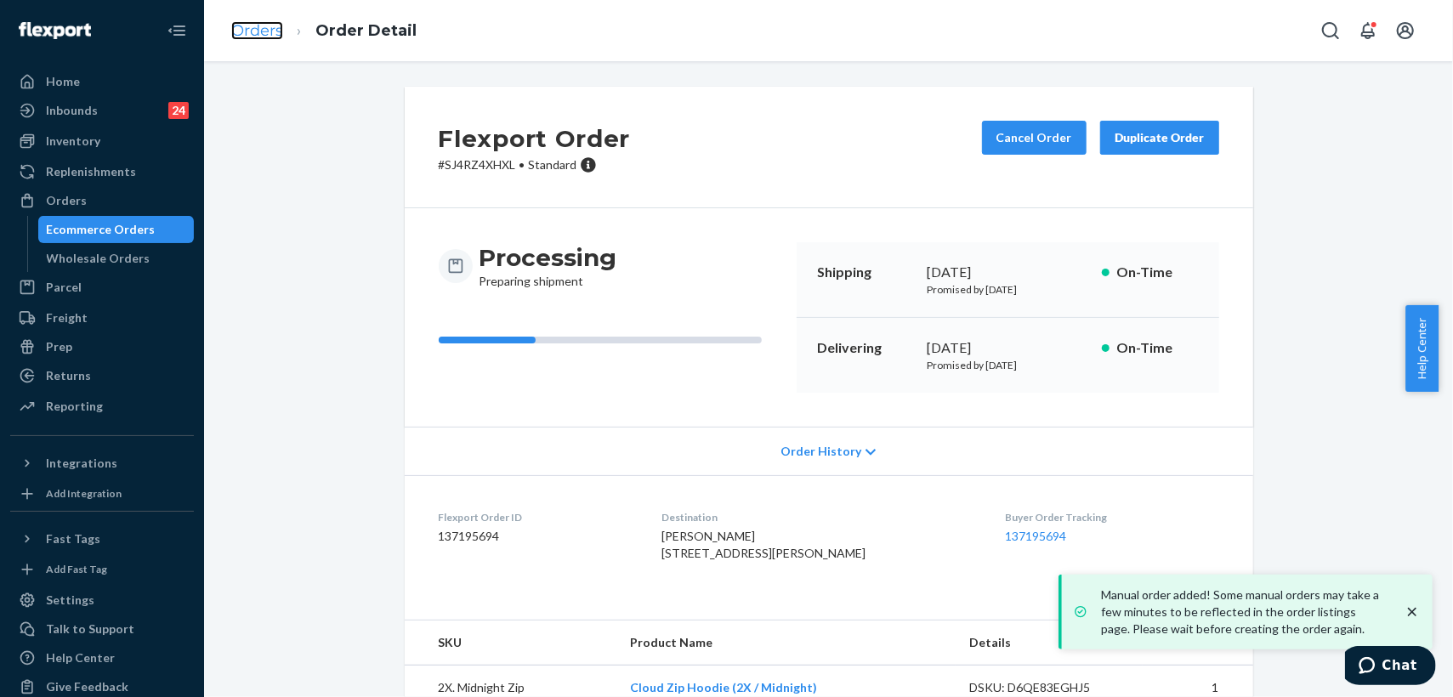
click at [264, 30] on link "Orders" at bounding box center [257, 30] width 52 height 19
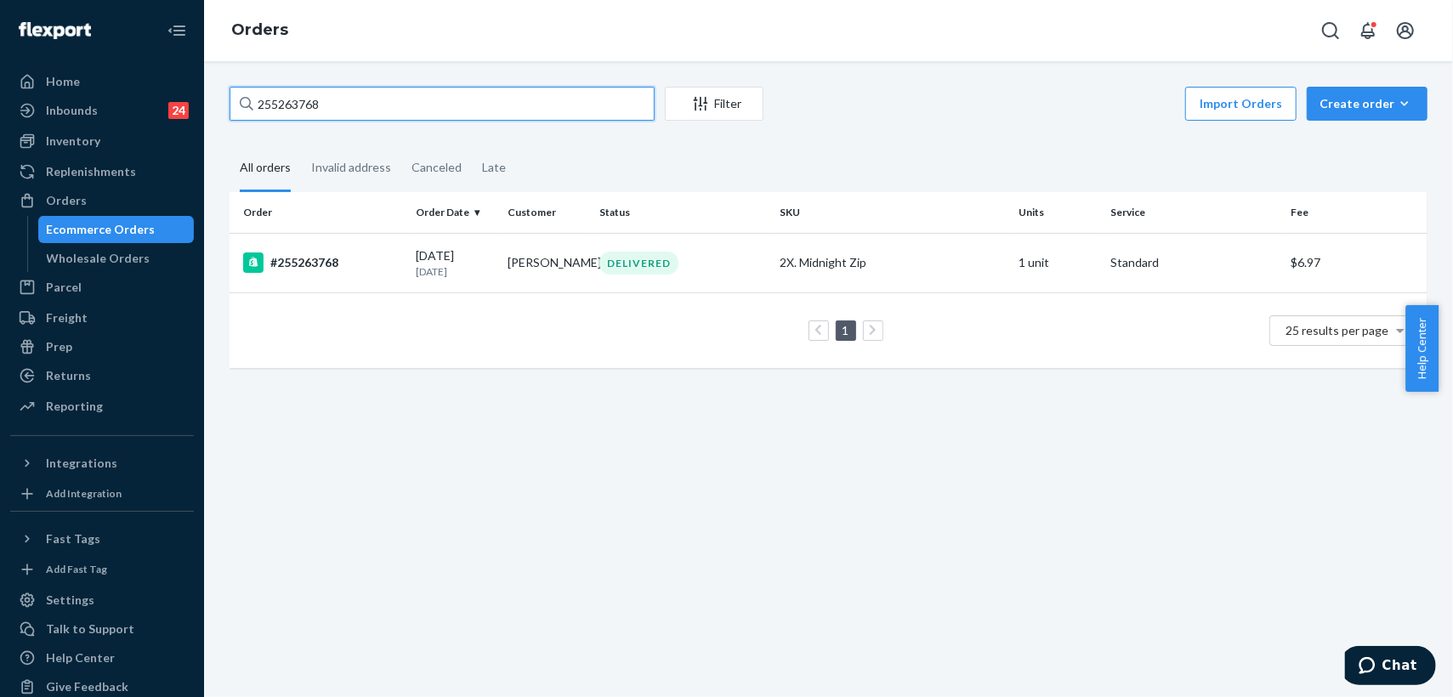
drag, startPoint x: 314, startPoint y: 109, endPoint x: 246, endPoint y: 99, distance: 68.7
click at [246, 99] on div "255263768" at bounding box center [442, 104] width 425 height 34
paste input "90474"
drag, startPoint x: 366, startPoint y: 106, endPoint x: 223, endPoint y: 88, distance: 144.1
click at [223, 88] on div "255290474 Filter Import Orders Create order Ecommerce order Removal order All o…" at bounding box center [829, 236] width 1224 height 298
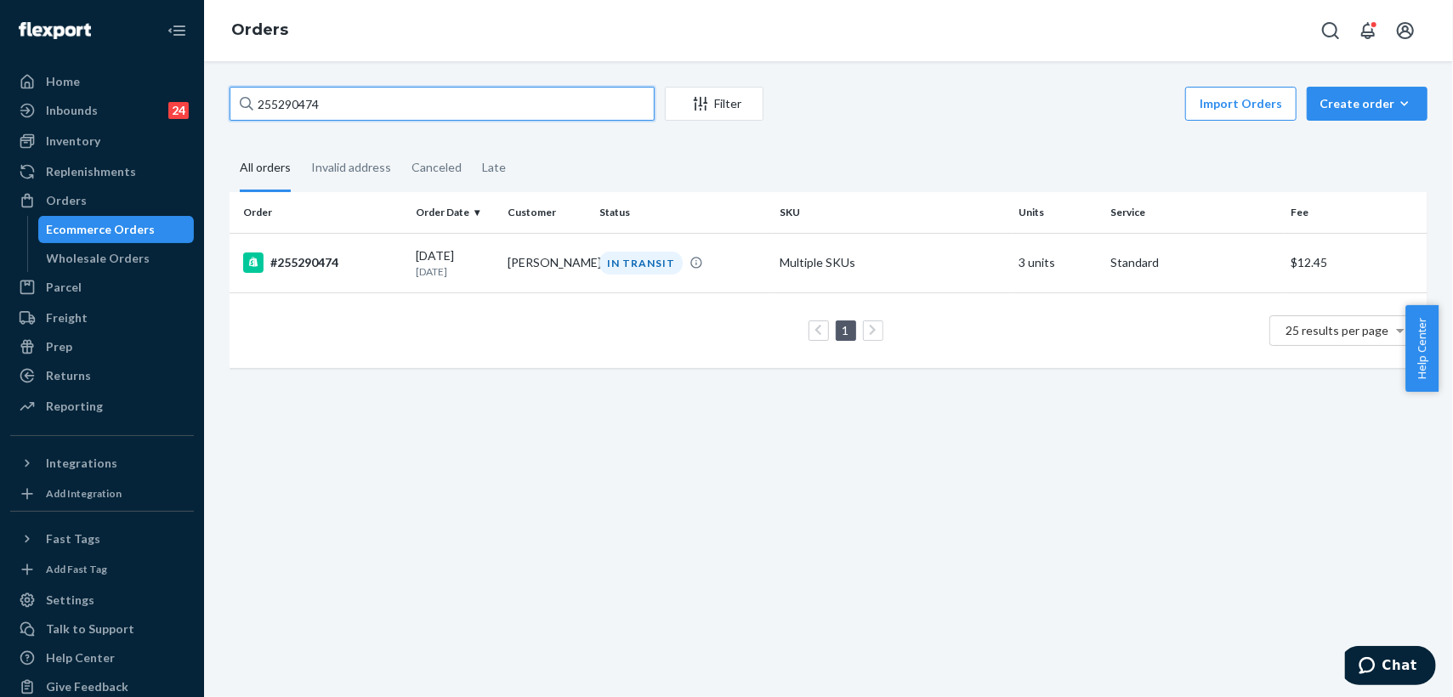
paste input "312137"
type input "255312137"
click at [517, 274] on td "[PERSON_NAME]" at bounding box center [547, 263] width 92 height 60
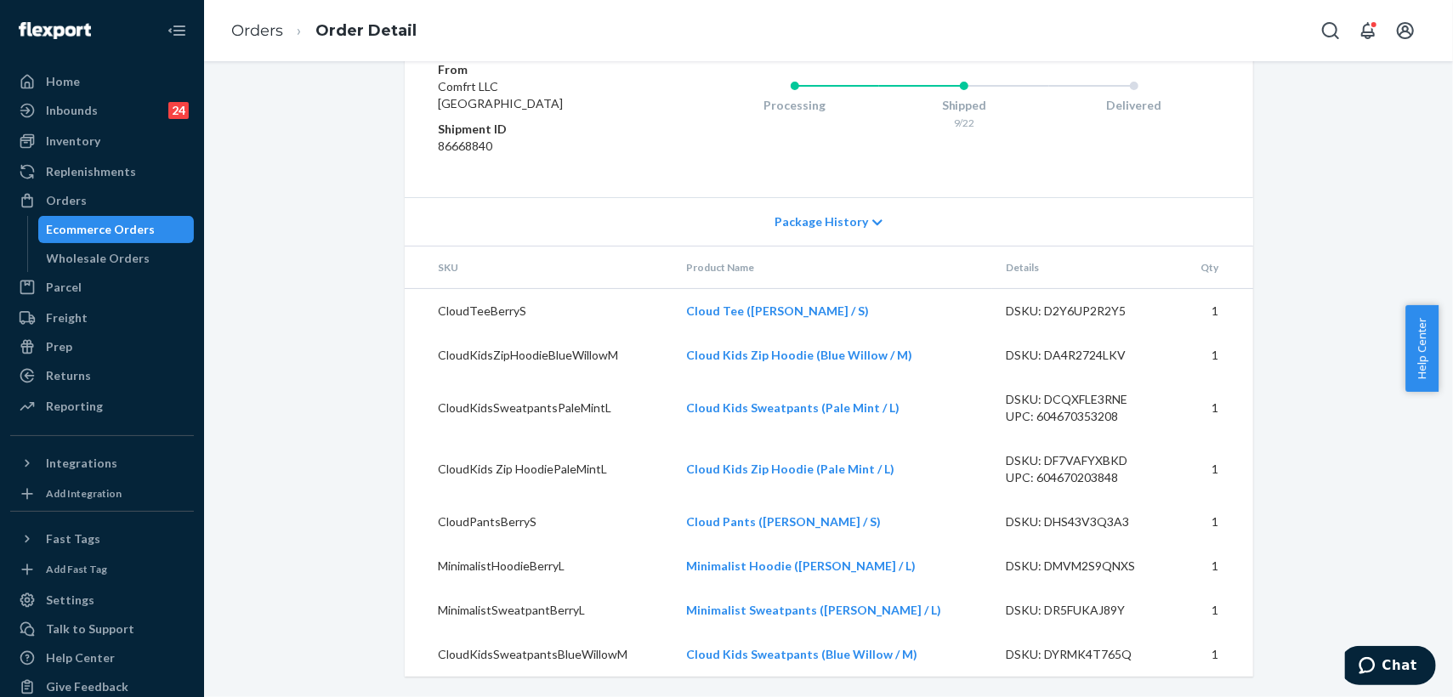
scroll to position [739, 0]
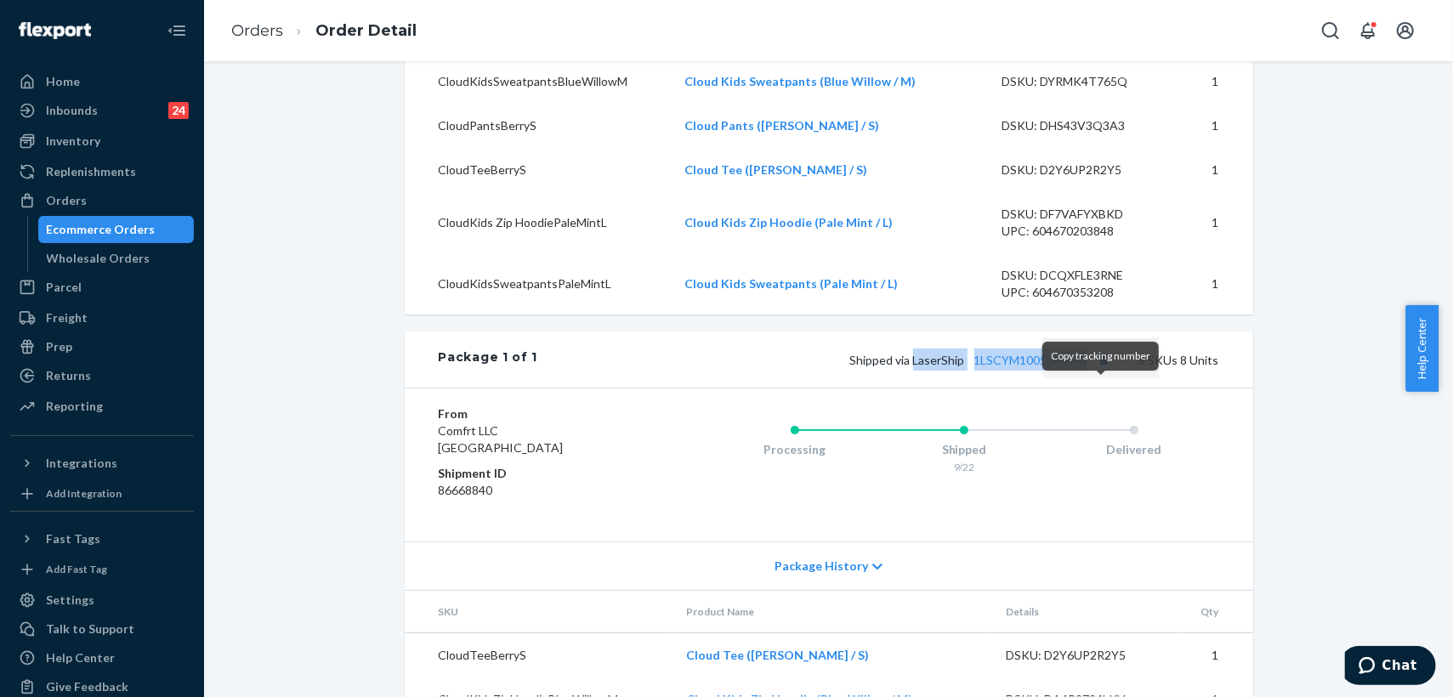
drag, startPoint x: 908, startPoint y: 392, endPoint x: 1092, endPoint y: 394, distance: 183.7
click at [1092, 367] on span "Shipped via LaserShip 1LSCYM1005GHFH8" at bounding box center [982, 360] width 265 height 14
copy span "LaserShip 1LSCYM1005GHFH8"
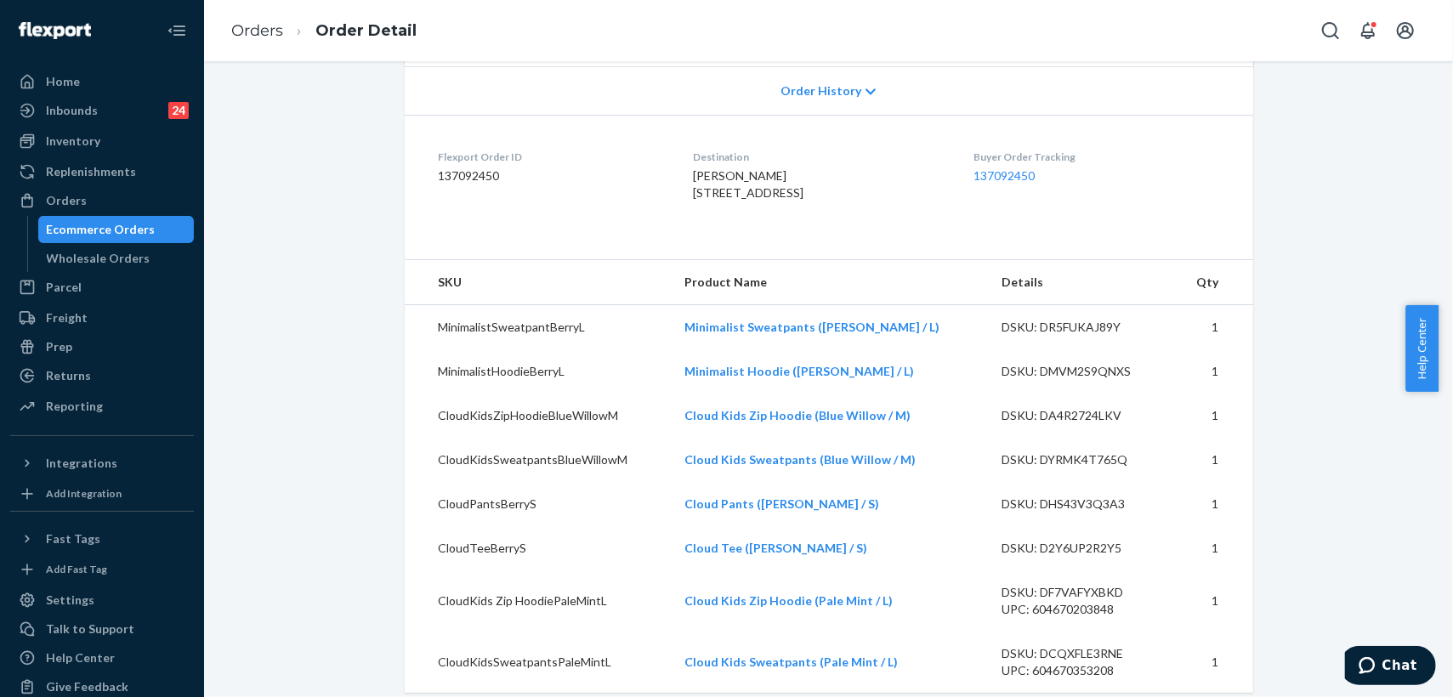
scroll to position [77, 0]
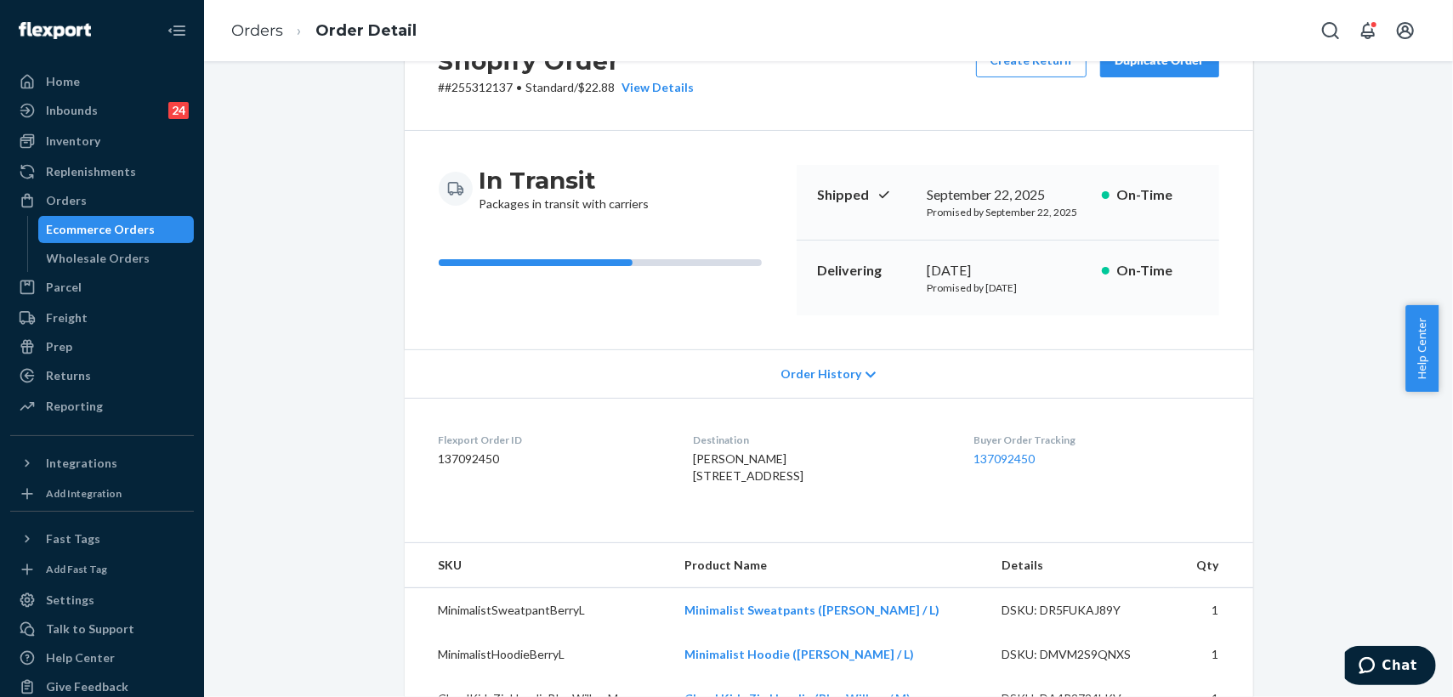
drag, startPoint x: 669, startPoint y: 475, endPoint x: 725, endPoint y: 514, distance: 68.4
click at [725, 514] on dl "Flexport Order ID 137092450 Destination [PERSON_NAME] [STREET_ADDRESS] Buyer Or…" at bounding box center [829, 462] width 849 height 128
copy span "[STREET_ADDRESS]"
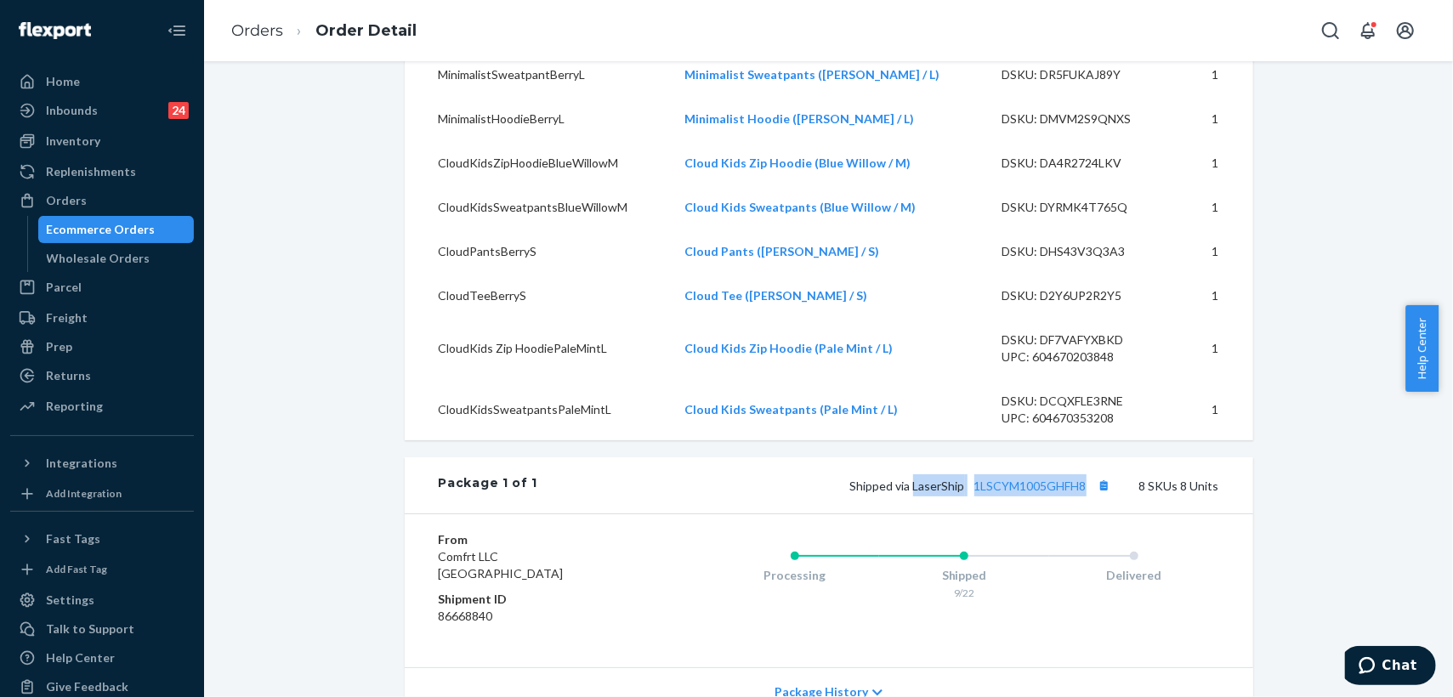
scroll to position [755, 0]
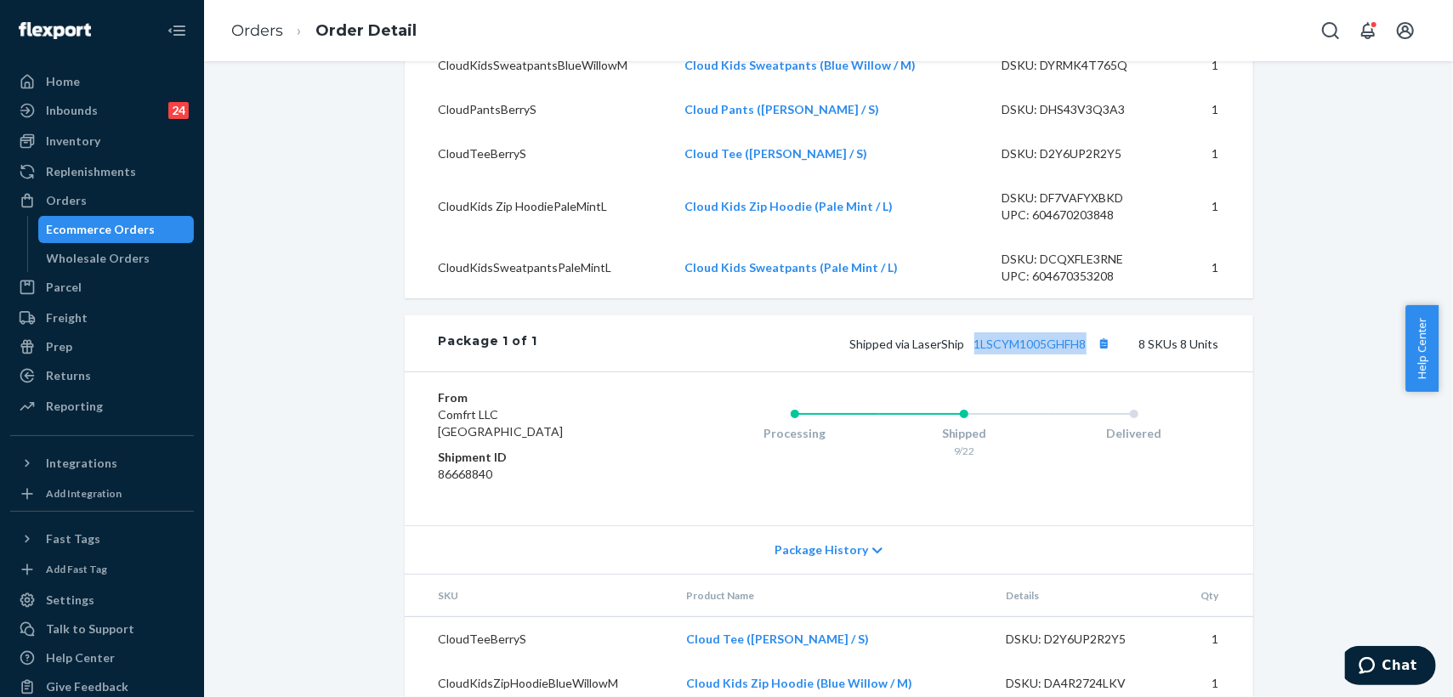
drag, startPoint x: 967, startPoint y: 383, endPoint x: 1084, endPoint y: 389, distance: 117.5
click at [1084, 372] on div "Package 1 of 1 Shipped via LaserShip 1LSCYM1005GHFH8 8 SKUs 8 Units" at bounding box center [829, 343] width 849 height 56
copy link "1LSCYM1005GHFH8"
click at [255, 31] on link "Orders" at bounding box center [257, 30] width 52 height 19
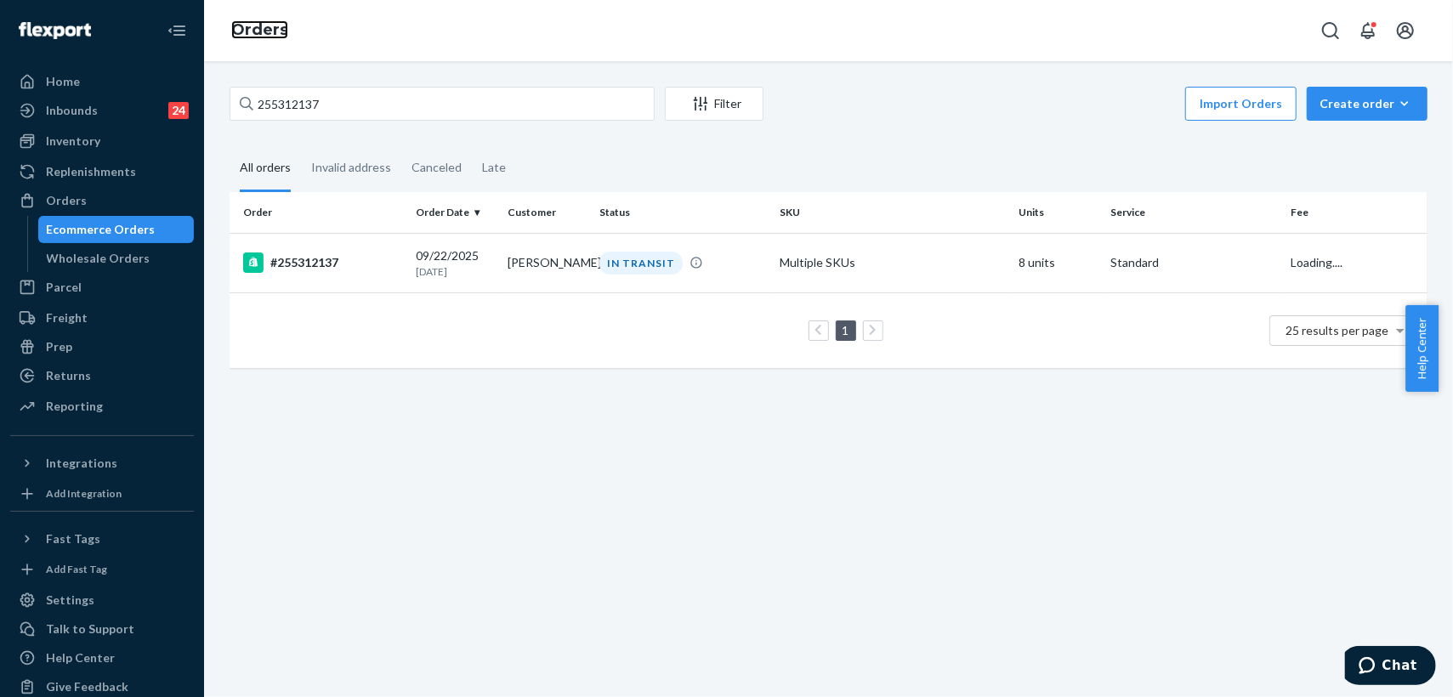
click at [264, 34] on link "Orders" at bounding box center [259, 29] width 57 height 19
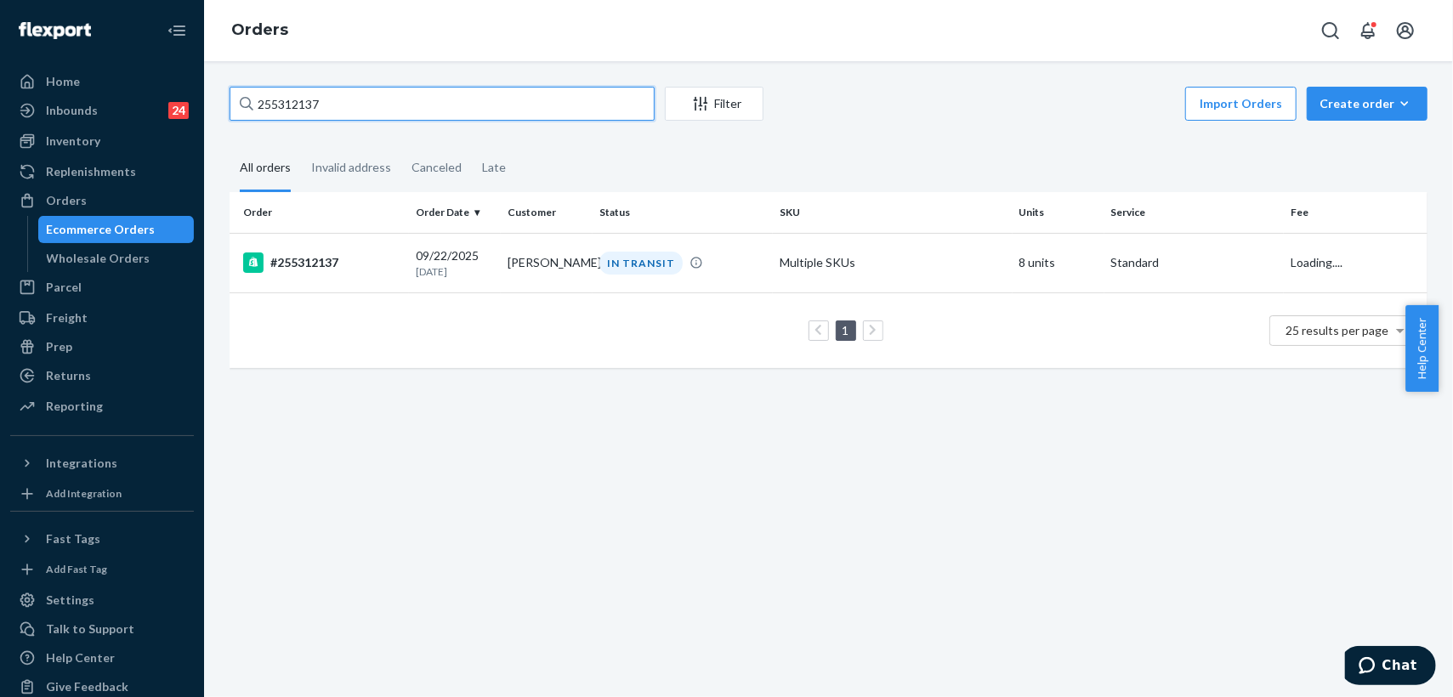
click at [335, 104] on input "255312137" at bounding box center [442, 104] width 425 height 34
drag, startPoint x: 341, startPoint y: 100, endPoint x: 228, endPoint y: 90, distance: 113.6
click at [228, 90] on div "255312137 Filter Import Orders Create order Ecommerce order Removal order All o…" at bounding box center [829, 236] width 1224 height 298
paste input "[EMAIL_ADDRESS][DOMAIN_NAME]"
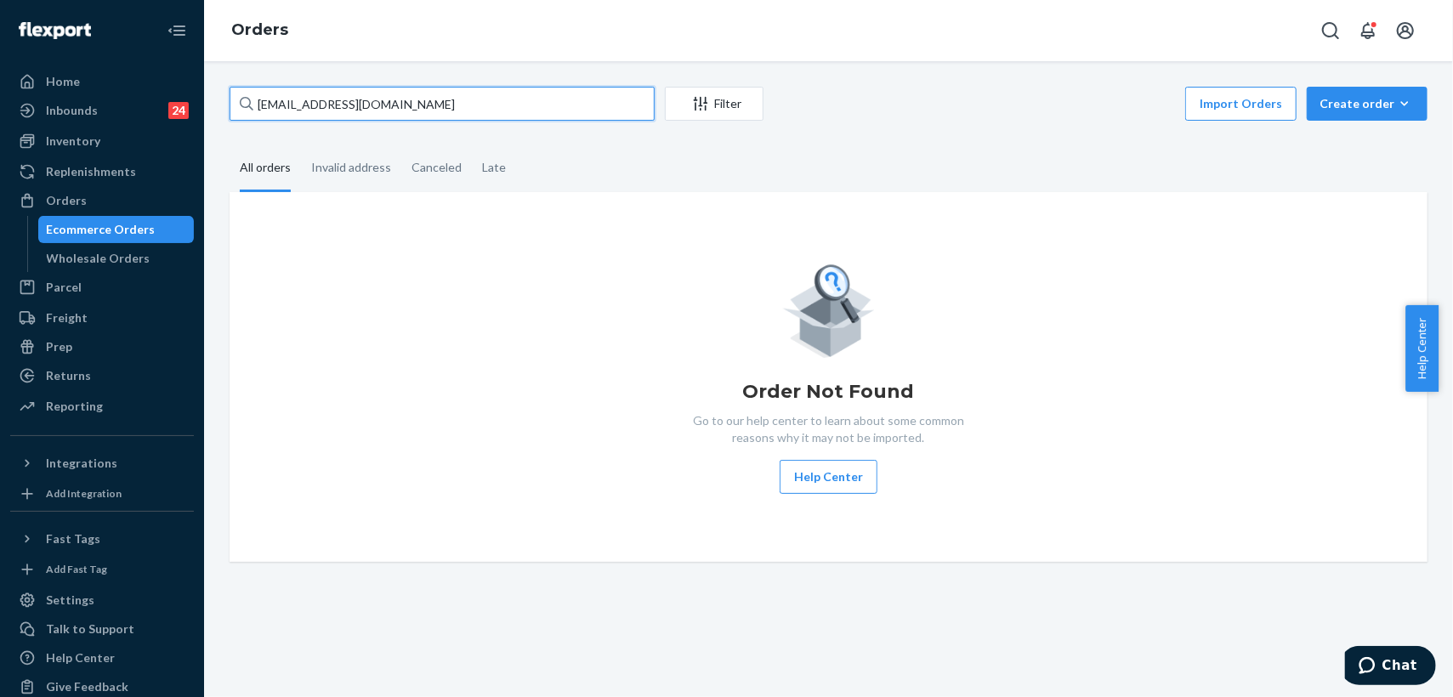
drag, startPoint x: 424, startPoint y: 104, endPoint x: 227, endPoint y: 93, distance: 197.6
click at [227, 93] on div "[EMAIL_ADDRESS][DOMAIN_NAME] Filter Import Orders Create order Ecommerce order …" at bounding box center [829, 324] width 1224 height 475
paste input "255250903"
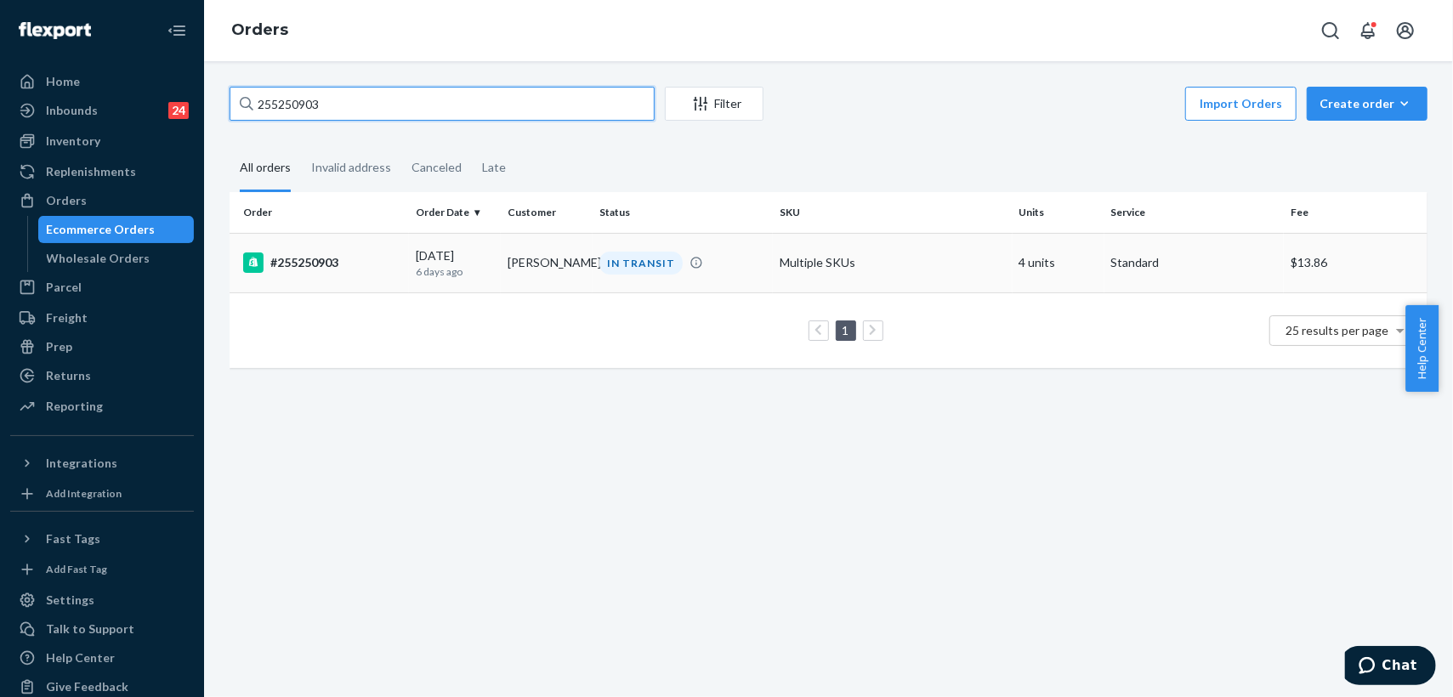
type input "255250903"
click at [564, 266] on td "[PERSON_NAME]" at bounding box center [547, 263] width 92 height 60
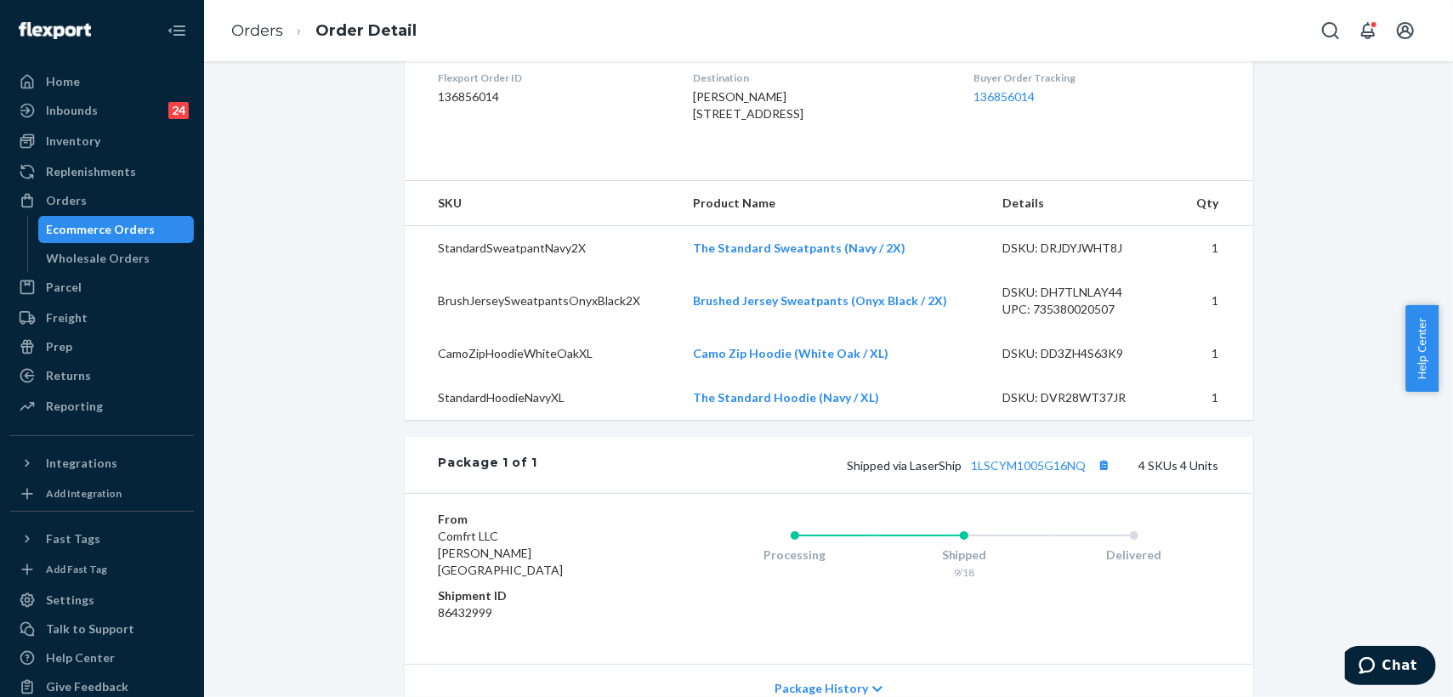
scroll to position [472, 0]
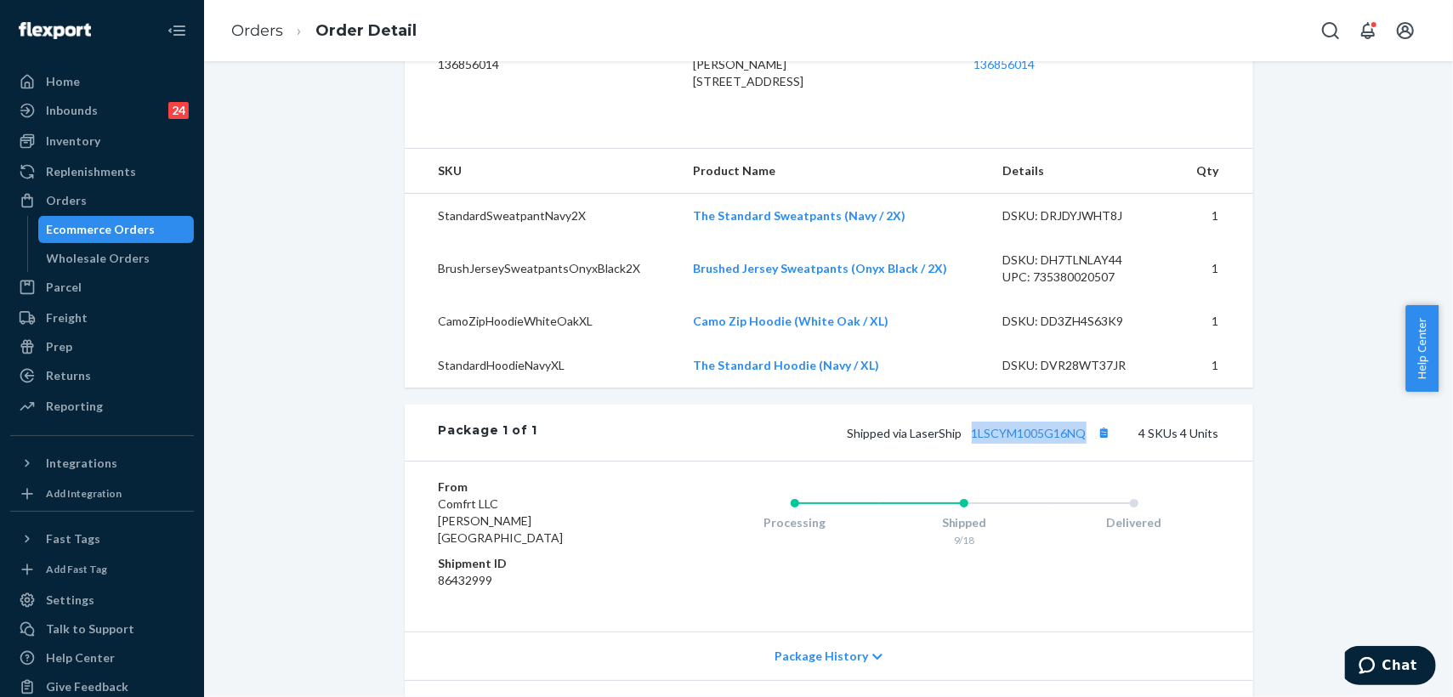
drag, startPoint x: 963, startPoint y: 472, endPoint x: 1088, endPoint y: 484, distance: 124.7
click at [1088, 461] on div "Package 1 of 1 Shipped via LaserShip 1LSCYM1005G16NQ 4 SKUs 4 Units" at bounding box center [829, 433] width 849 height 56
copy link "1LSCYM1005G16NQ"
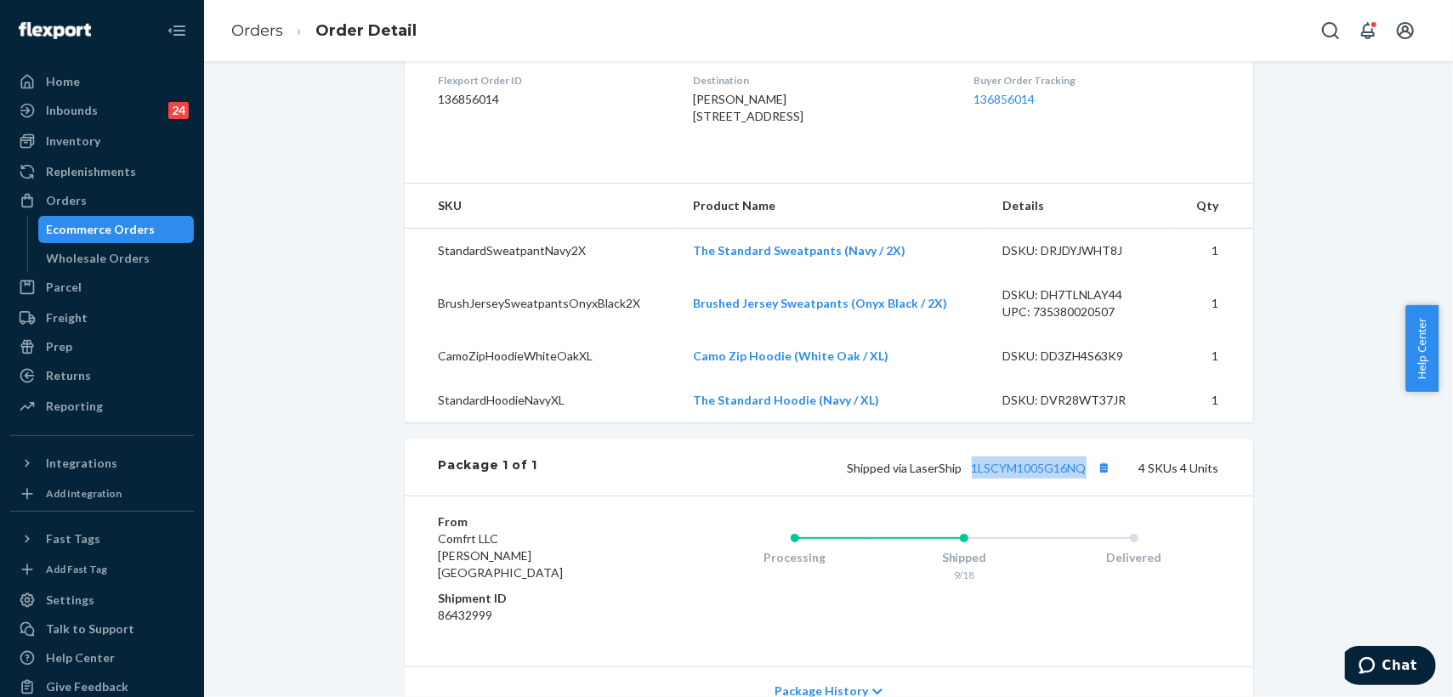
scroll to position [378, 0]
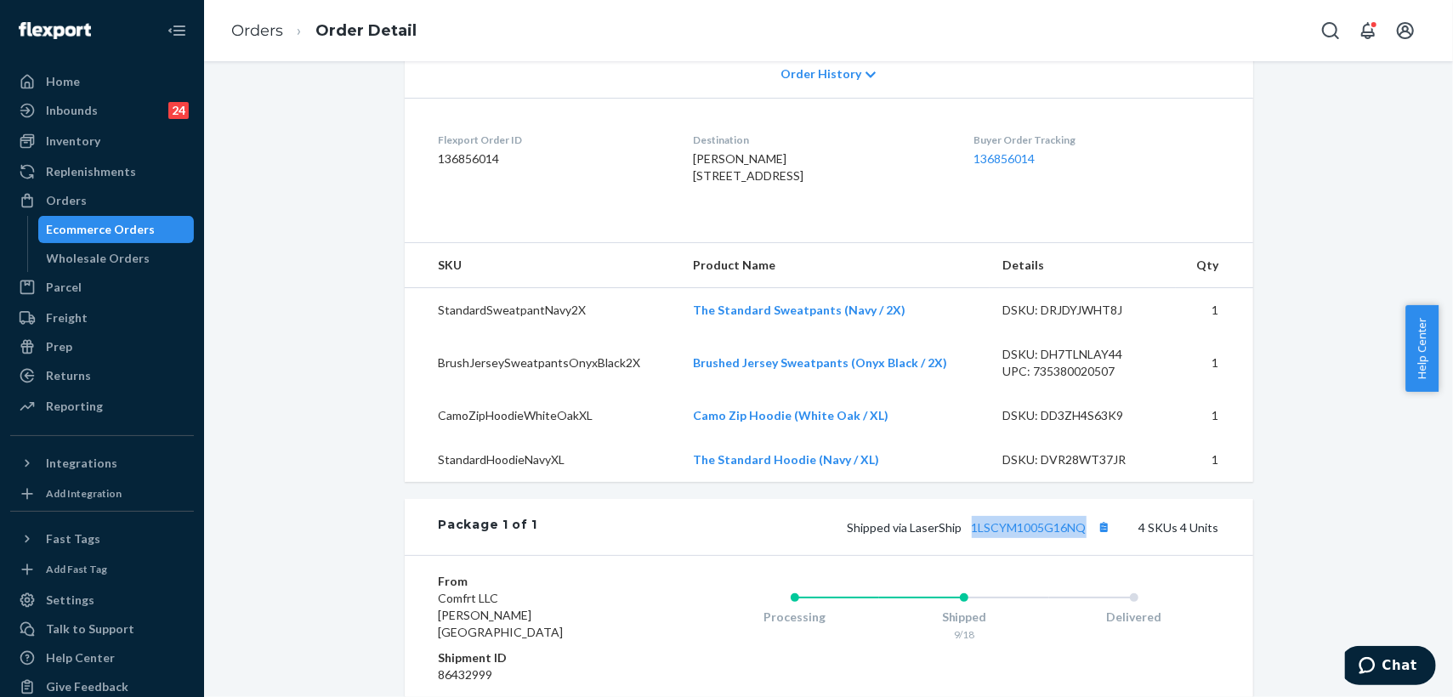
drag, startPoint x: 673, startPoint y: 174, endPoint x: 712, endPoint y: 213, distance: 54.1
click at [712, 213] on dl "Flexport Order ID 136856014 Destination [PERSON_NAME] [STREET_ADDRESS] US Buyer…" at bounding box center [829, 162] width 849 height 128
copy span "[STREET_ADDRESS]"
click at [267, 32] on link "Orders" at bounding box center [257, 30] width 52 height 19
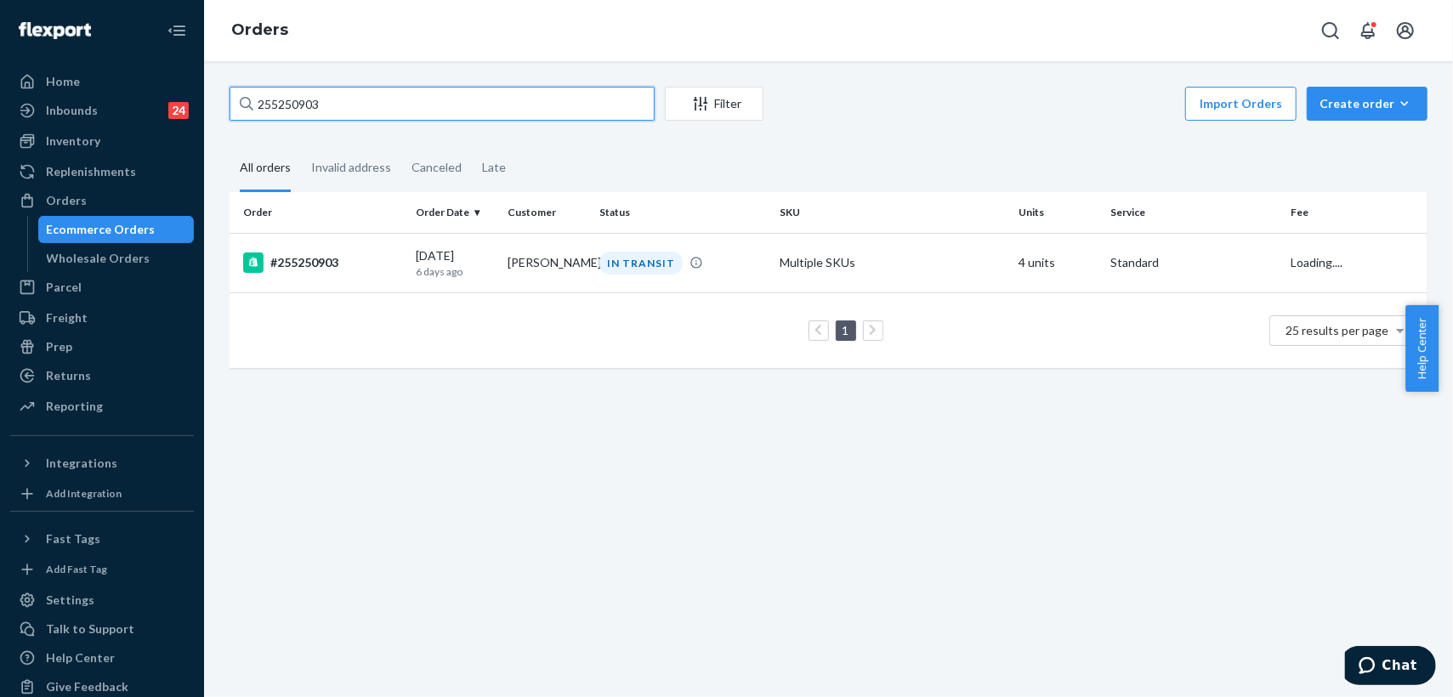
click at [245, 103] on div "255250903" at bounding box center [442, 104] width 425 height 34
paste input "32454"
type input "255232454"
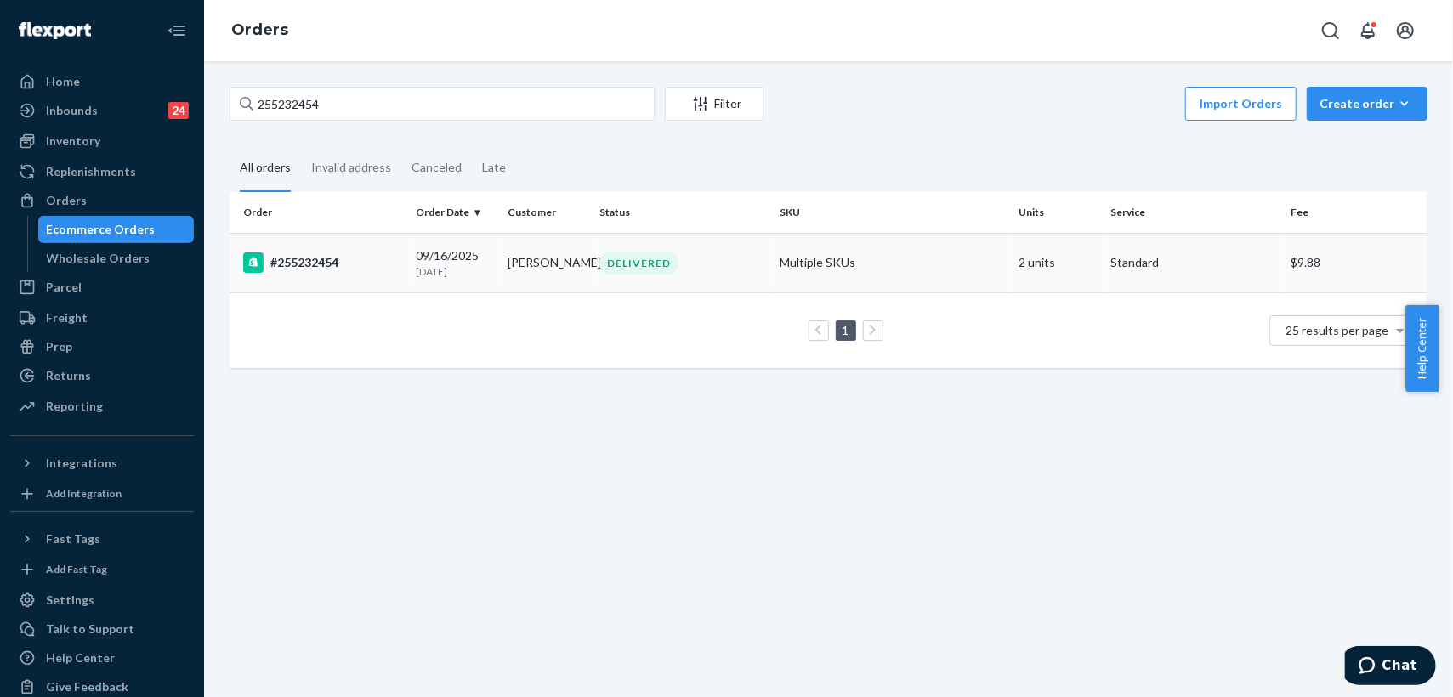
click at [739, 270] on div "DELIVERED" at bounding box center [682, 263] width 173 height 23
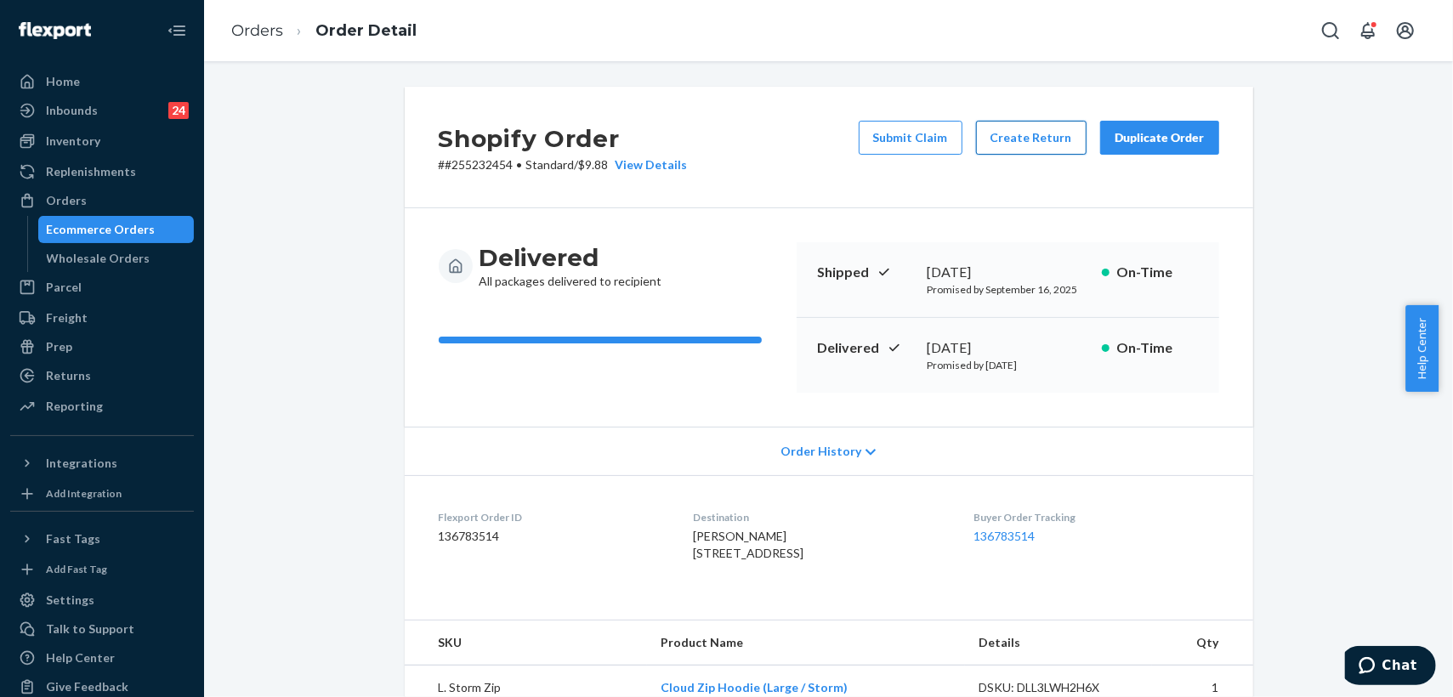
click at [1029, 143] on button "Create Return" at bounding box center [1031, 138] width 111 height 34
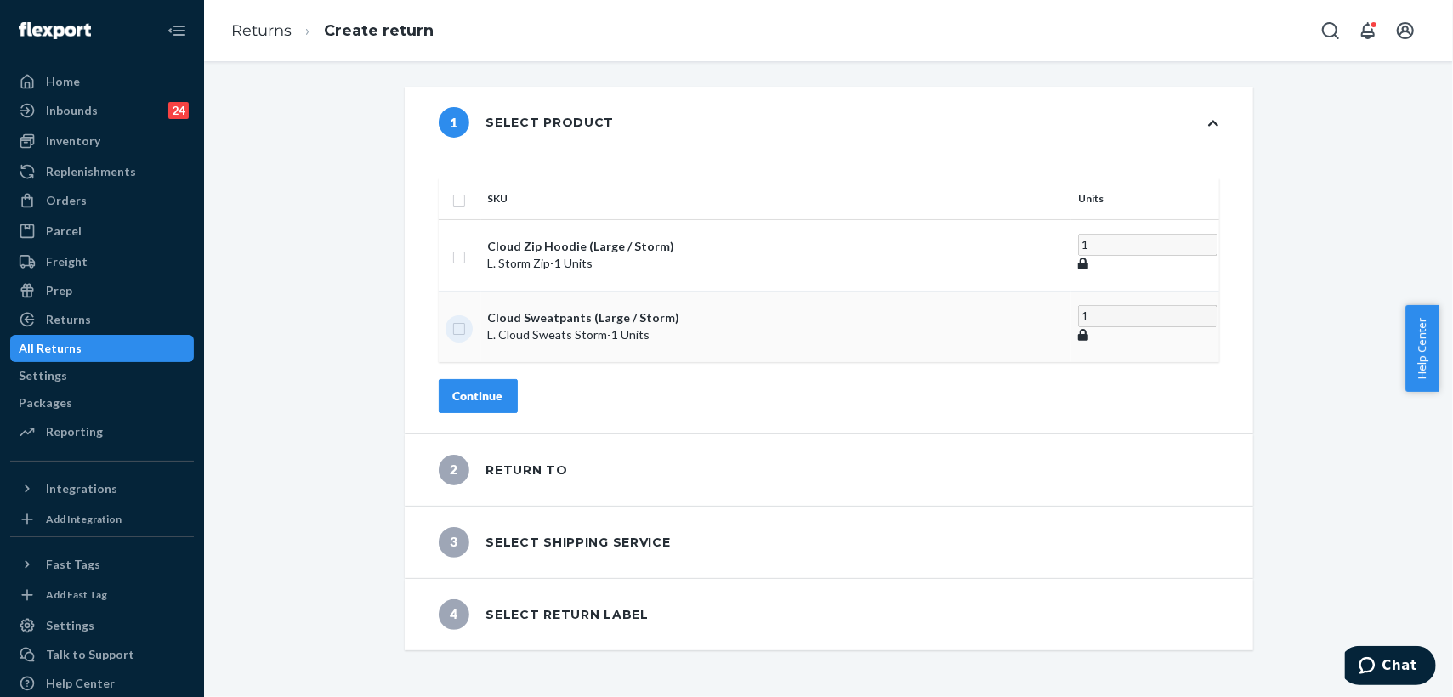
click at [466, 318] on input "checkbox" at bounding box center [459, 327] width 14 height 18
checkbox input "true"
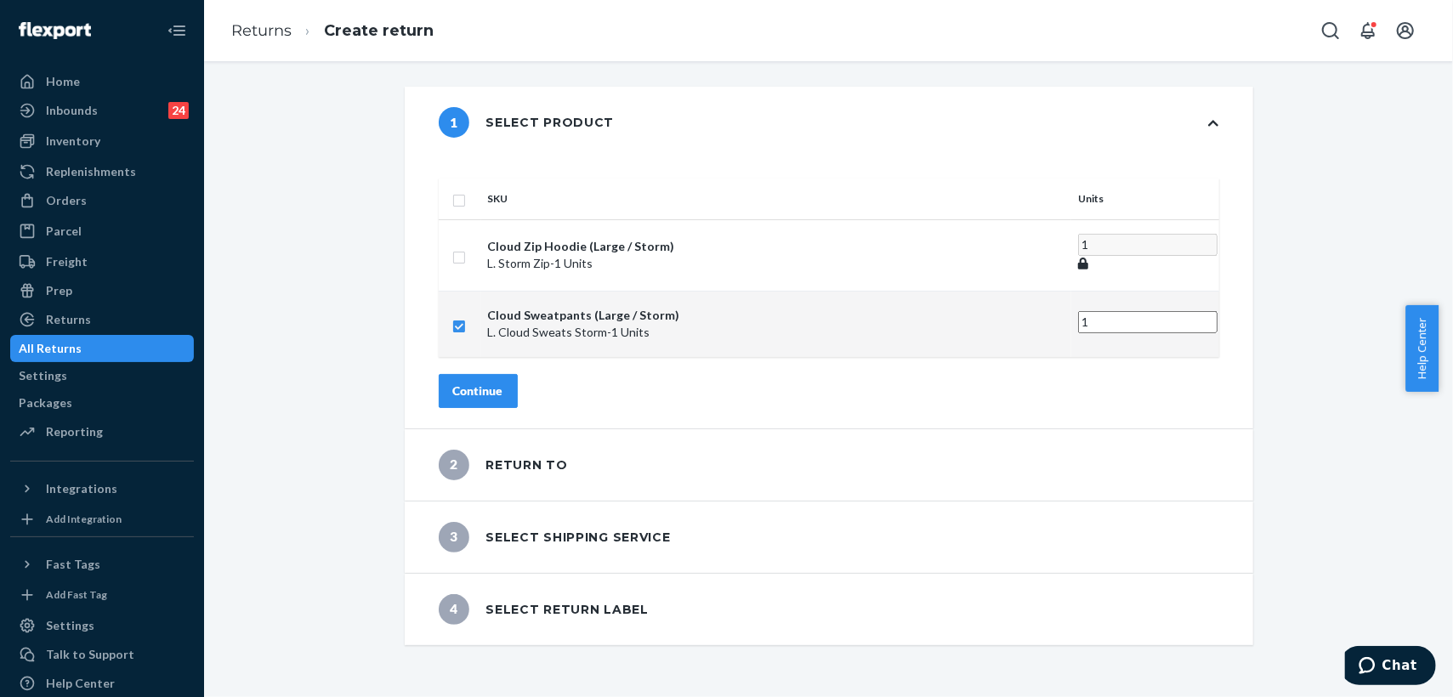
click at [503, 383] on div "Continue" at bounding box center [478, 391] width 50 height 17
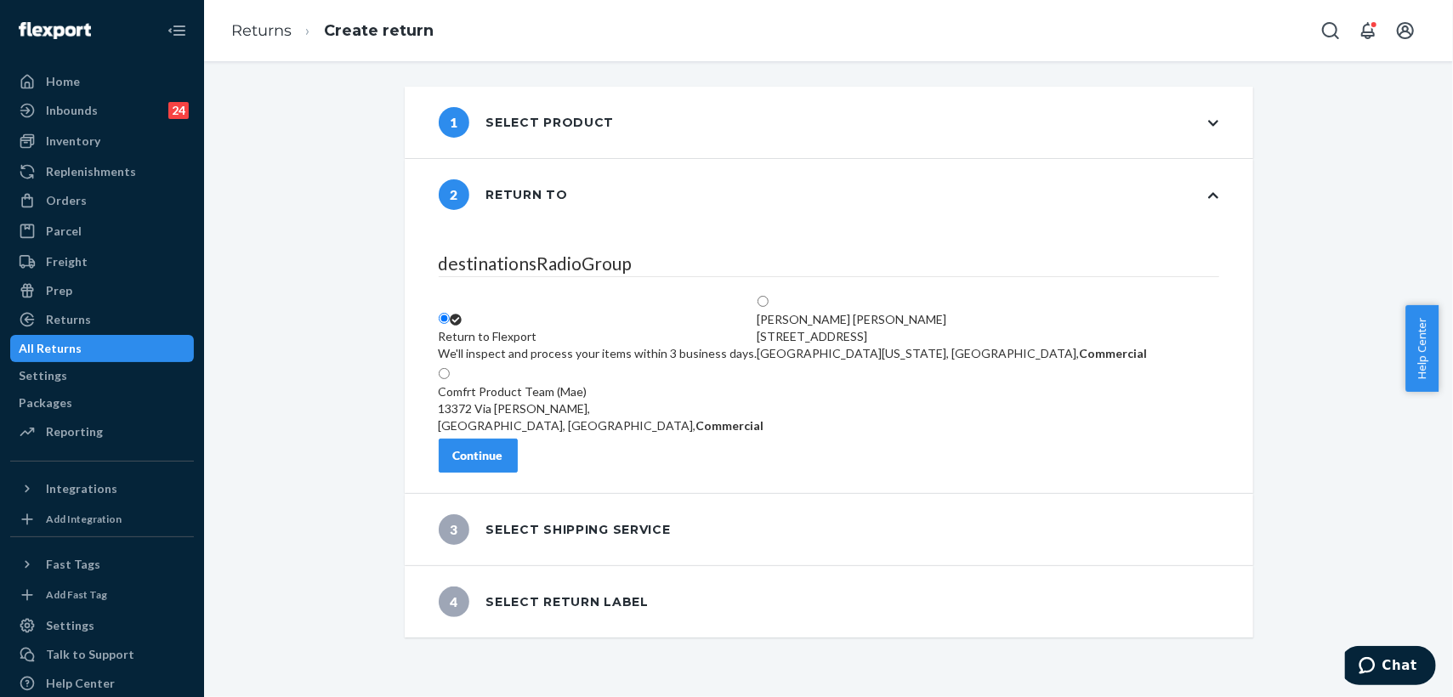
click at [503, 464] on div "Continue" at bounding box center [478, 455] width 50 height 17
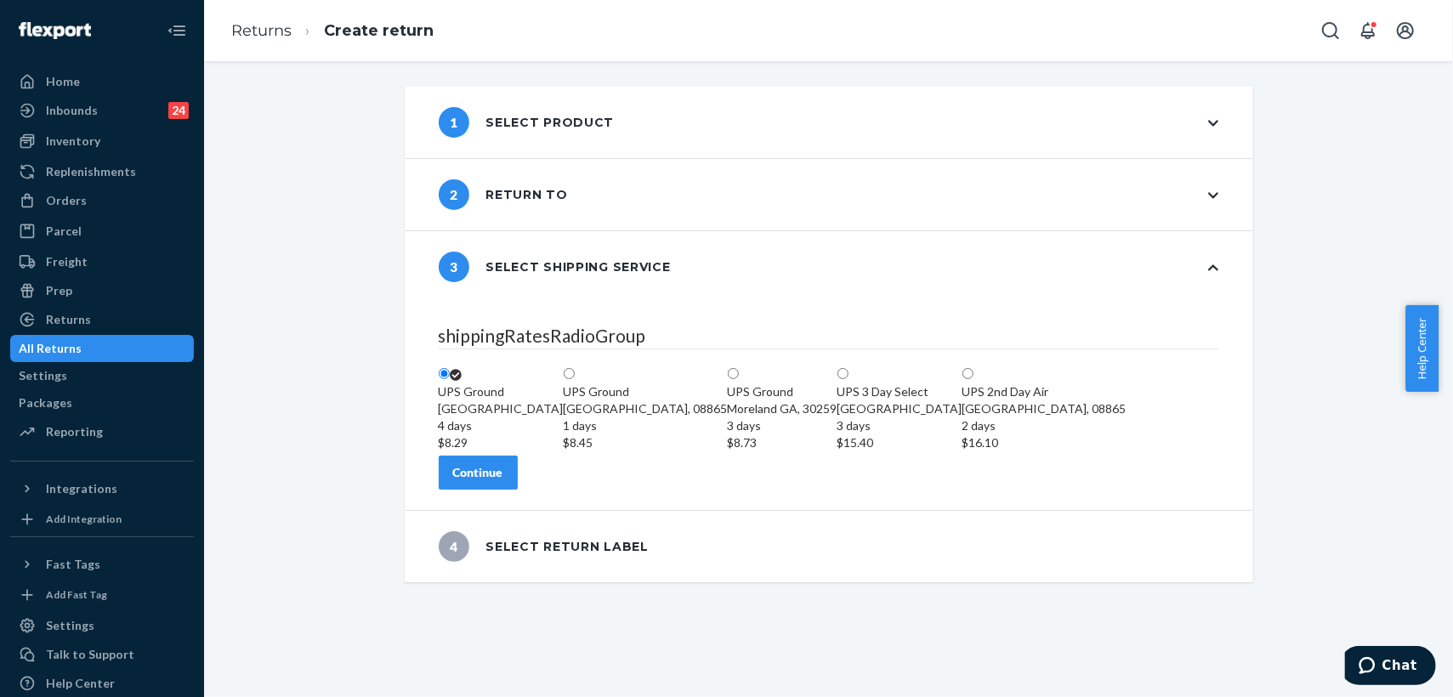
click at [503, 481] on div "Continue" at bounding box center [478, 472] width 50 height 17
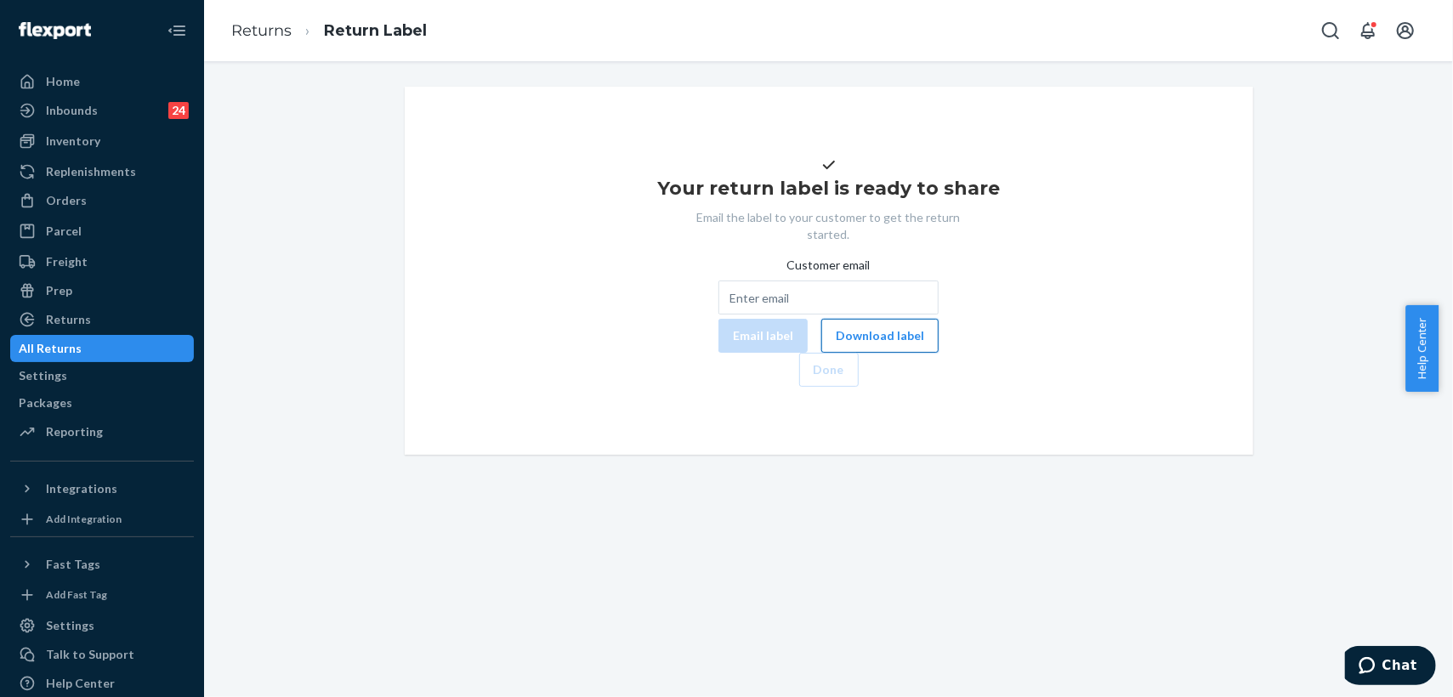
click at [821, 353] on button "Download label" at bounding box center [879, 336] width 117 height 34
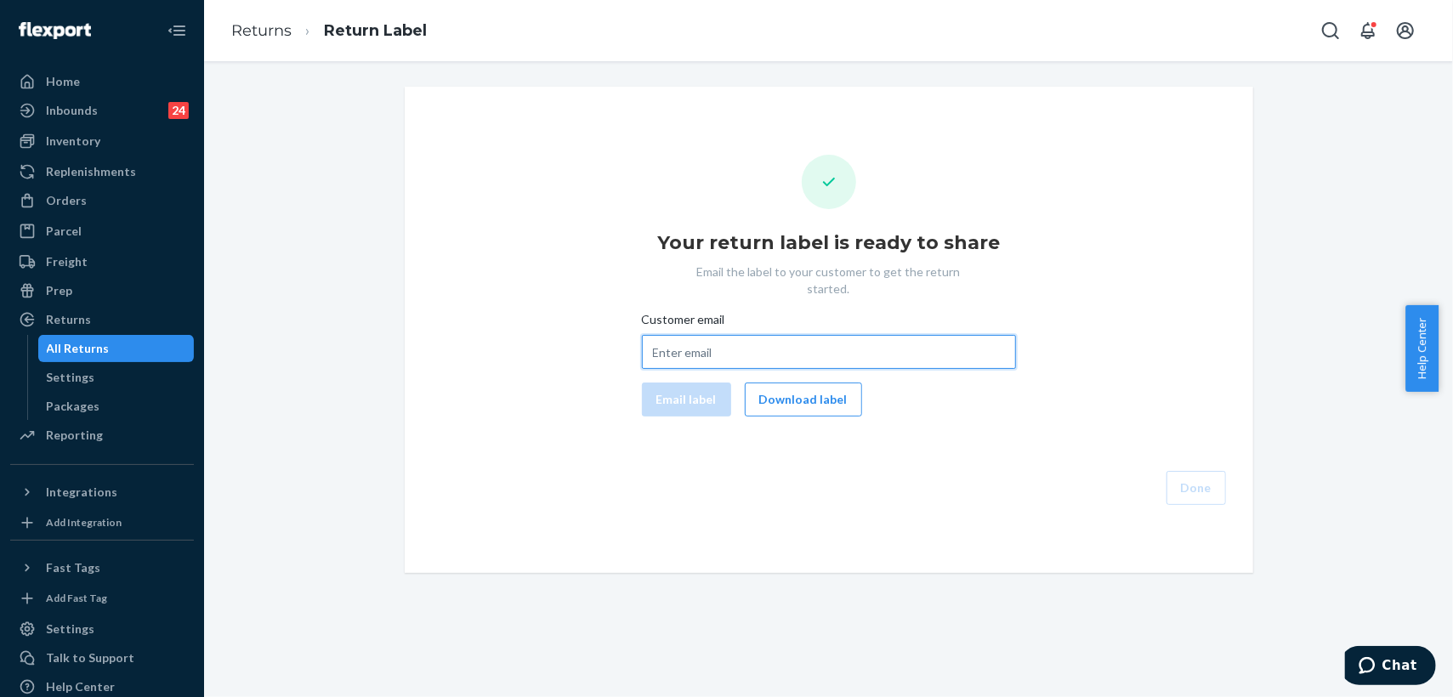
click at [702, 339] on input "Customer email" at bounding box center [829, 352] width 374 height 34
paste input "[EMAIL_ADDRESS][DOMAIN_NAME]"
type input "[EMAIL_ADDRESS][DOMAIN_NAME]"
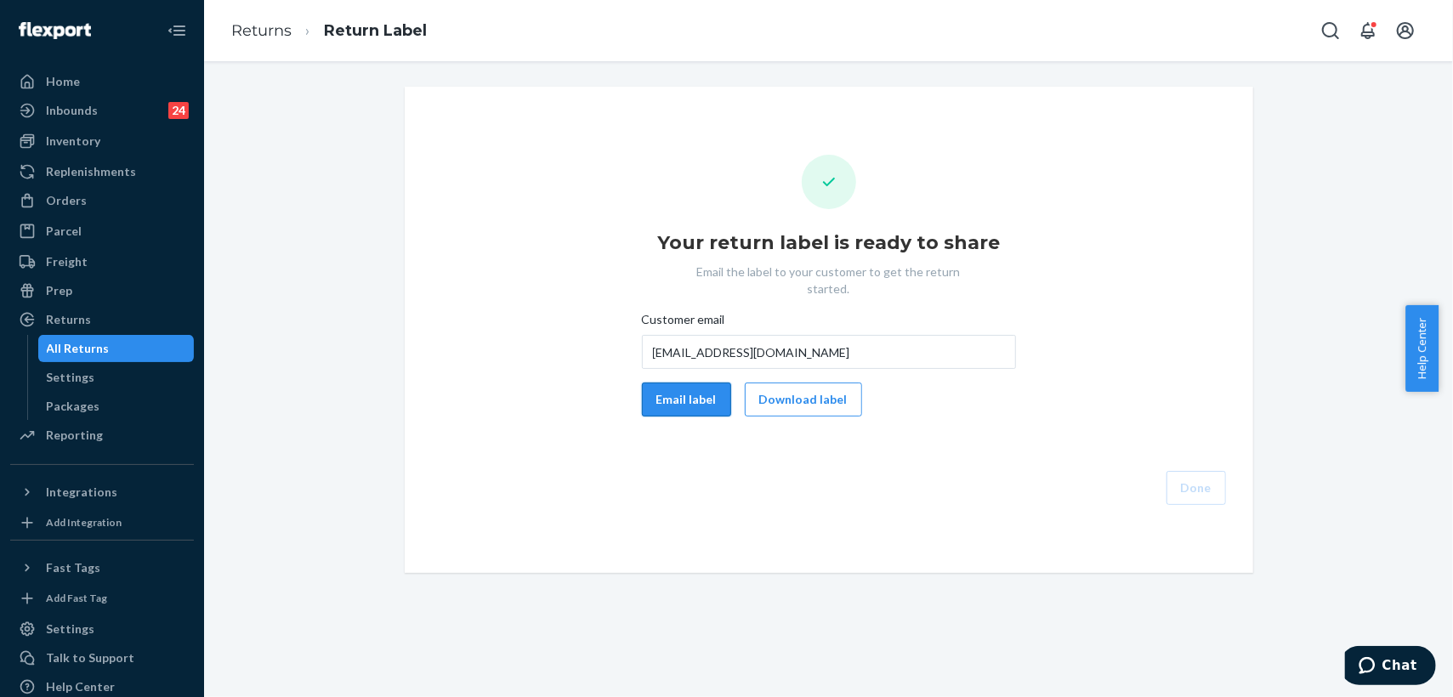
click at [680, 383] on button "Email label" at bounding box center [686, 400] width 89 height 34
click at [1178, 471] on button "Done" at bounding box center [1197, 488] width 60 height 34
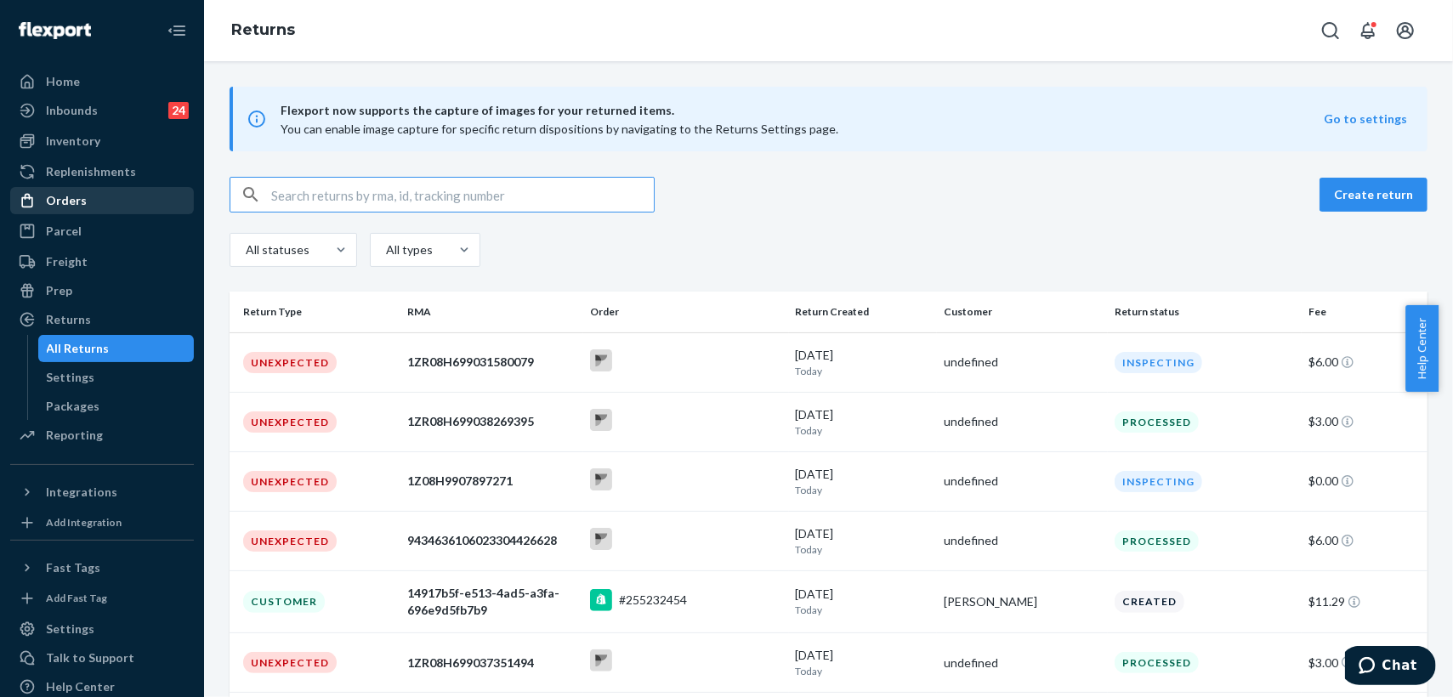
click at [87, 205] on div "Orders" at bounding box center [102, 201] width 180 height 24
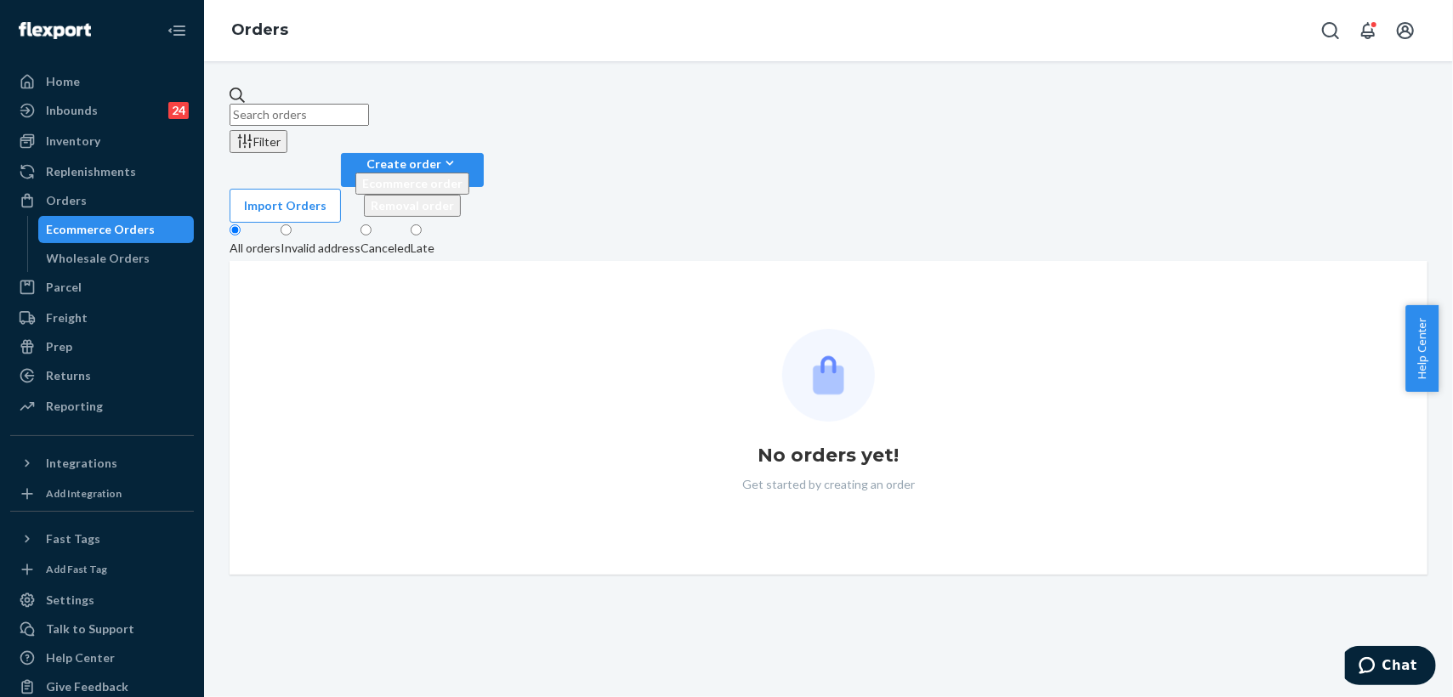
click at [369, 104] on input "text" at bounding box center [299, 115] width 139 height 22
paste input "255337494"
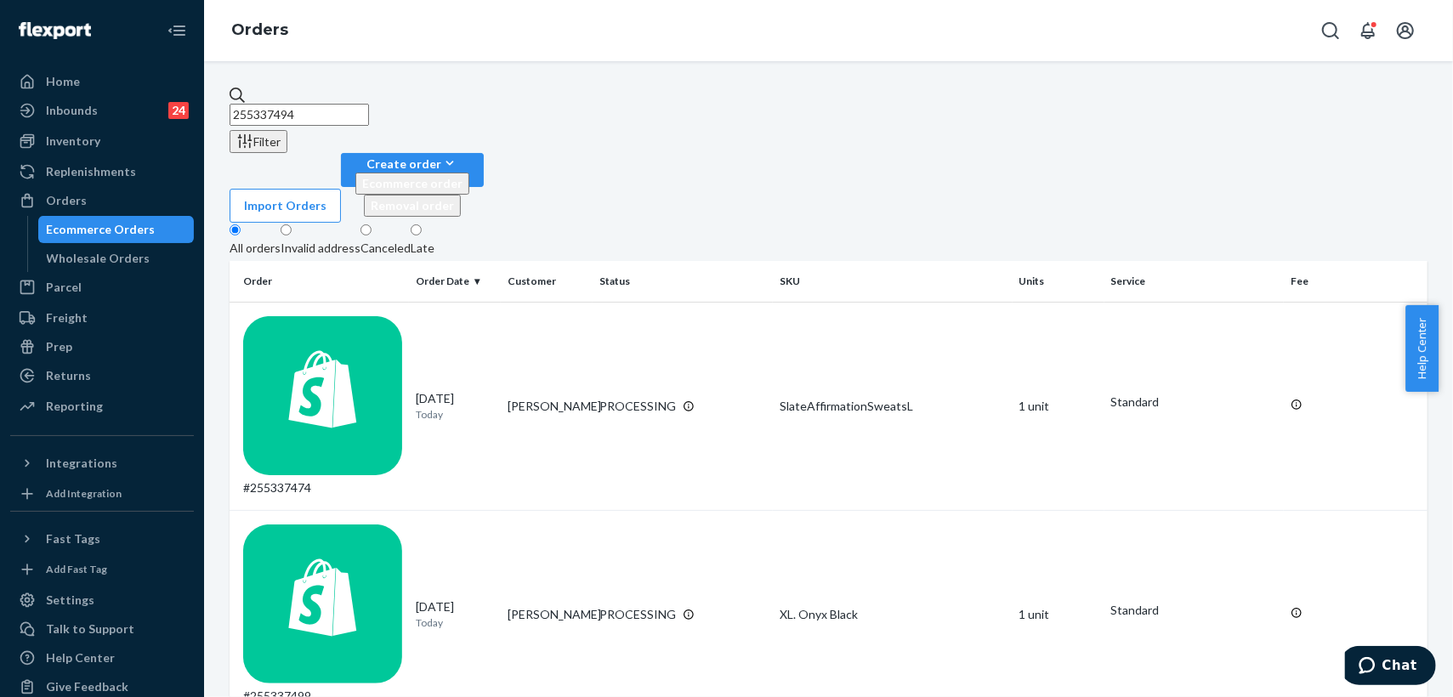
drag, startPoint x: 397, startPoint y: 105, endPoint x: 250, endPoint y: 105, distance: 147.1
click at [250, 105] on div "255337494" at bounding box center [829, 106] width 1198 height 39
paste input "722259"
type input "25722259"
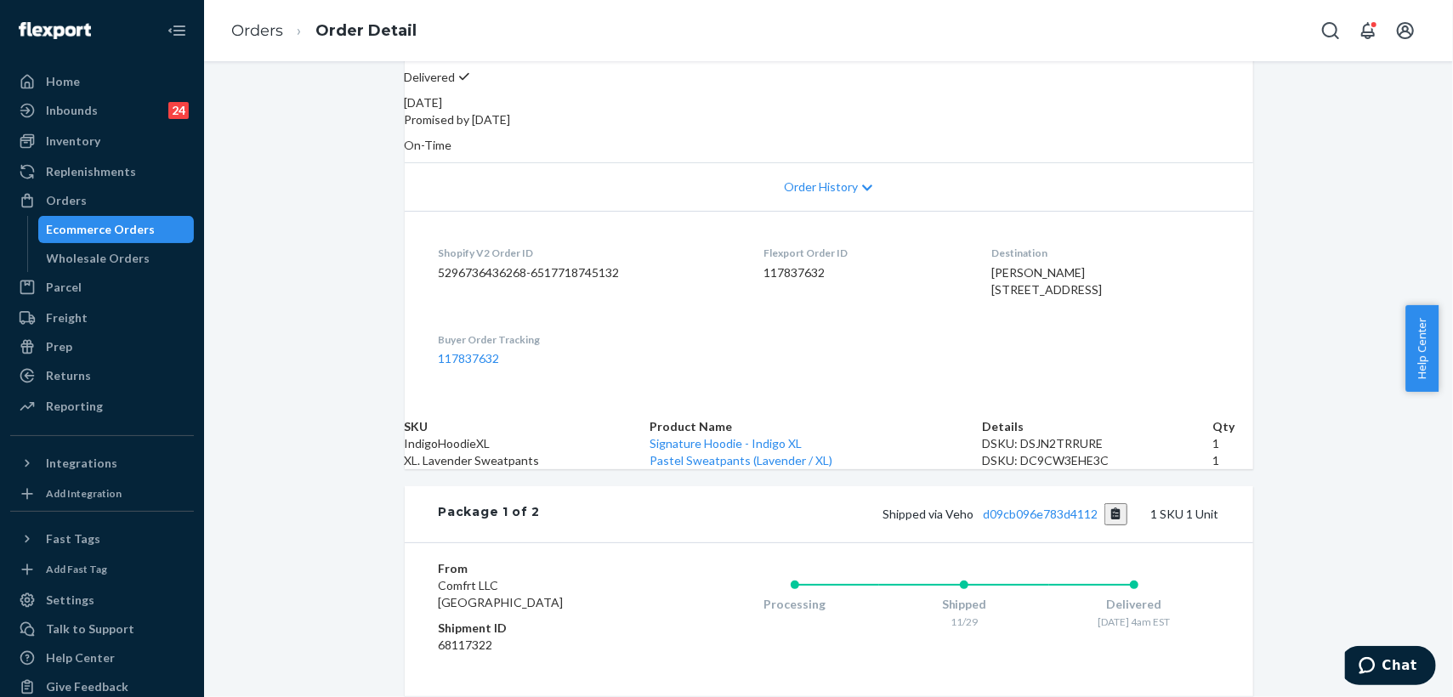
scroll to position [472, 0]
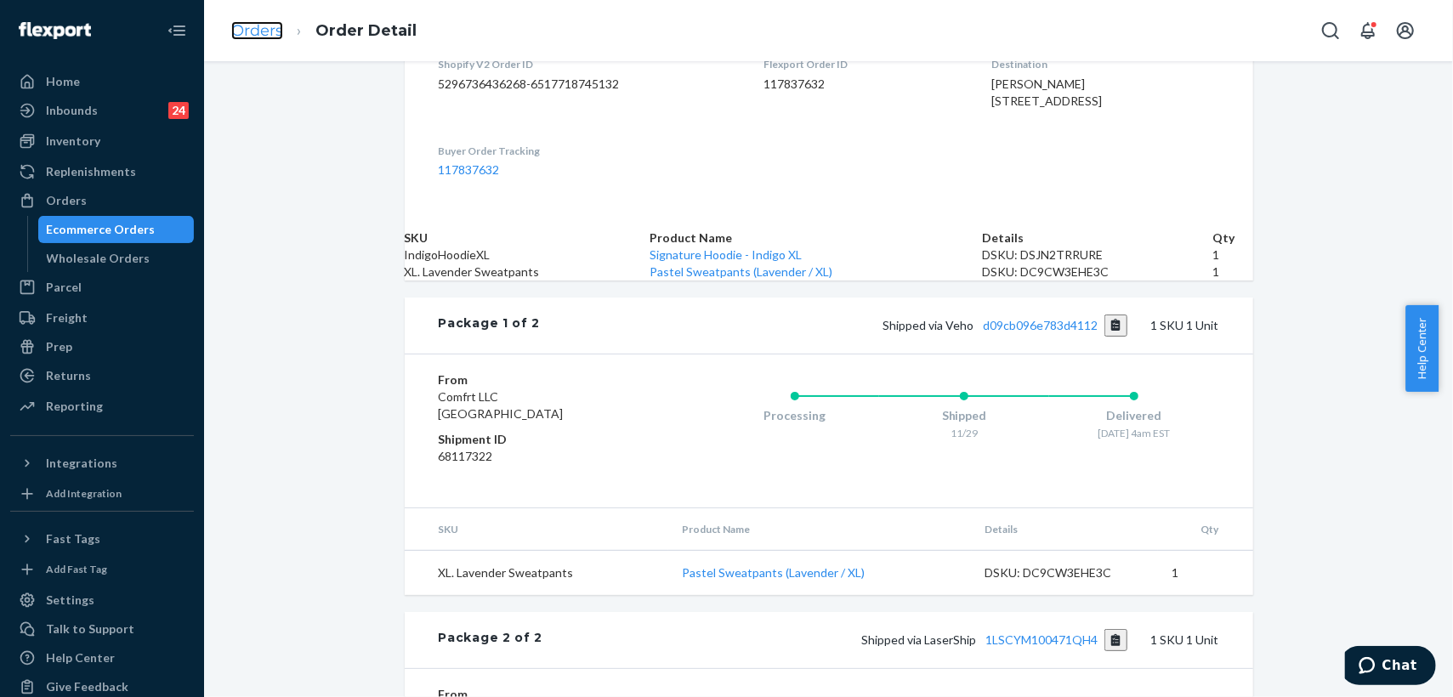
click at [259, 30] on link "Orders" at bounding box center [257, 30] width 52 height 19
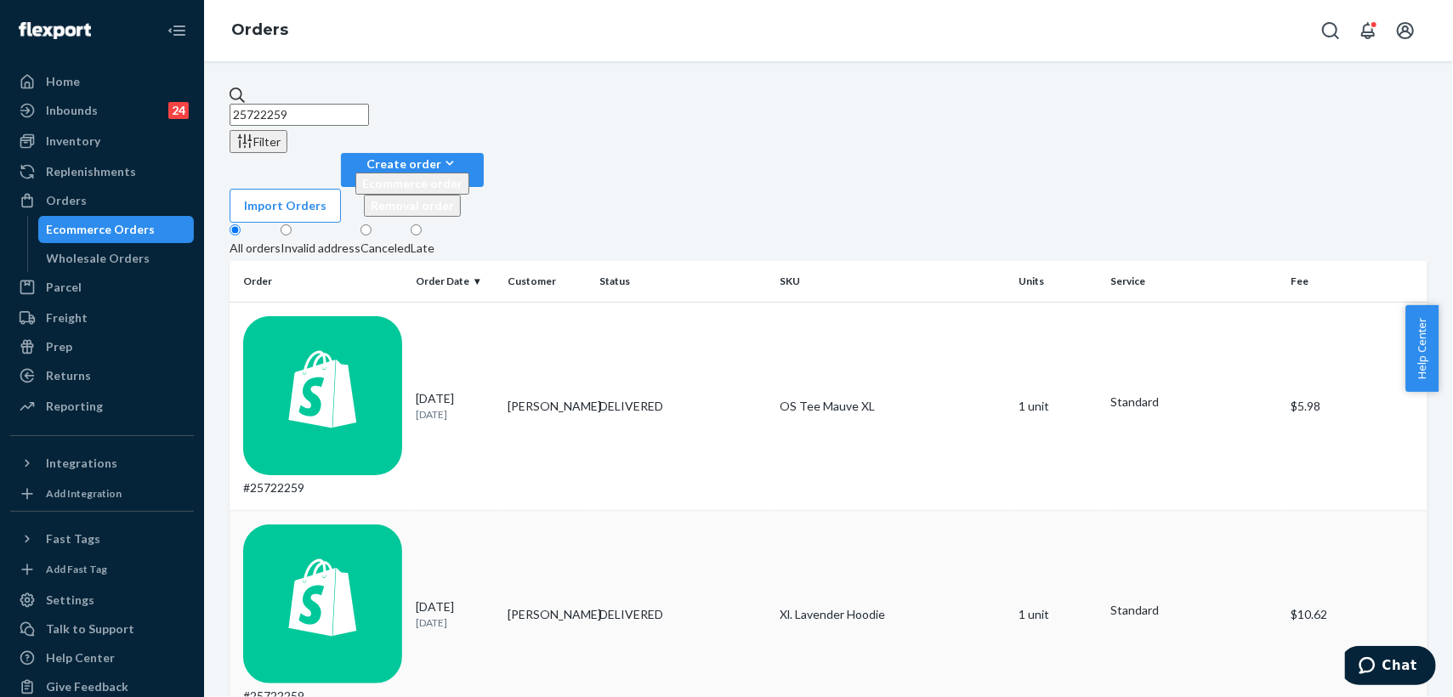
click at [873, 510] on td "Xl. Lavender Hoodie" at bounding box center [893, 614] width 240 height 208
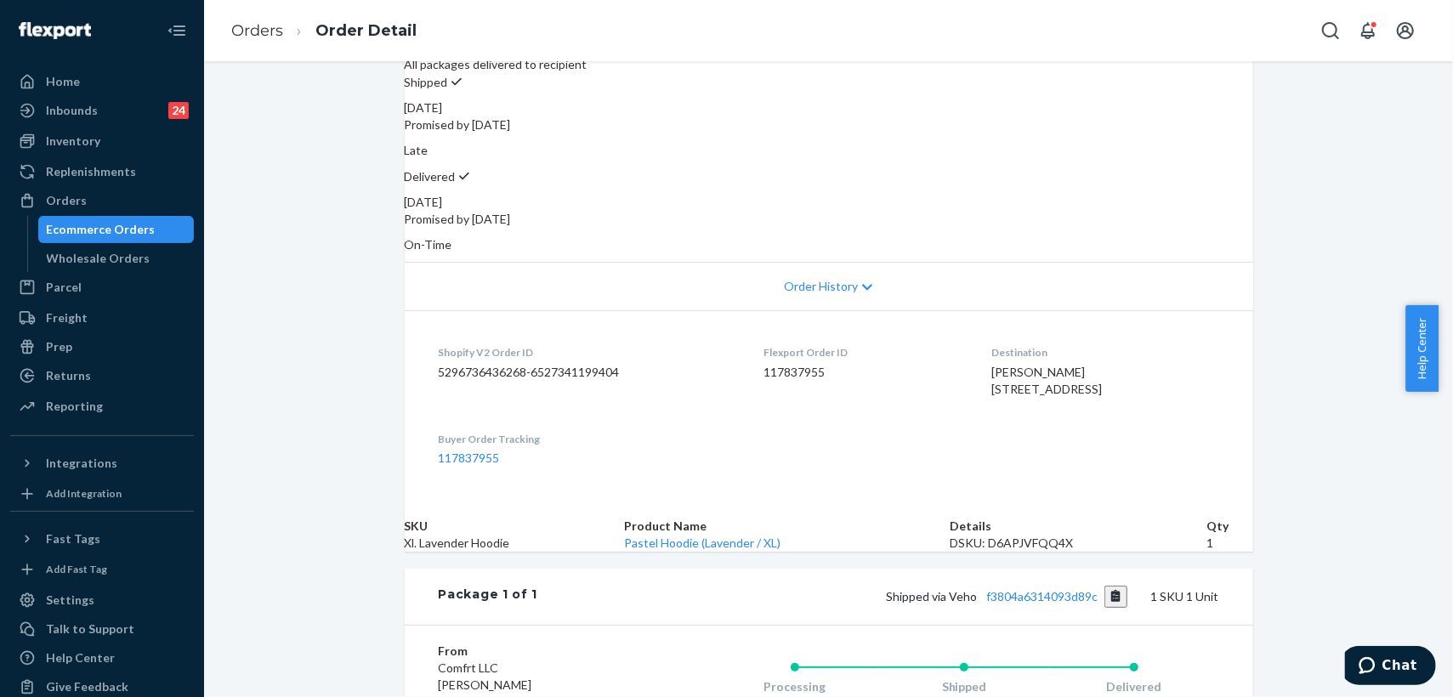
scroll to position [283, 0]
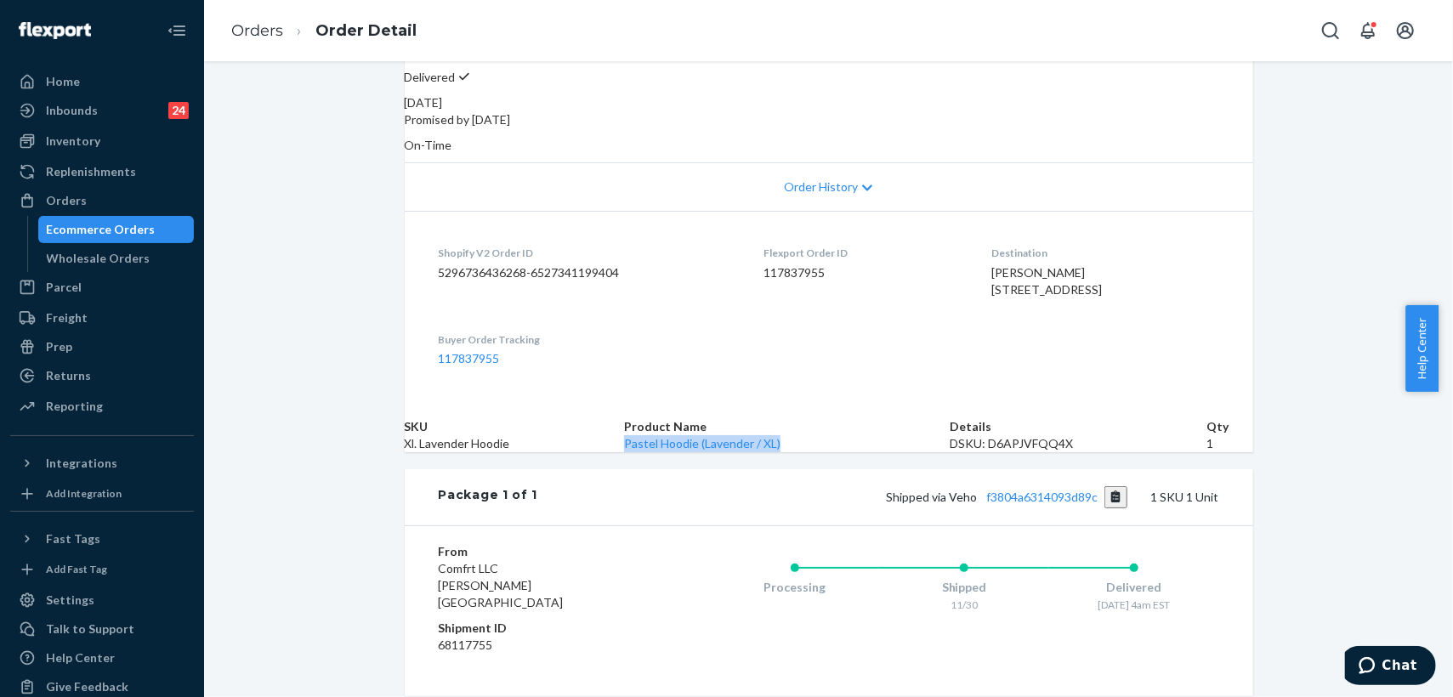
drag, startPoint x: 832, startPoint y: 505, endPoint x: 655, endPoint y: 508, distance: 176.9
click at [655, 452] on td "Pastel Hoodie (Lavender / XL)" at bounding box center [787, 443] width 326 height 17
copy link "Pastel Hoodie (Lavender / XL)"
drag, startPoint x: 1116, startPoint y: 498, endPoint x: 1060, endPoint y: 500, distance: 55.3
click at [1060, 452] on div "DSKU: D6APJVFQQ4X" at bounding box center [1078, 443] width 257 height 17
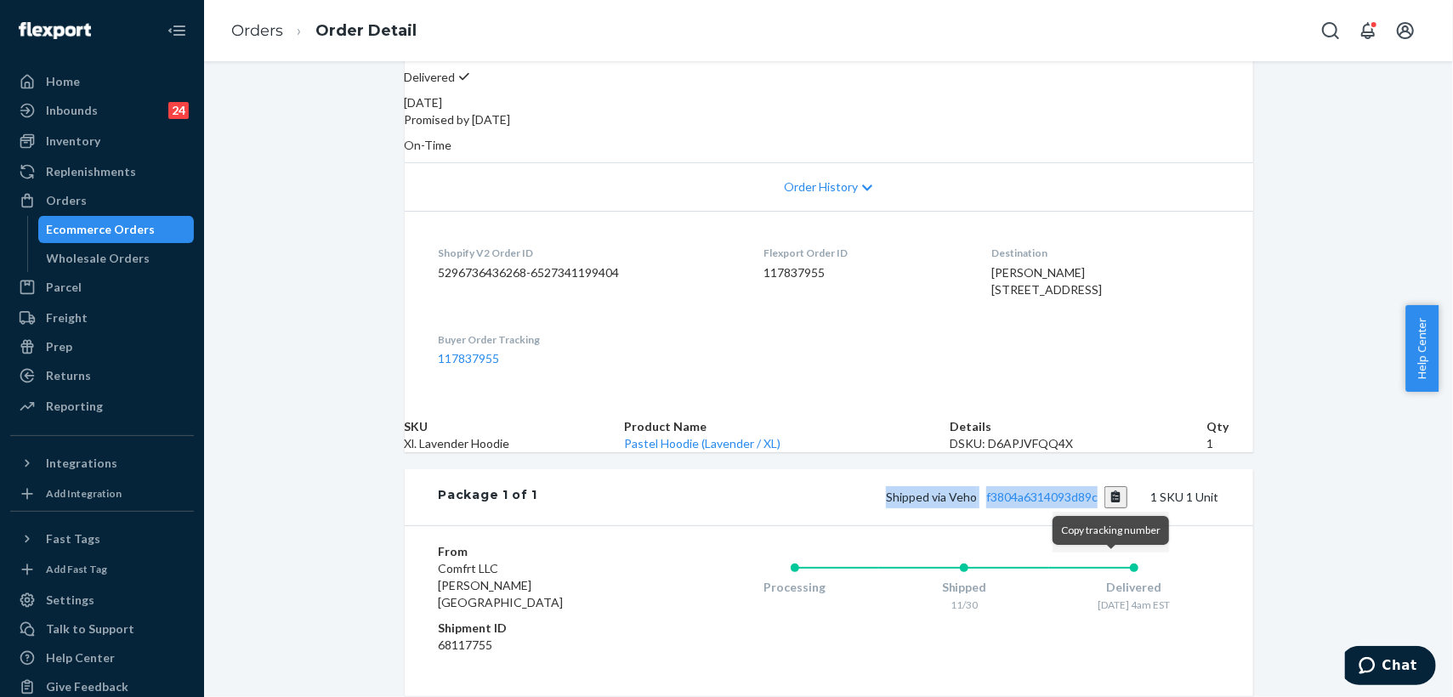
drag, startPoint x: 877, startPoint y: 565, endPoint x: 1111, endPoint y: 577, distance: 235.0
click at [1111, 509] on div "Shipped via Veho f3804a6314093d89c 1 SKU 1 Unit" at bounding box center [877, 497] width 681 height 22
copy span "Shipped via Veho f3804a6314093d89c"
drag, startPoint x: 976, startPoint y: 270, endPoint x: 1026, endPoint y: 297, distance: 55.9
click at [1026, 297] on dl "Shopify V2 Order ID 5296736436268-6527341199404 Flexport Order ID 117837955 Des…" at bounding box center [829, 306] width 849 height 190
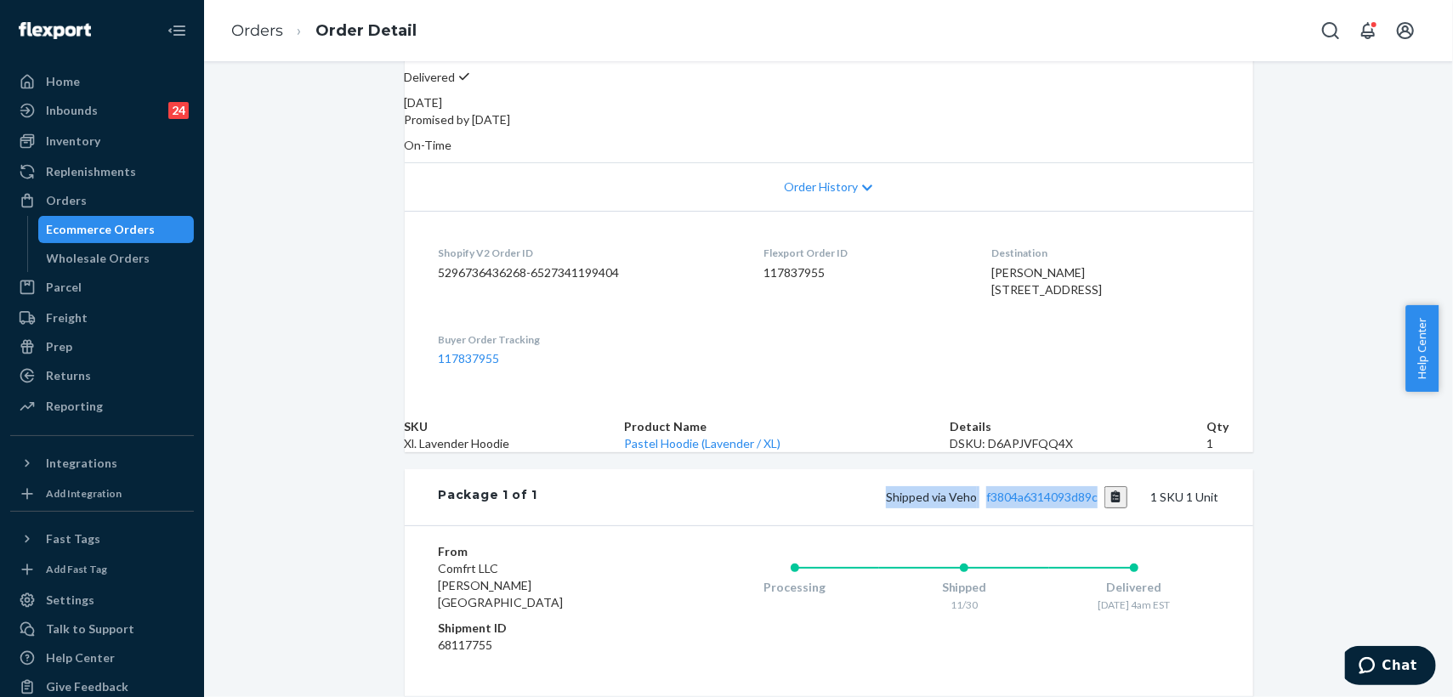
copy span "10206 N 22nd St Tampa, FL 33612-7022 US"
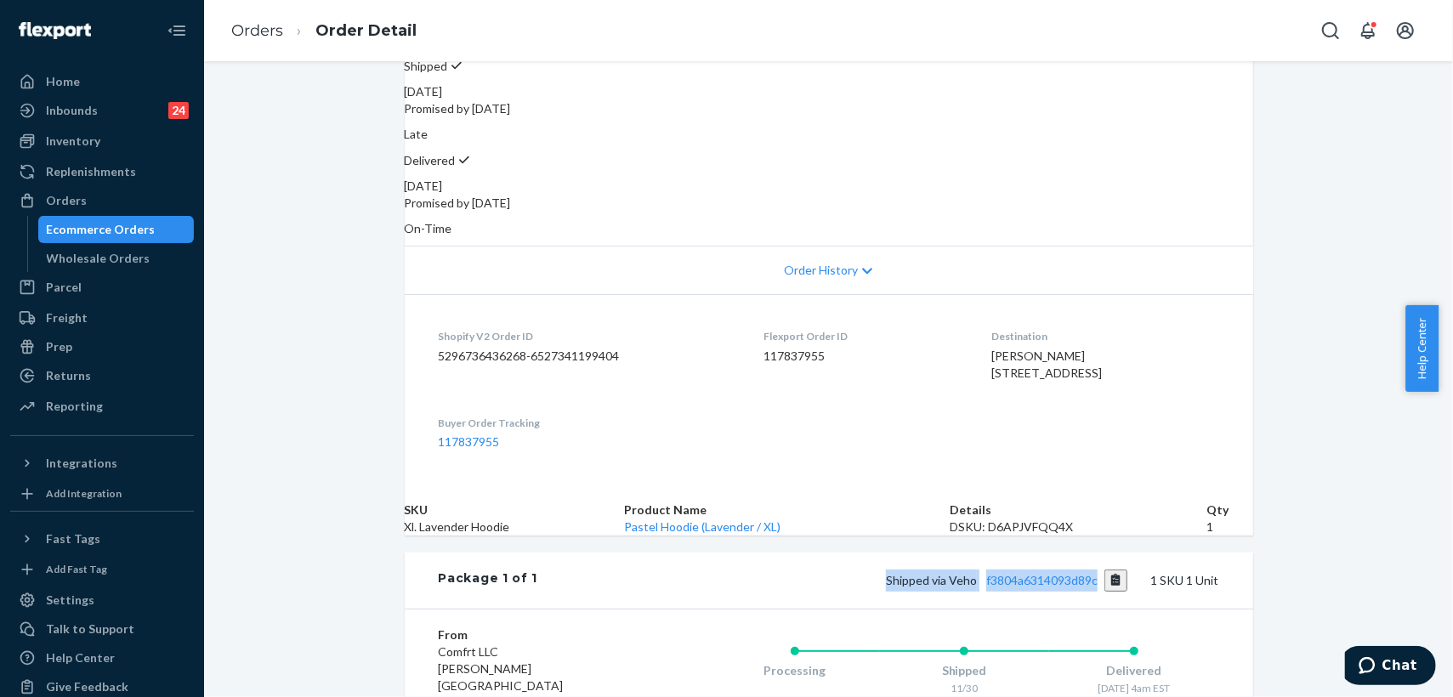
scroll to position [189, 0]
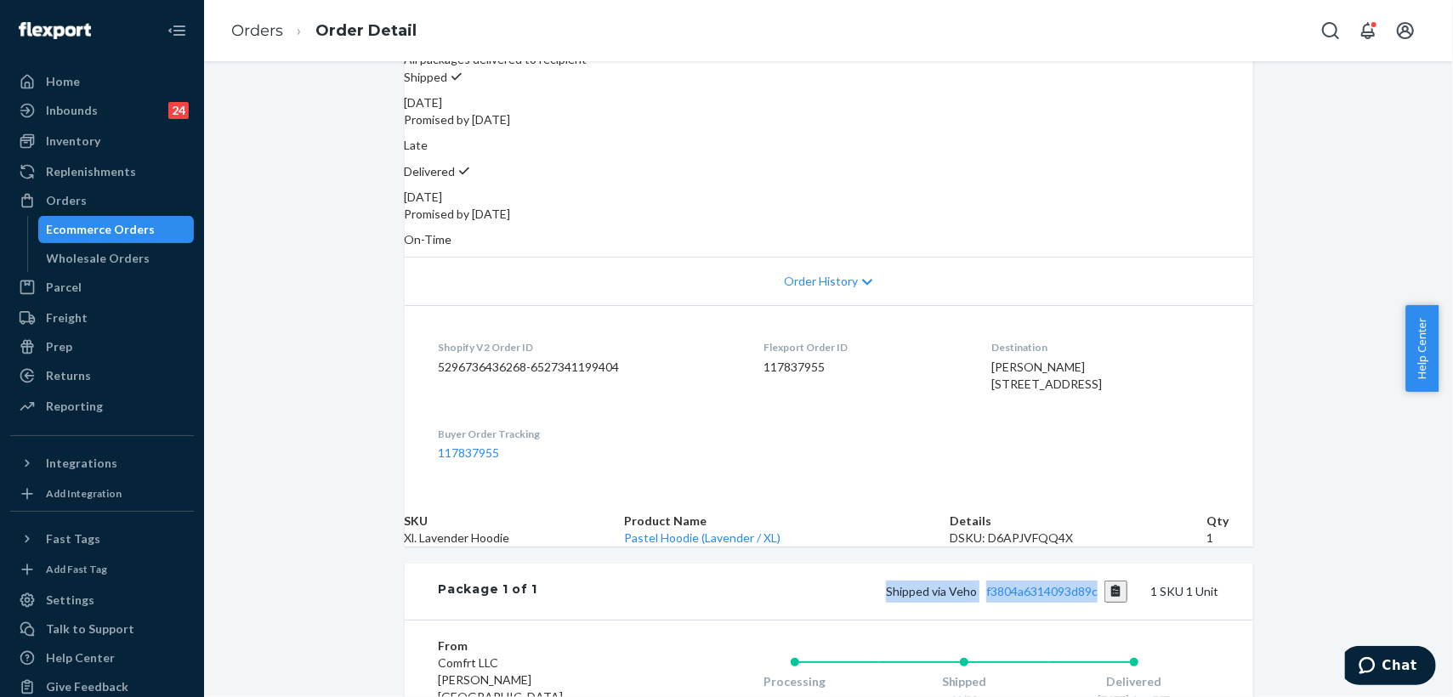
drag, startPoint x: 913, startPoint y: 158, endPoint x: 1034, endPoint y: 155, distance: 120.8
click at [1034, 162] on div "Delivered December 2, 2024 Promised by December 10, 2024 On-Time" at bounding box center [829, 205] width 849 height 86
copy div "December 2, 2024"
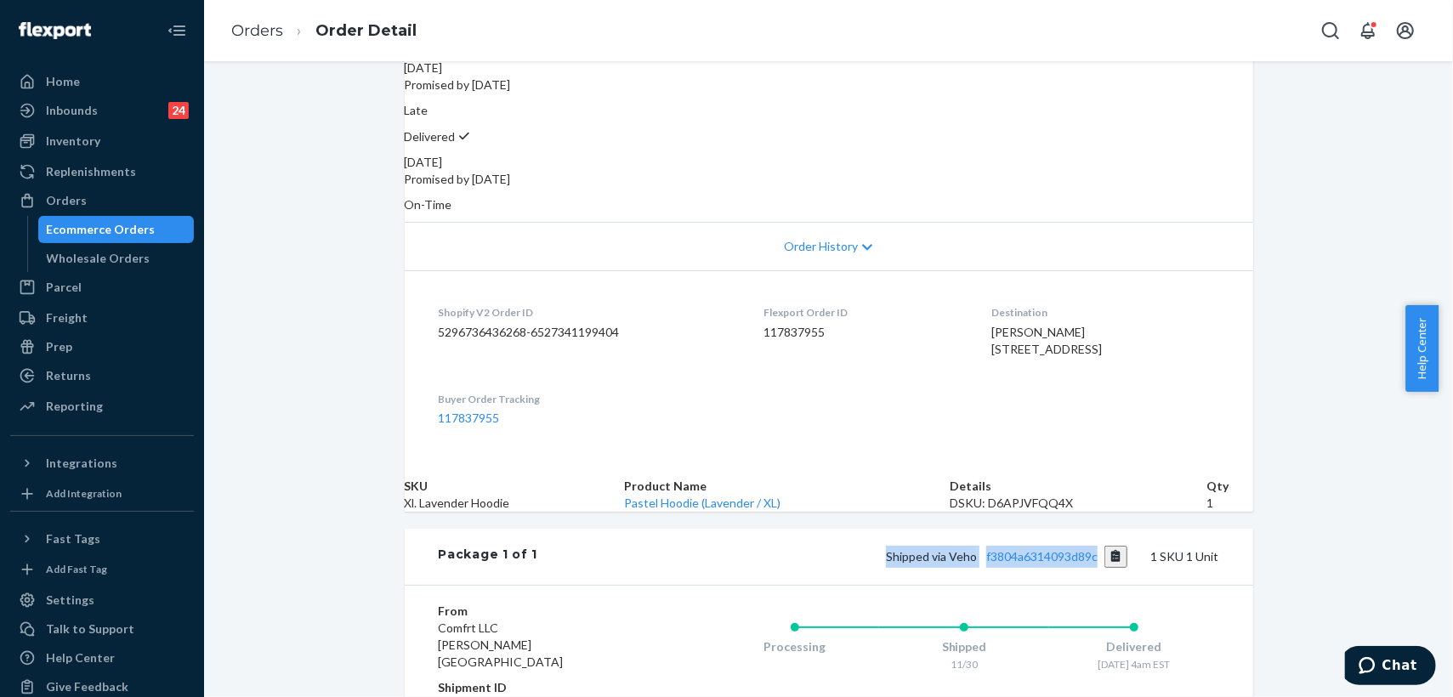
scroll to position [283, 0]
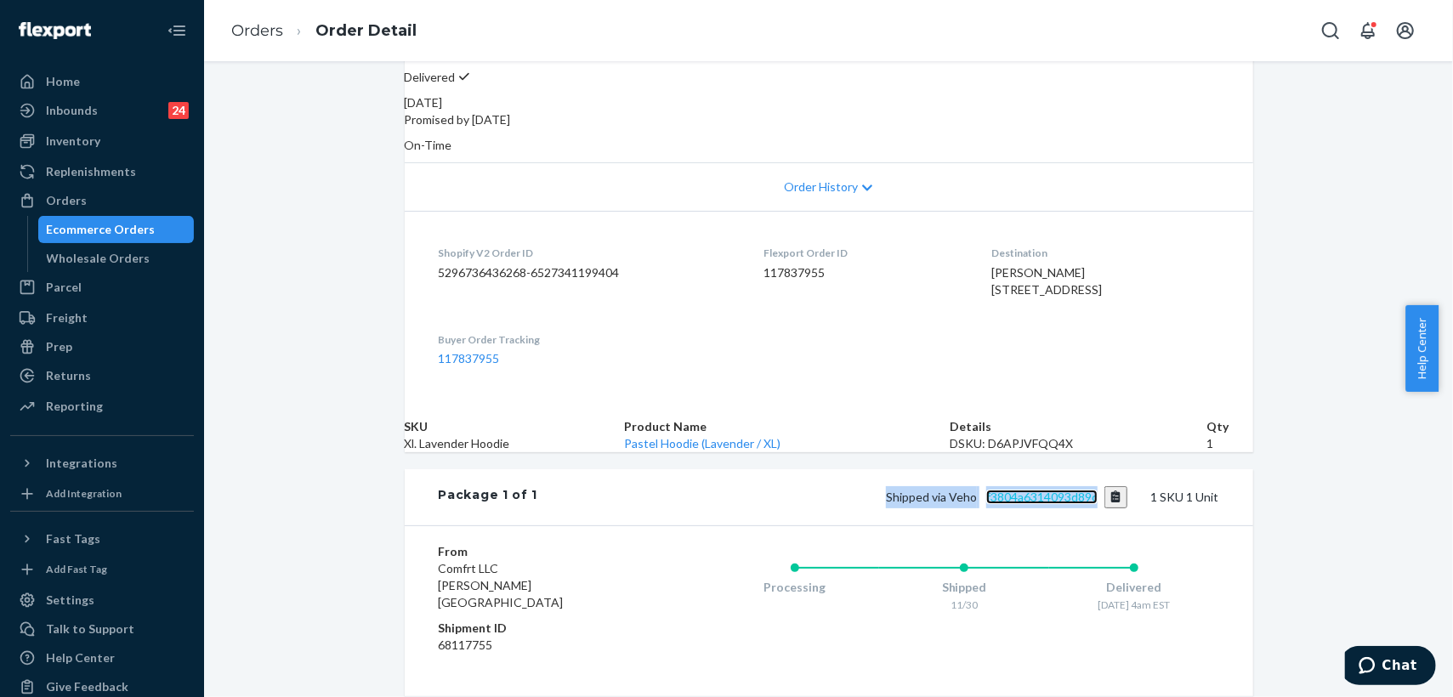
click at [1043, 504] on link "f3804a6314093d89c" at bounding box center [1041, 497] width 111 height 14
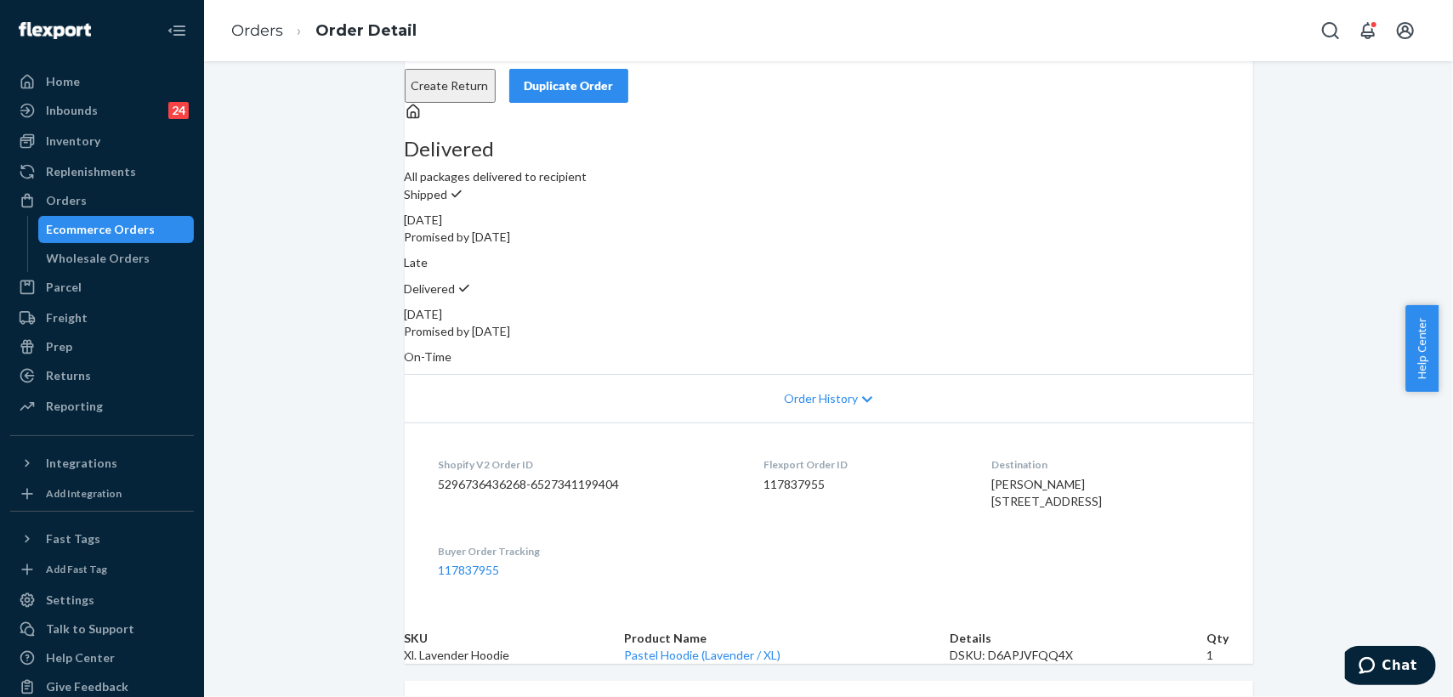
scroll to position [0, 0]
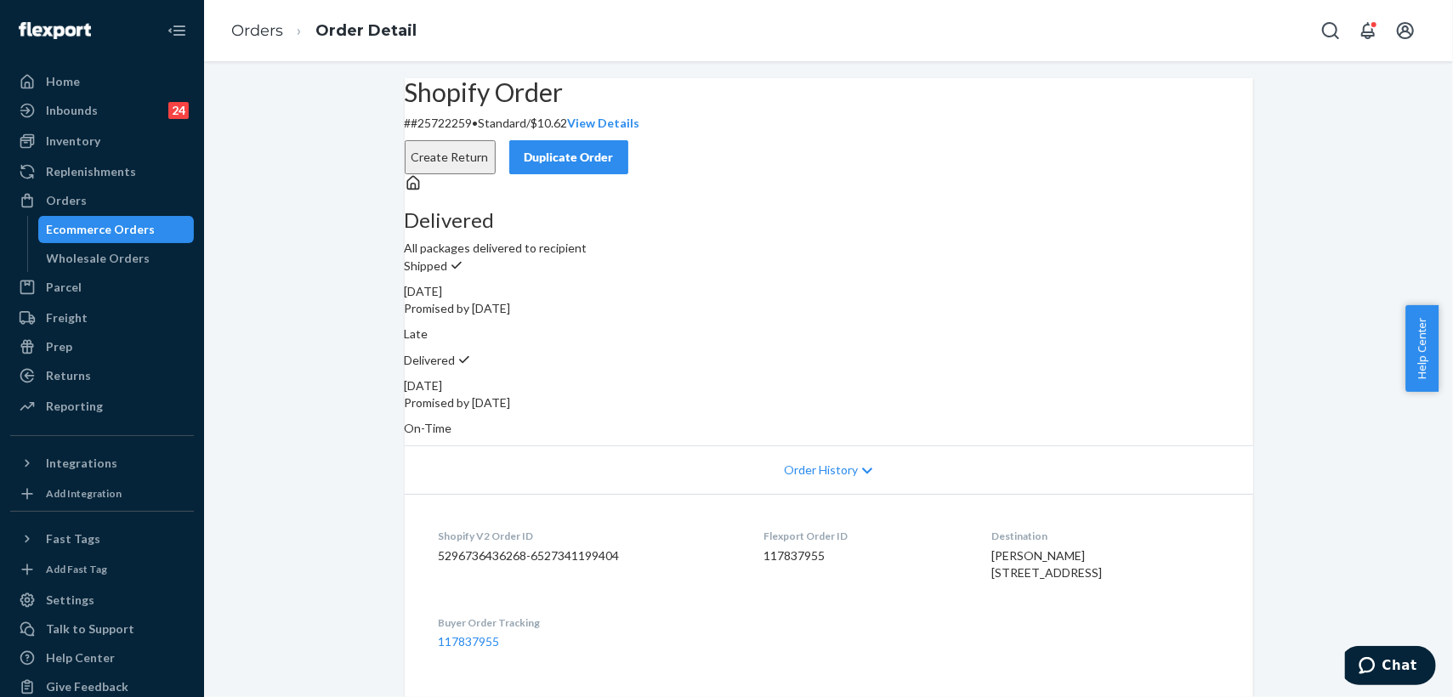
click at [899, 452] on div "Order History" at bounding box center [829, 470] width 849 height 48
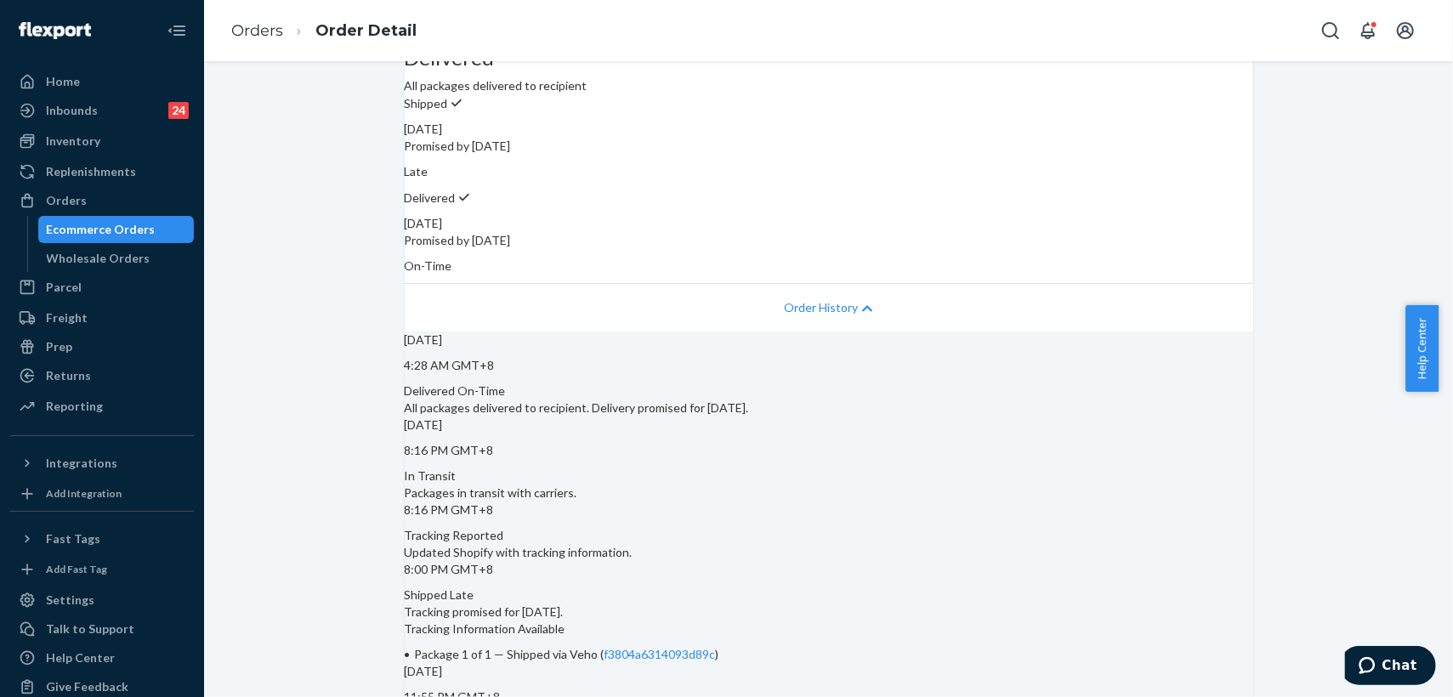
scroll to position [189, 0]
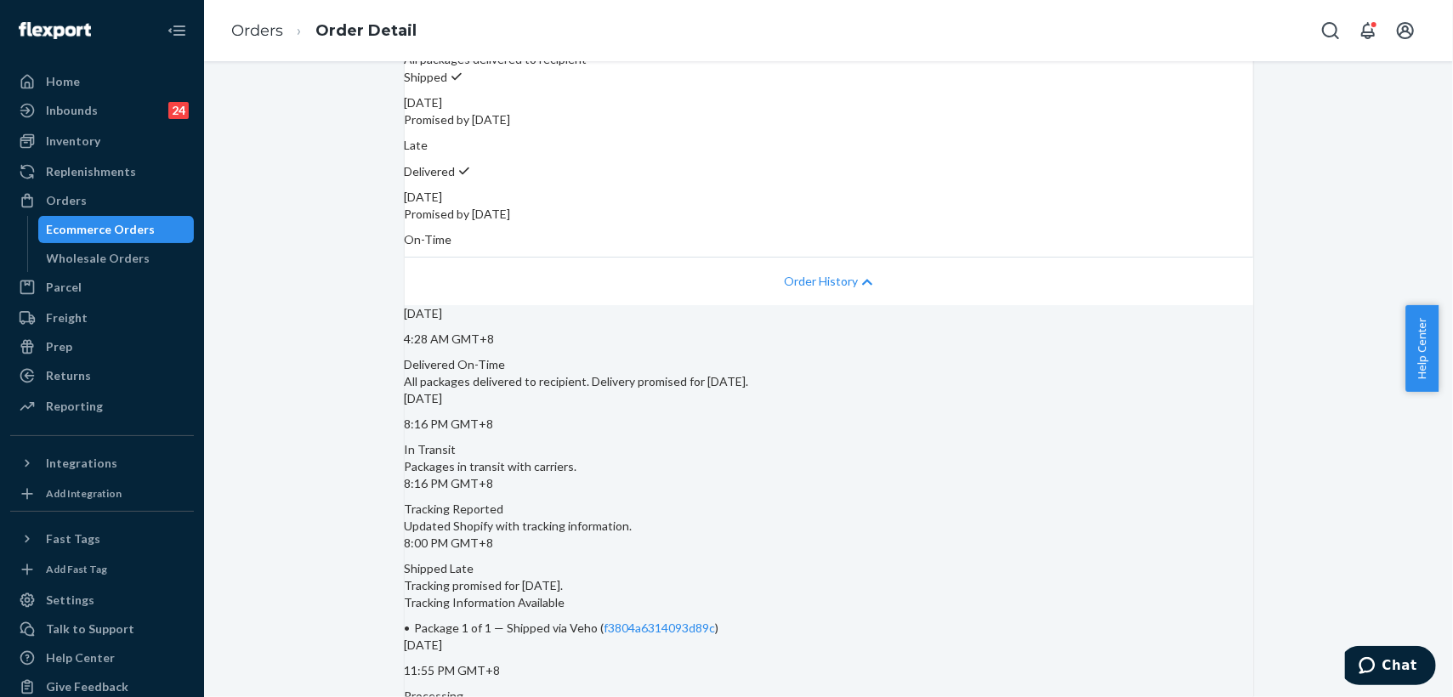
click at [1000, 370] on div "Delivered On-Time All packages delivered to recipient. Delivery promised for De…" at bounding box center [829, 373] width 849 height 34
click at [851, 266] on div "Order History" at bounding box center [829, 281] width 849 height 48
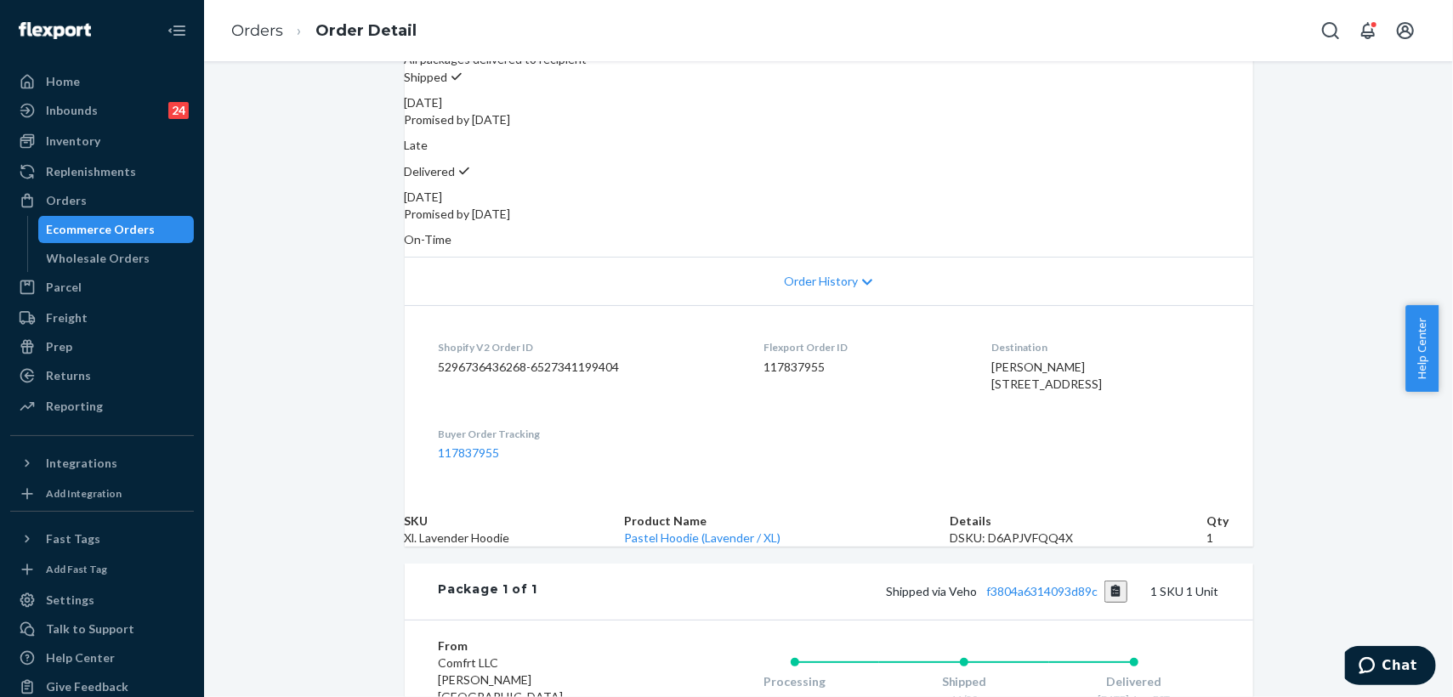
drag, startPoint x: 1447, startPoint y: 336, endPoint x: 1451, endPoint y: 306, distance: 30.0
click at [1438, 308] on div "Help Center" at bounding box center [1430, 348] width 48 height 87
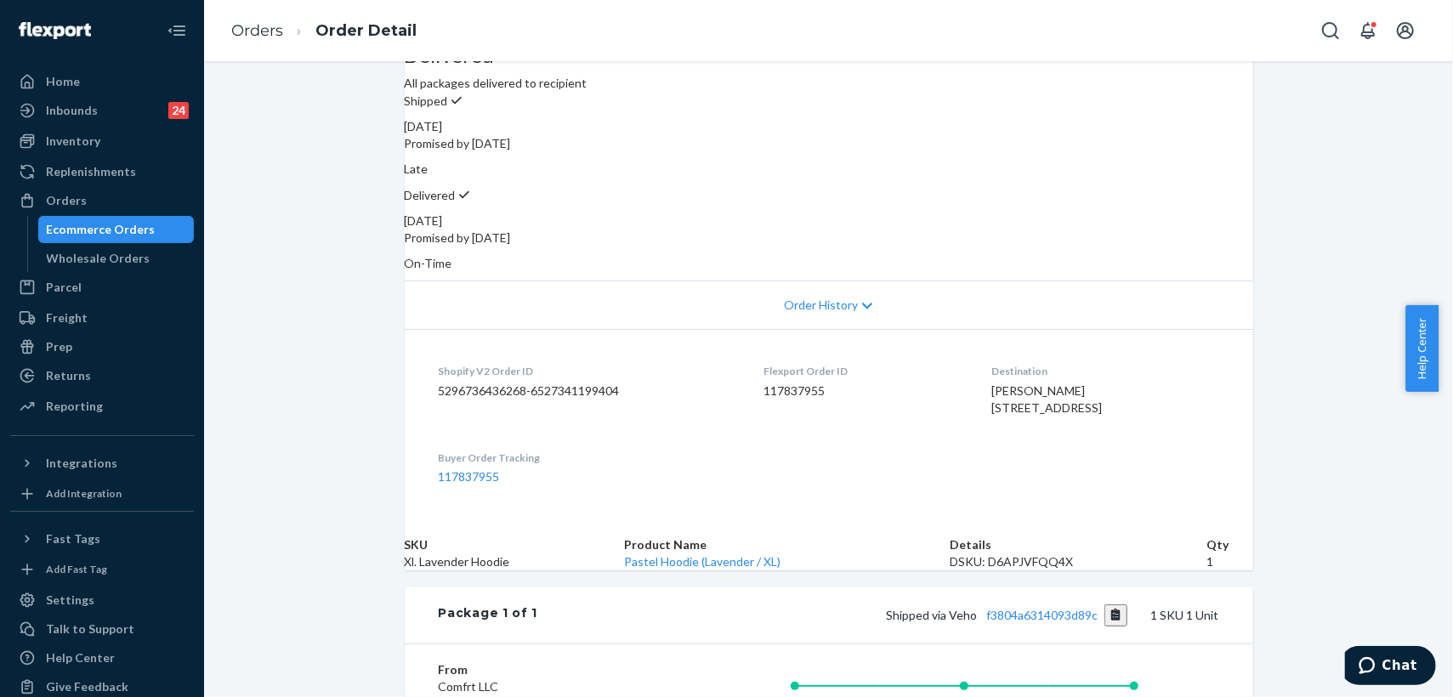
scroll to position [162, 0]
click at [245, 281] on div "Shopify Order # #25722259 • Standard / $10.62 View Details Create Return Duplic…" at bounding box center [828, 411] width 1249 height 989
click at [264, 31] on link "Orders" at bounding box center [257, 30] width 52 height 19
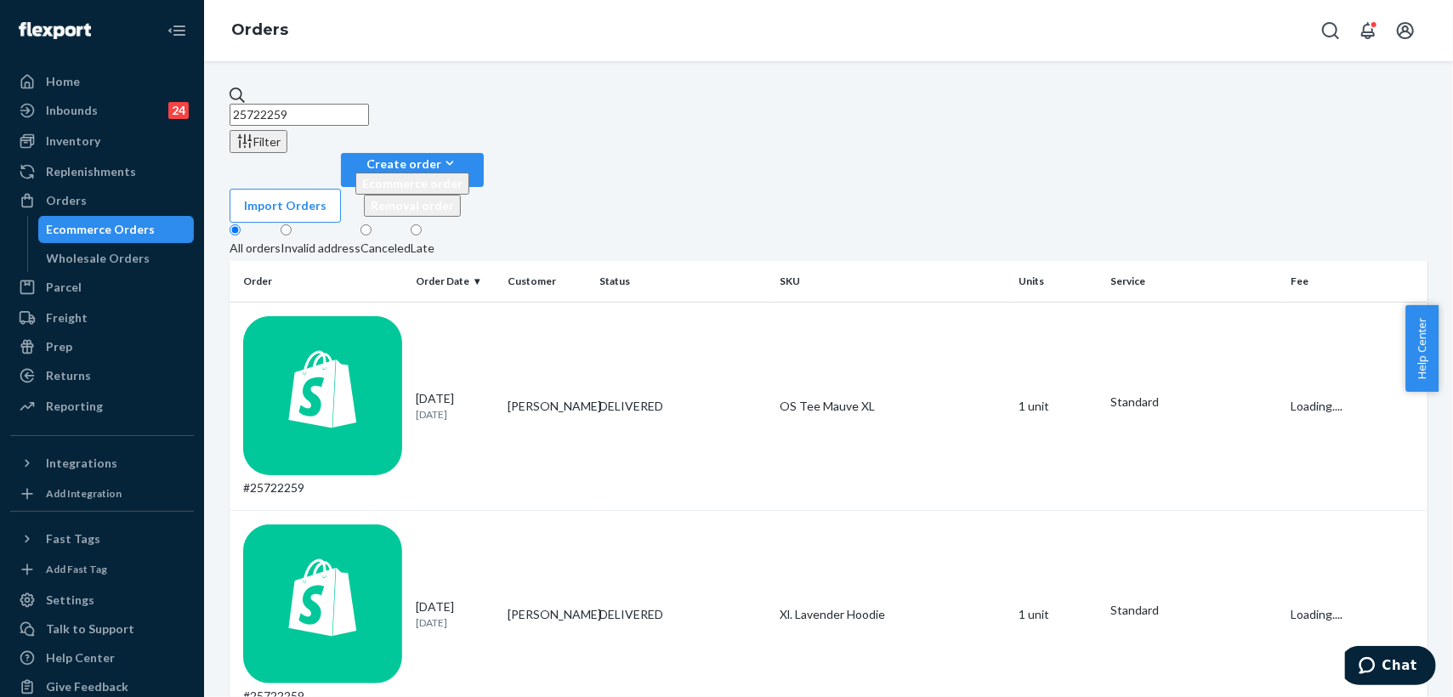
drag, startPoint x: 362, startPoint y: 106, endPoint x: 229, endPoint y: 91, distance: 134.4
click at [230, 104] on input "25722259" at bounding box center [299, 115] width 139 height 22
paste input "5245091"
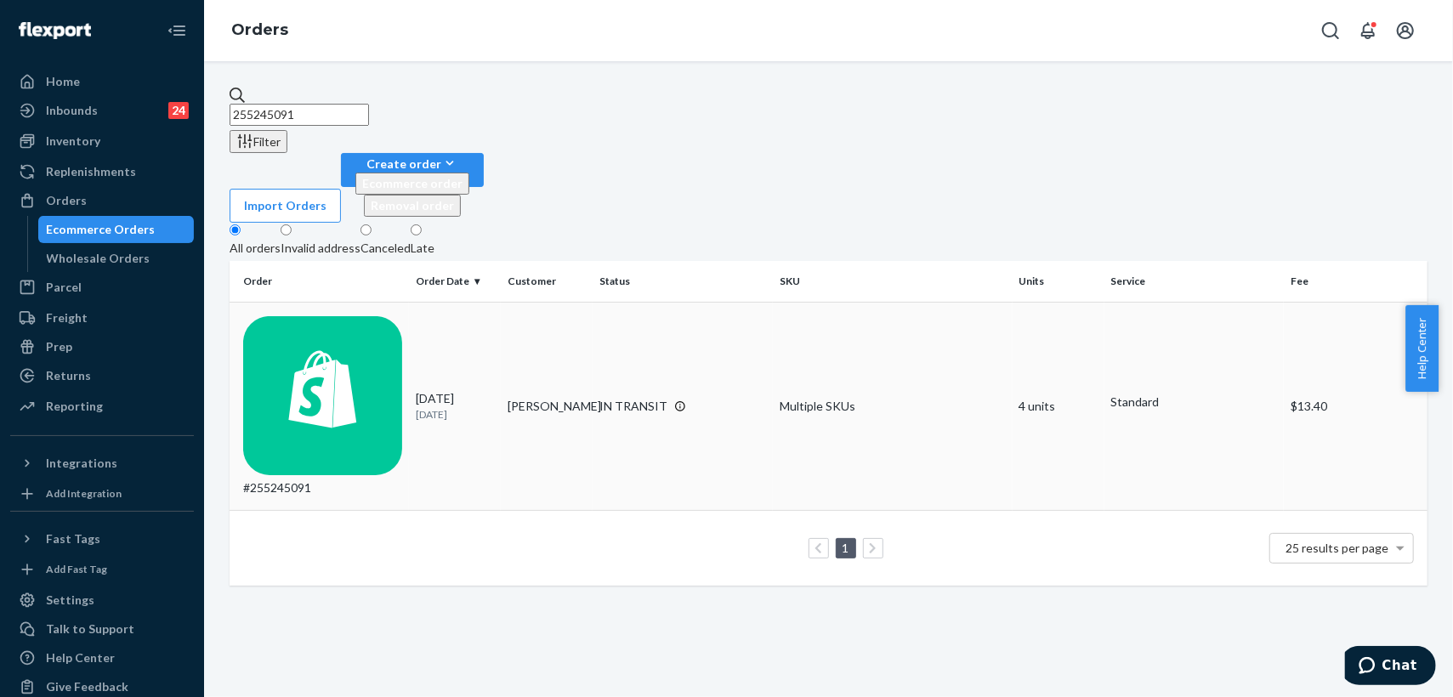
type input "255245091"
click at [633, 398] on div "IN TRANSIT" at bounding box center [634, 406] width 68 height 17
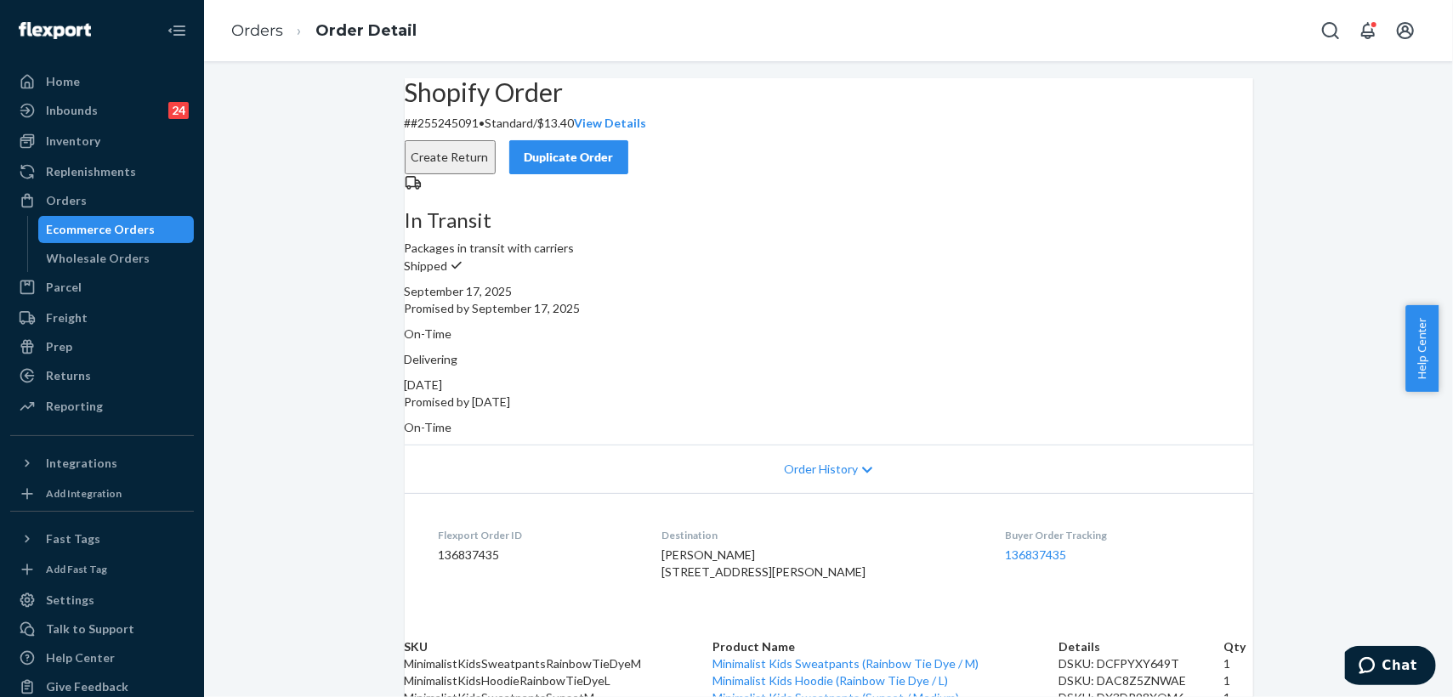
scroll to position [283, 0]
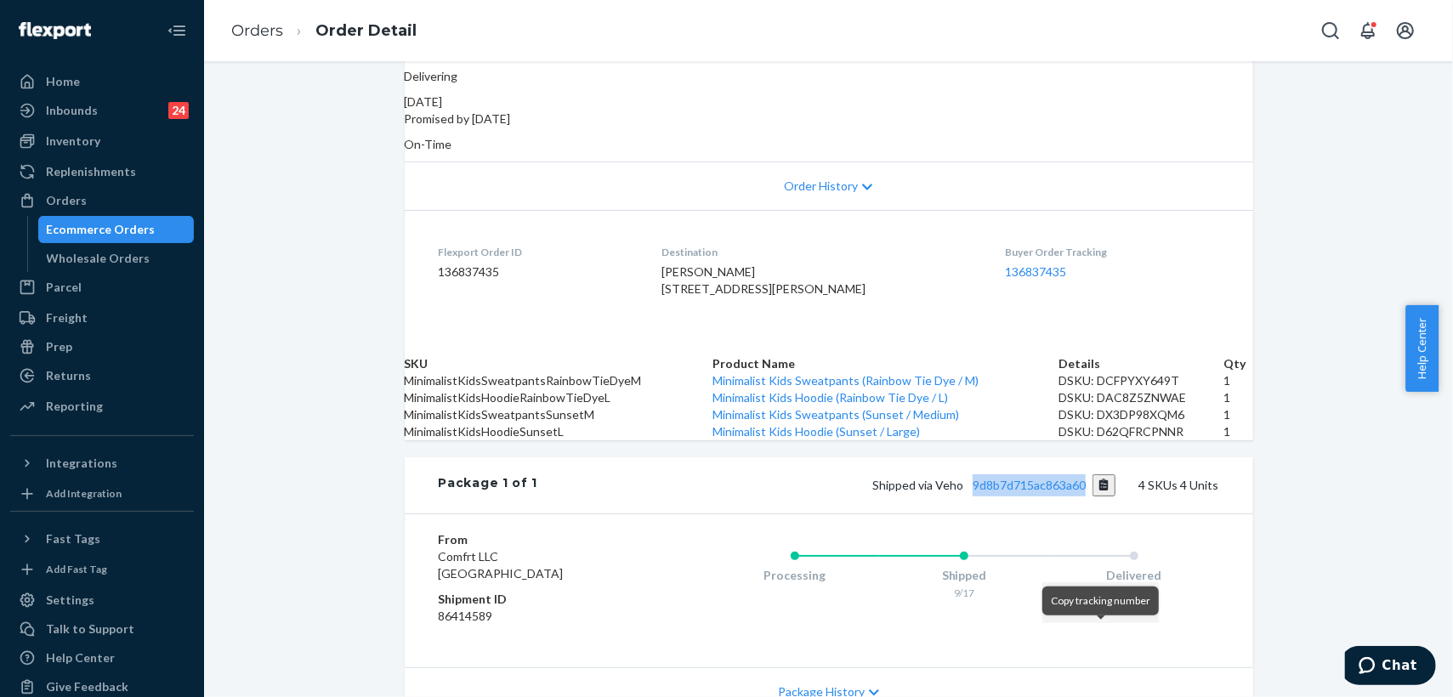
drag, startPoint x: 962, startPoint y: 640, endPoint x: 1093, endPoint y: 645, distance: 131.0
click at [1093, 492] on span "Shipped via Veho 9d8b7d715ac863a60" at bounding box center [993, 485] width 243 height 14
copy link "9d8b7d715ac863a60"
drag, startPoint x: 670, startPoint y: 271, endPoint x: 796, endPoint y: 302, distance: 129.5
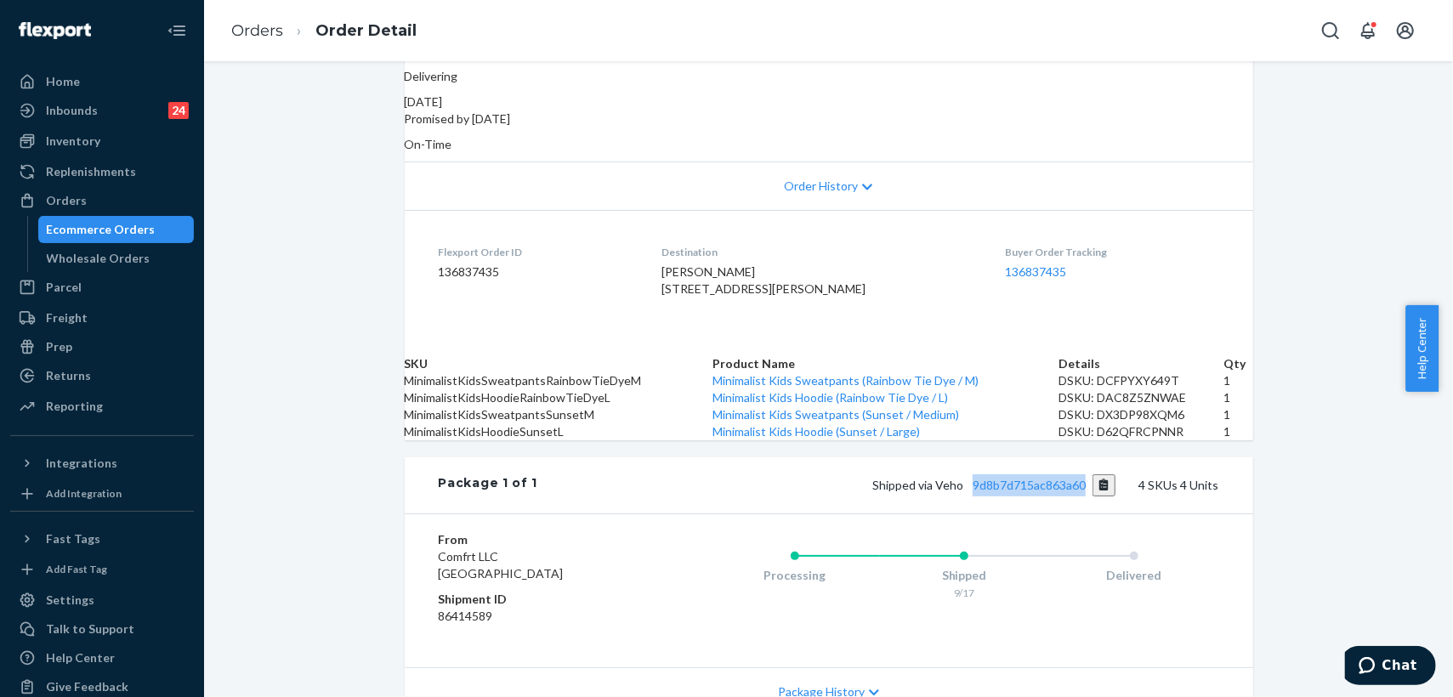
click at [796, 302] on dl "Flexport Order ID 136837435 Destination Tiffany Luis 4 Mosca Ln Methuen, MA 018…" at bounding box center [829, 274] width 849 height 128
copy span "4 Mosca Ln Methuen, MA 01844-4623 US"
